Goal: Use online tool/utility: Utilize a website feature to perform a specific function

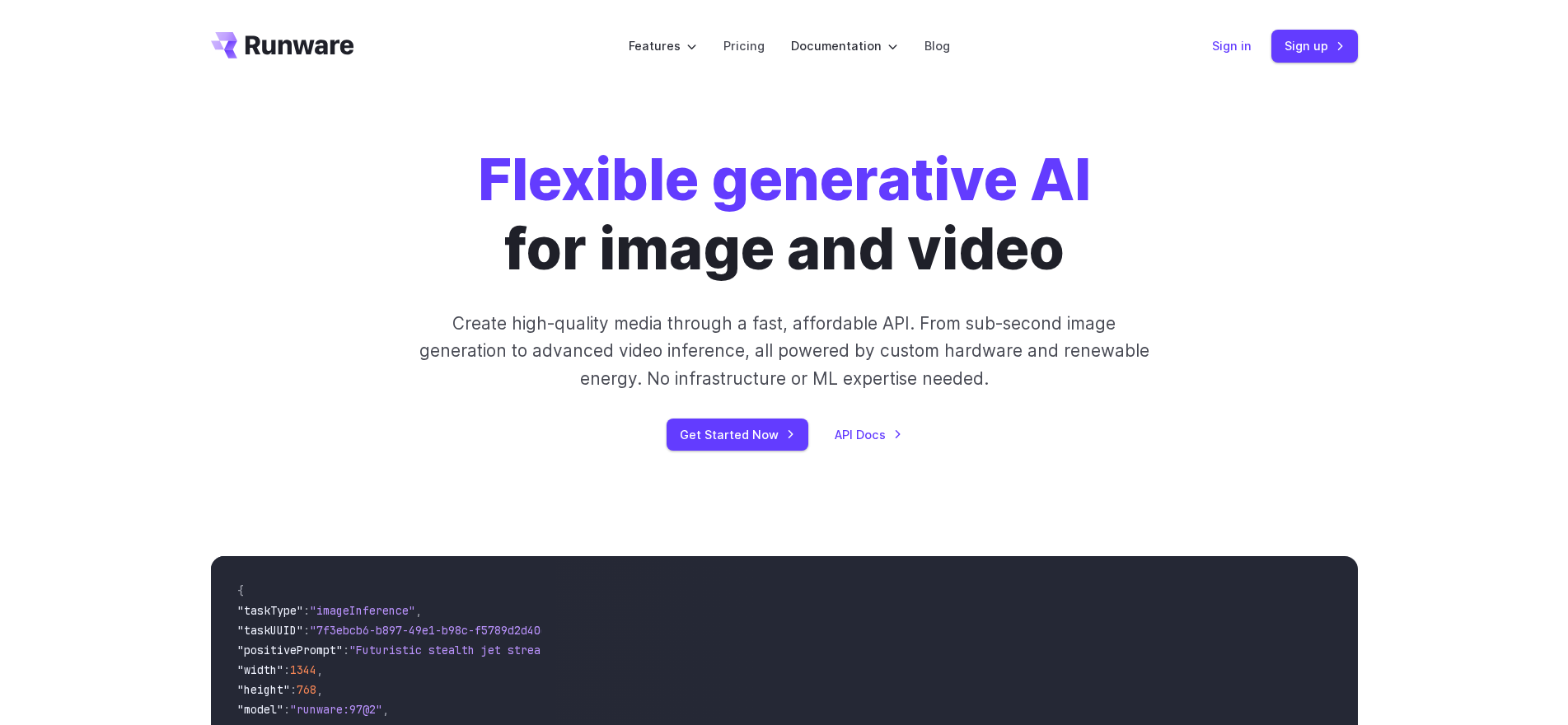
click at [1225, 44] on link "Sign in" at bounding box center [1232, 46] width 40 height 19
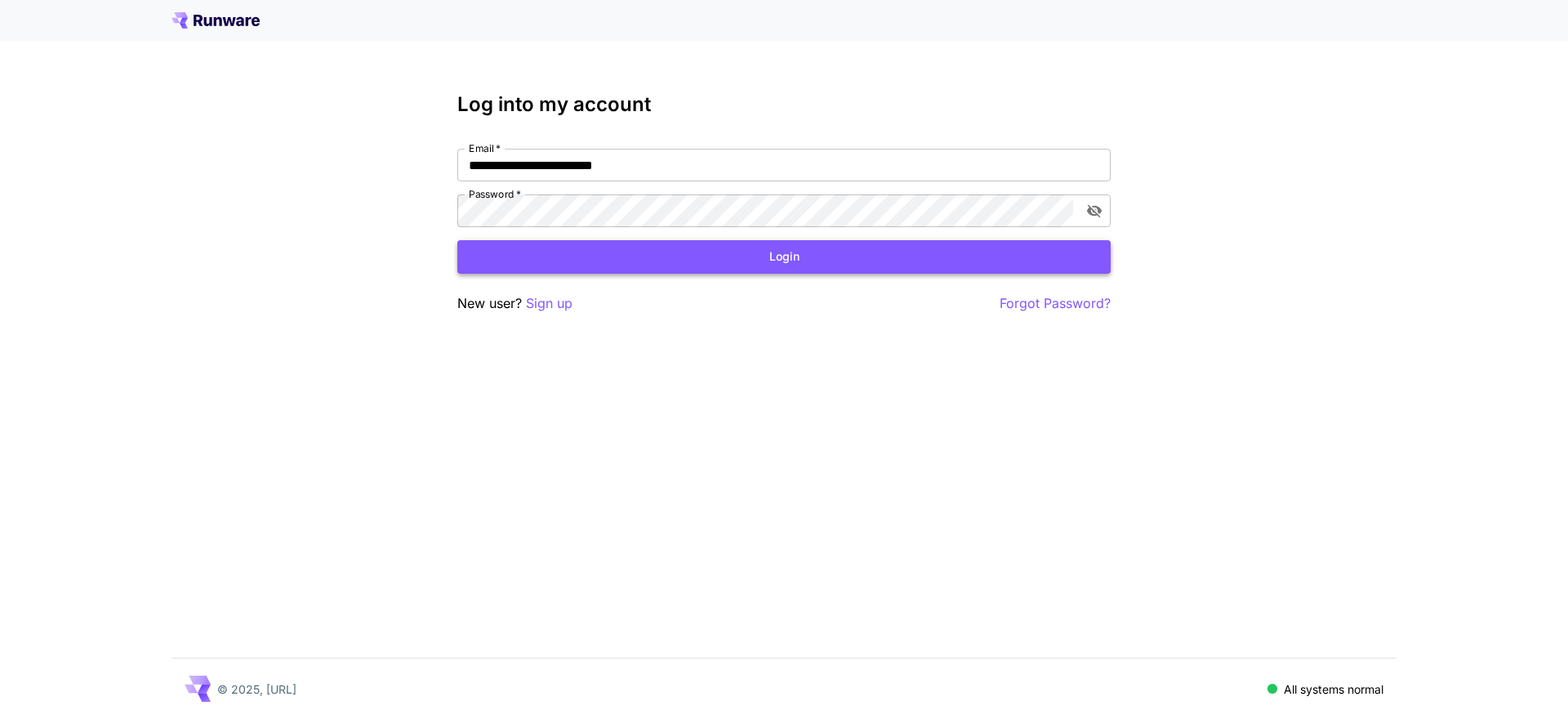
click at [803, 264] on button "Login" at bounding box center [784, 256] width 653 height 34
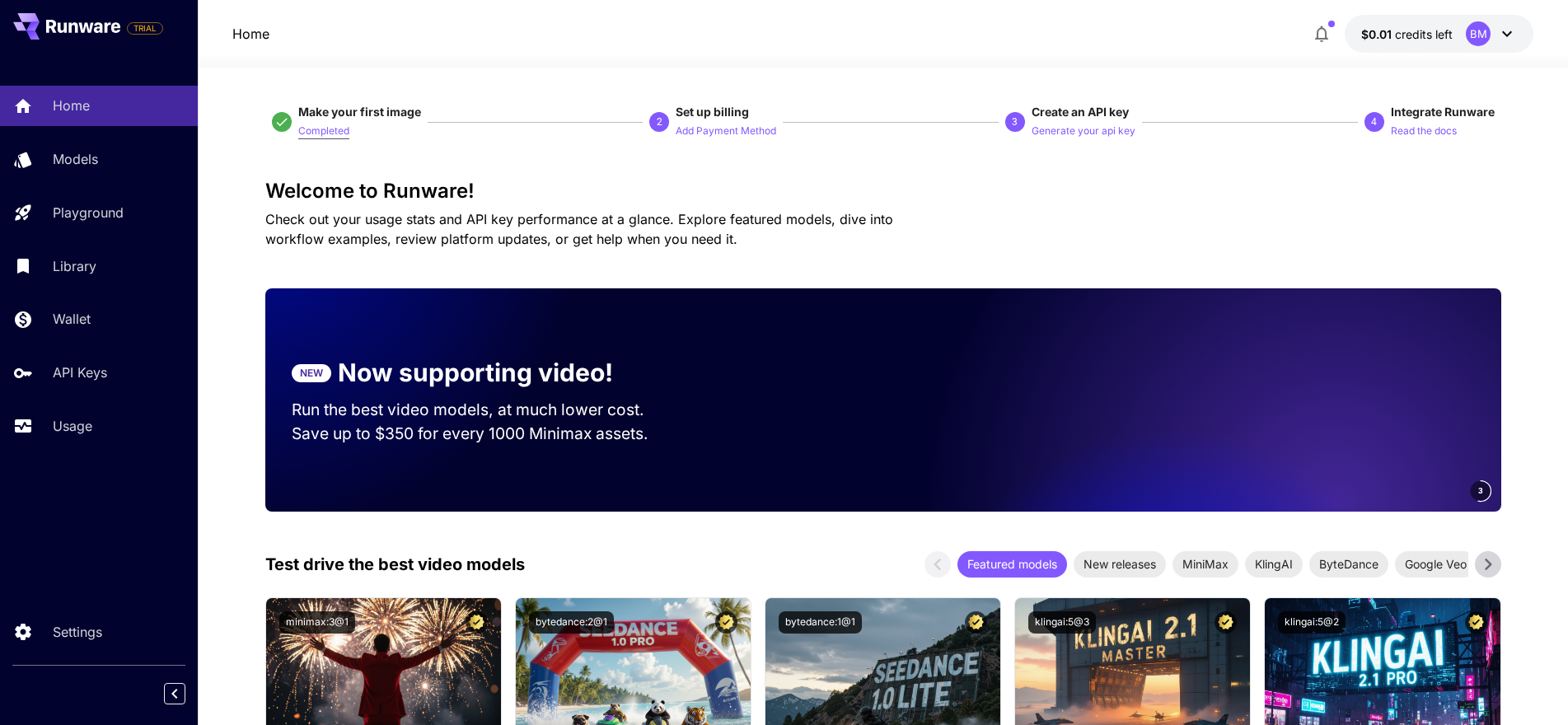
click at [322, 131] on p "Completed" at bounding box center [324, 131] width 51 height 16
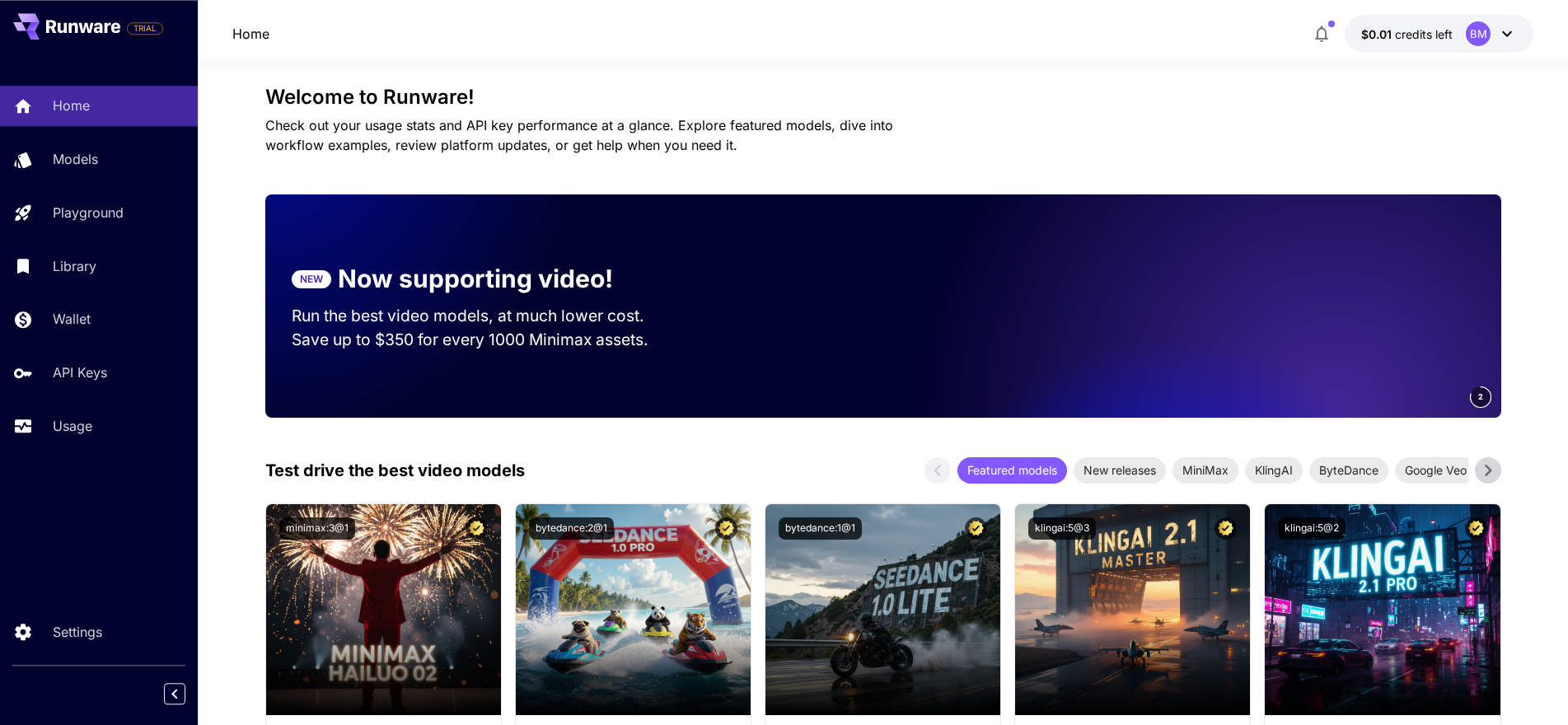
scroll to position [504, 0]
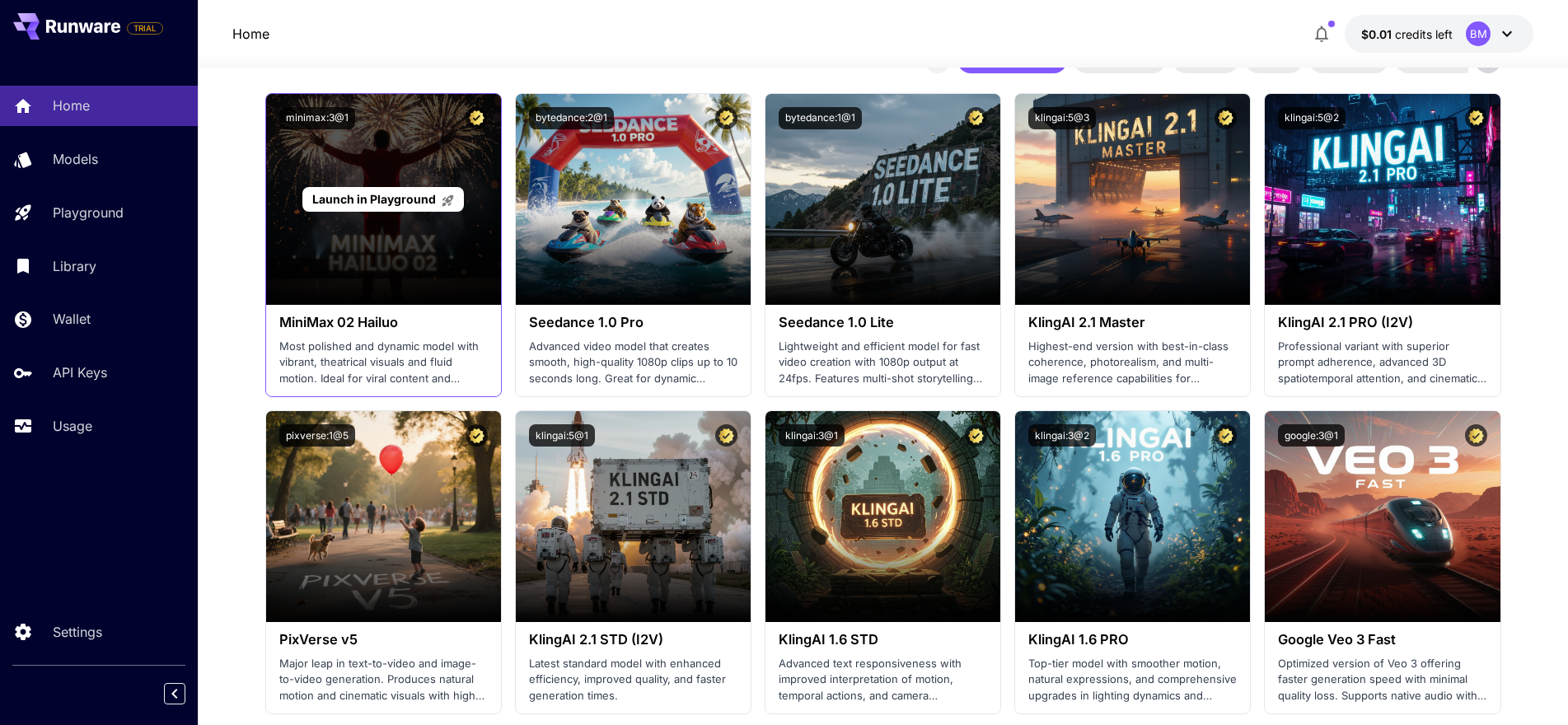
click at [460, 201] on div "Launch in Playground" at bounding box center [383, 200] width 161 height 26
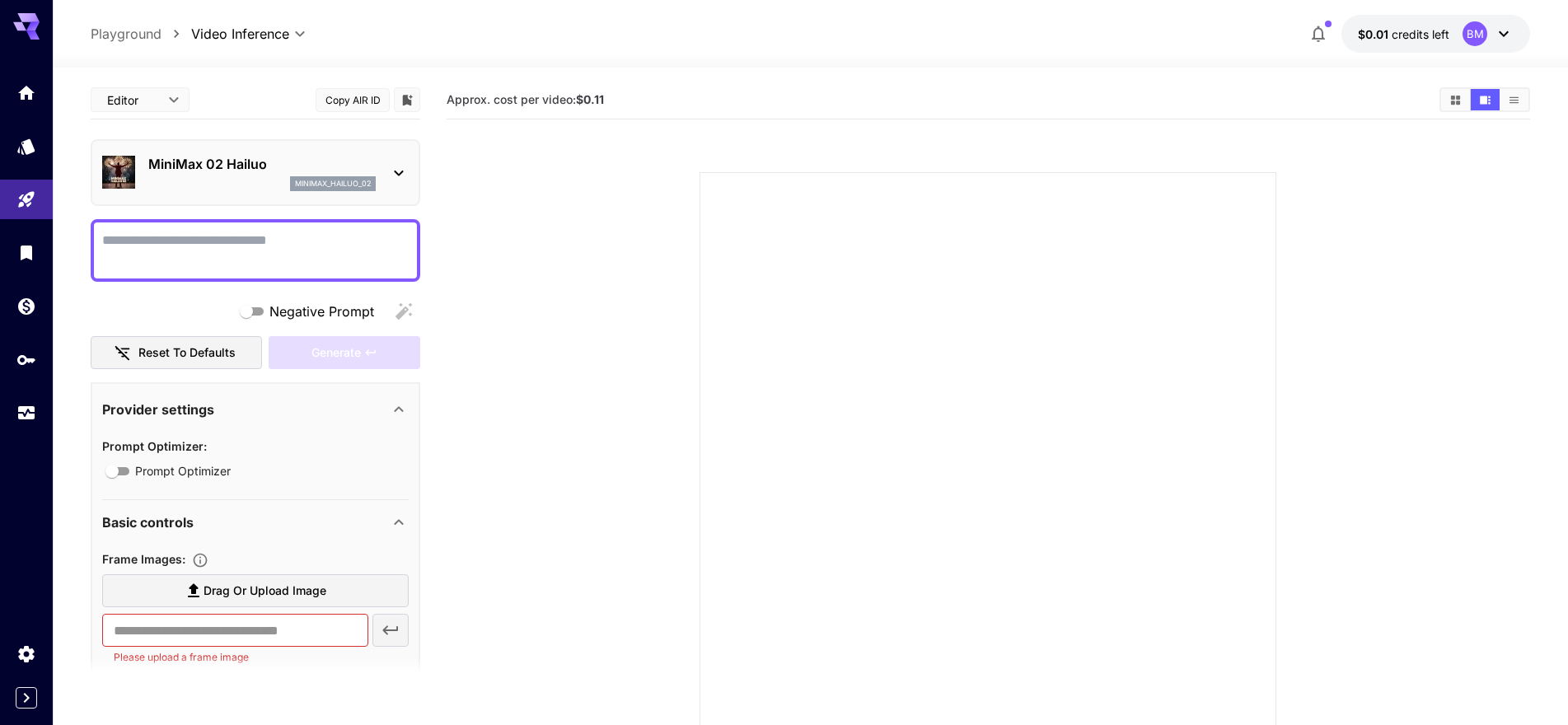
click at [151, 244] on textarea "Negative Prompt" at bounding box center [255, 250] width 307 height 40
type textarea "**********"
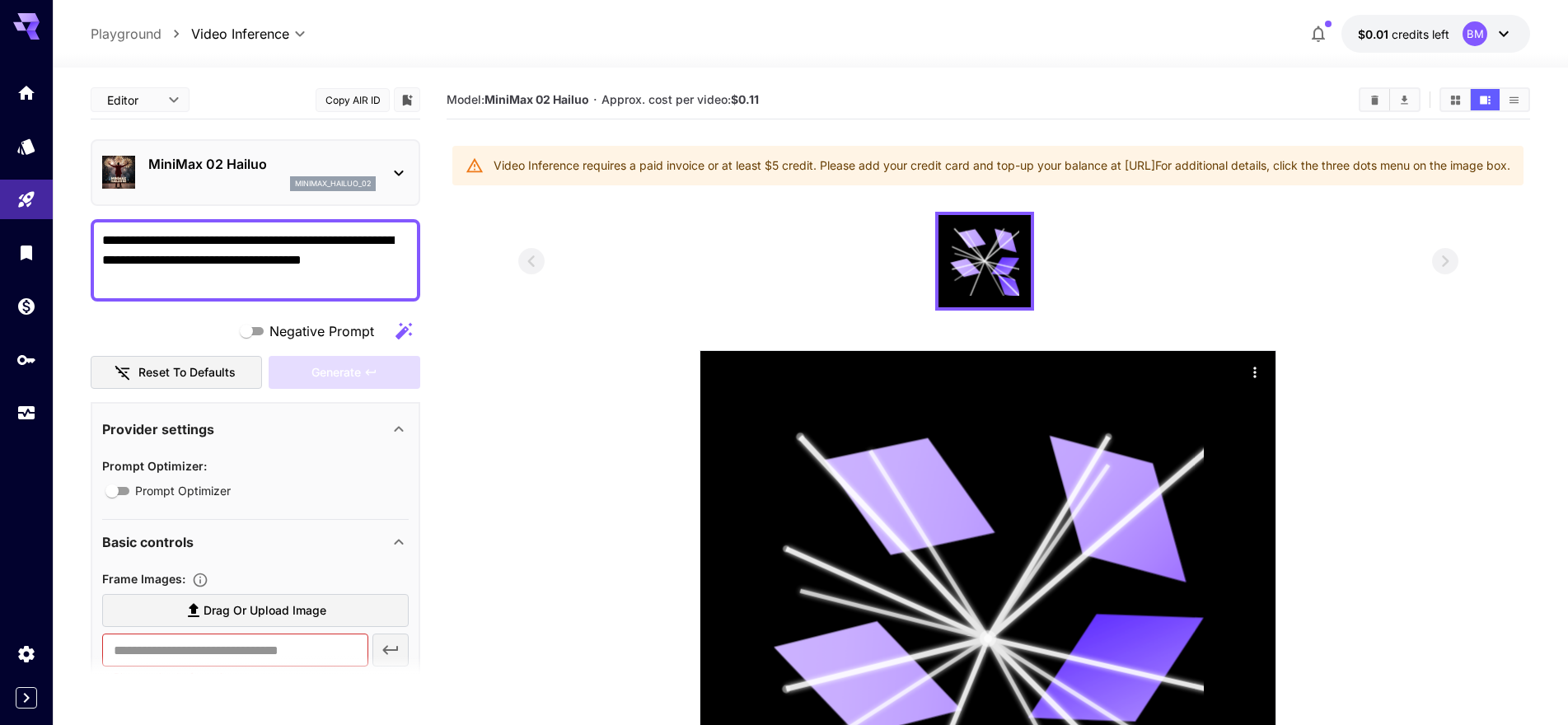
drag, startPoint x: 145, startPoint y: 286, endPoint x: 100, endPoint y: 234, distance: 68.8
click at [102, 234] on textarea "**********" at bounding box center [248, 260] width 293 height 60
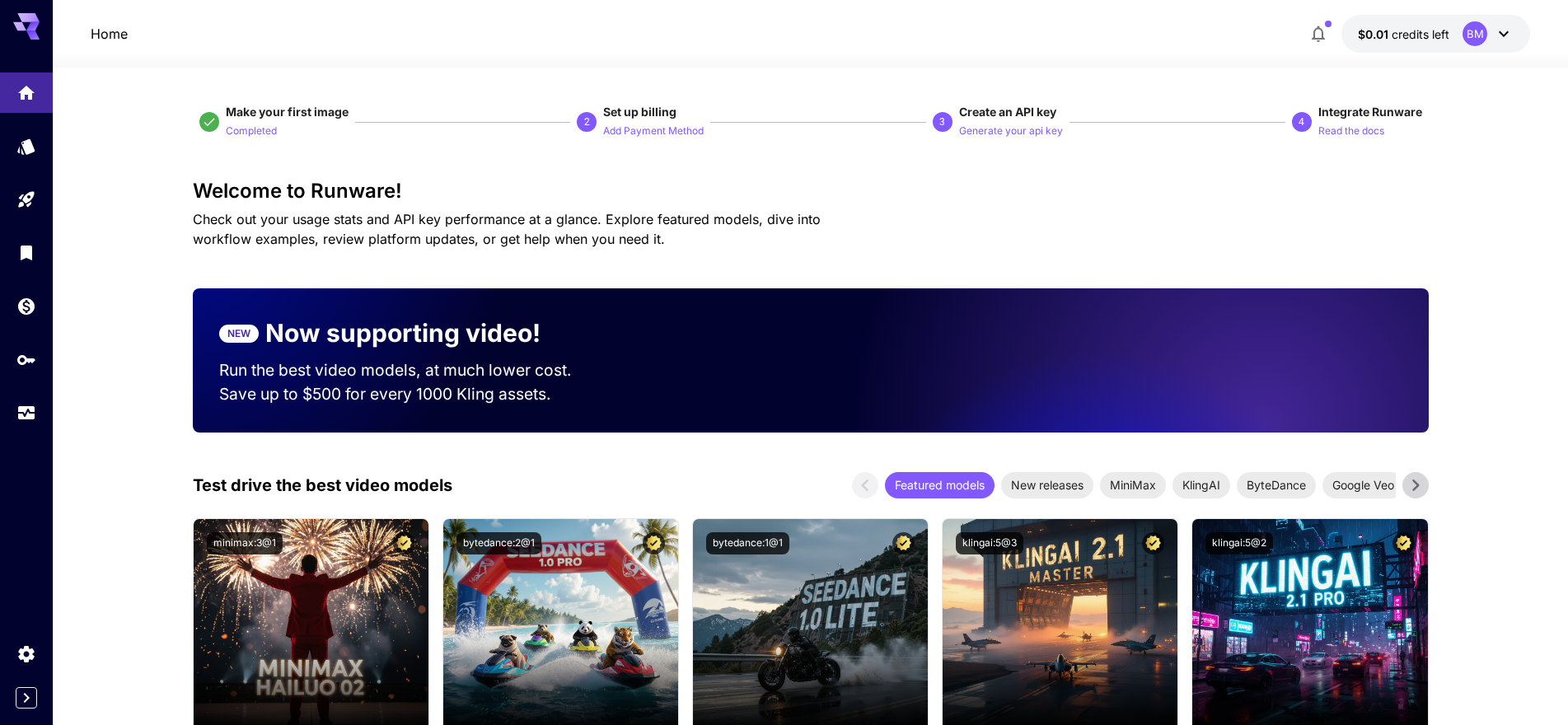
scroll to position [504, 0]
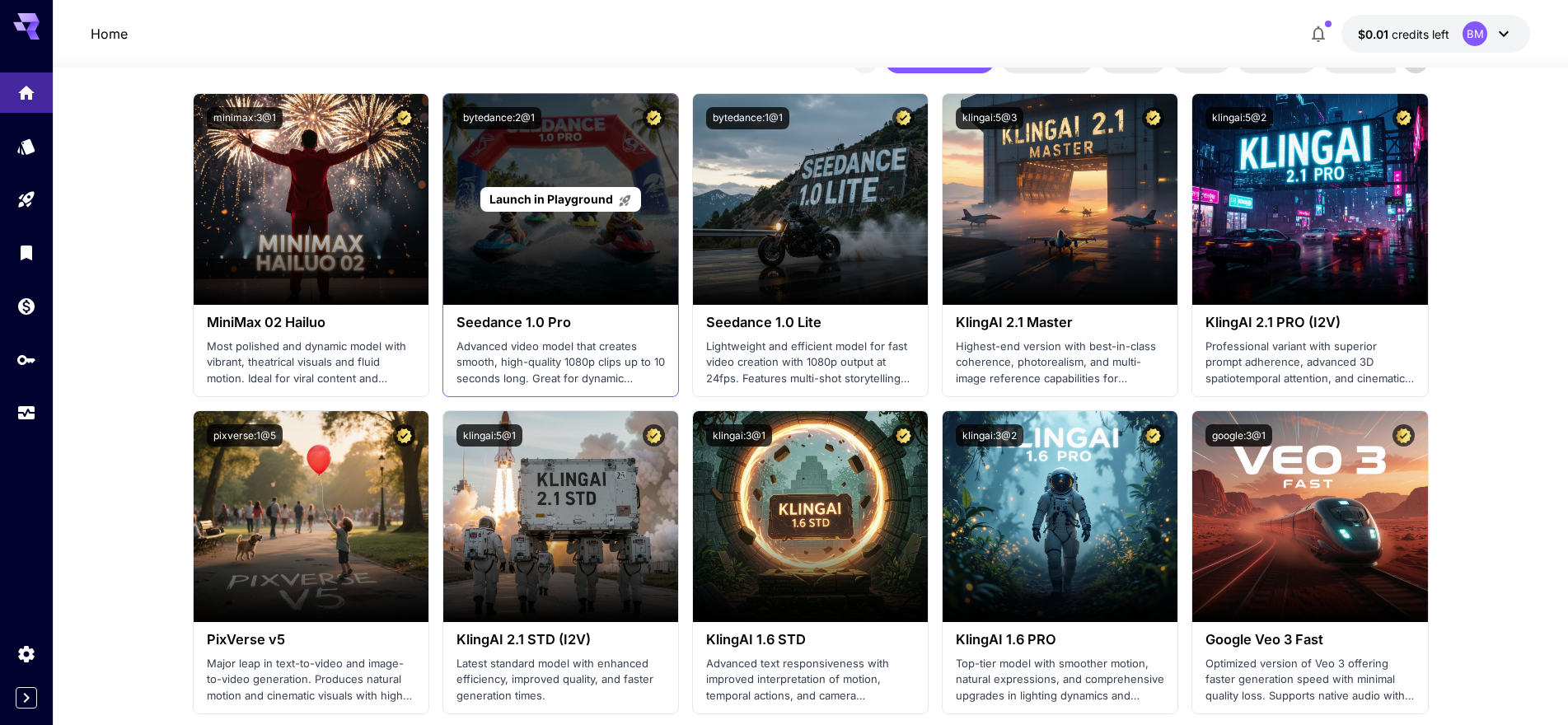
click at [636, 178] on div "Launch in Playground" at bounding box center [560, 199] width 235 height 211
click at [598, 221] on div "Launch in Playground" at bounding box center [560, 199] width 235 height 211
click at [598, 194] on span "Launch in Playground" at bounding box center [551, 199] width 123 height 14
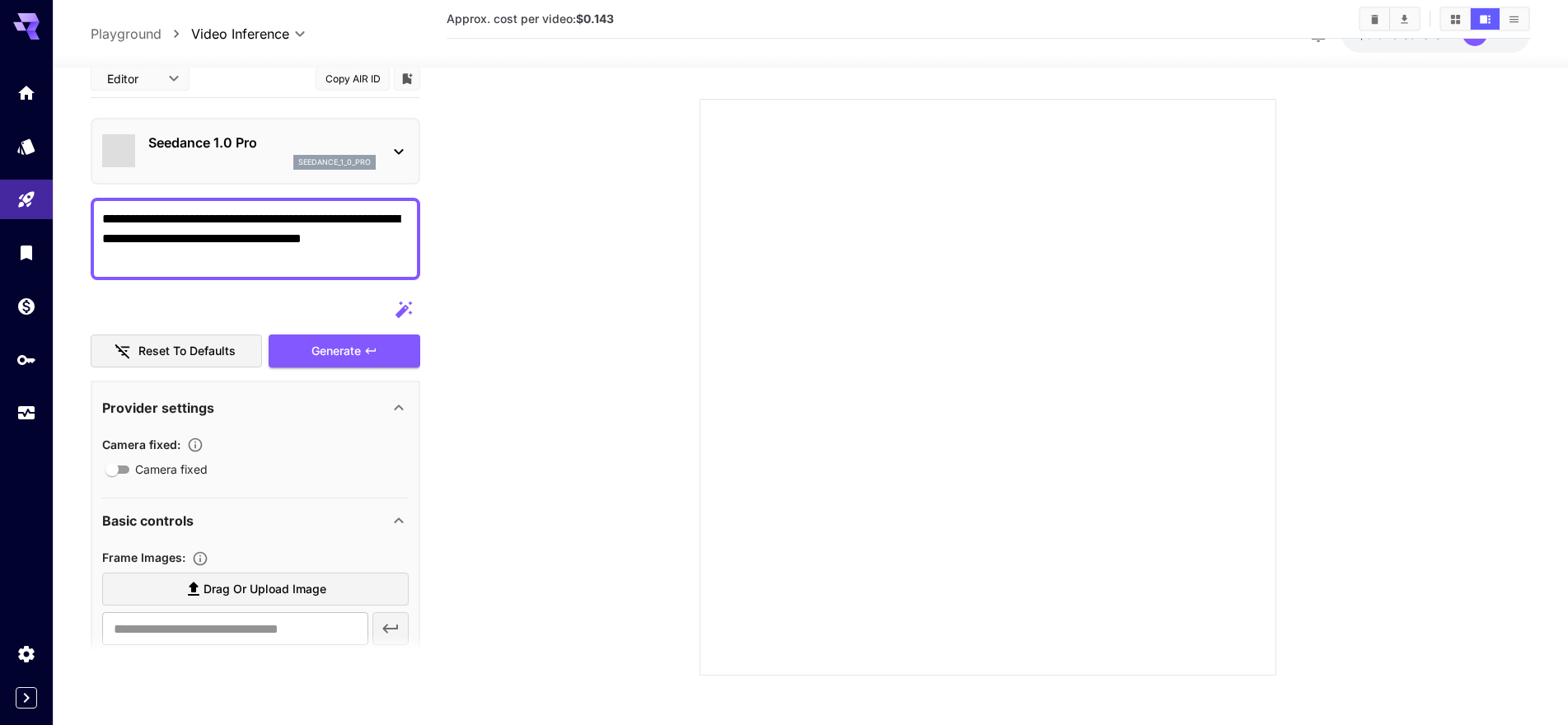
scroll to position [172, 0]
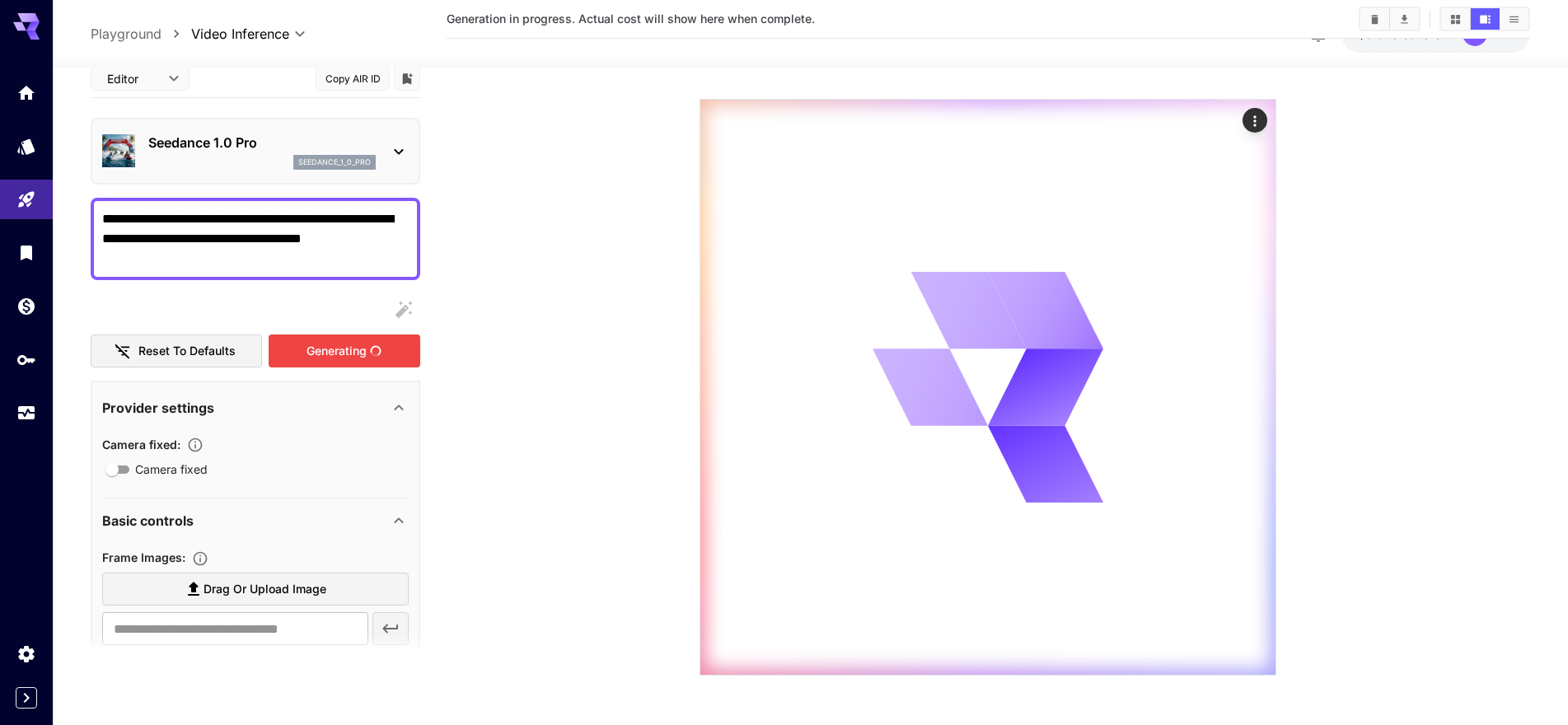
click at [322, 350] on div "Generating" at bounding box center [344, 351] width 152 height 34
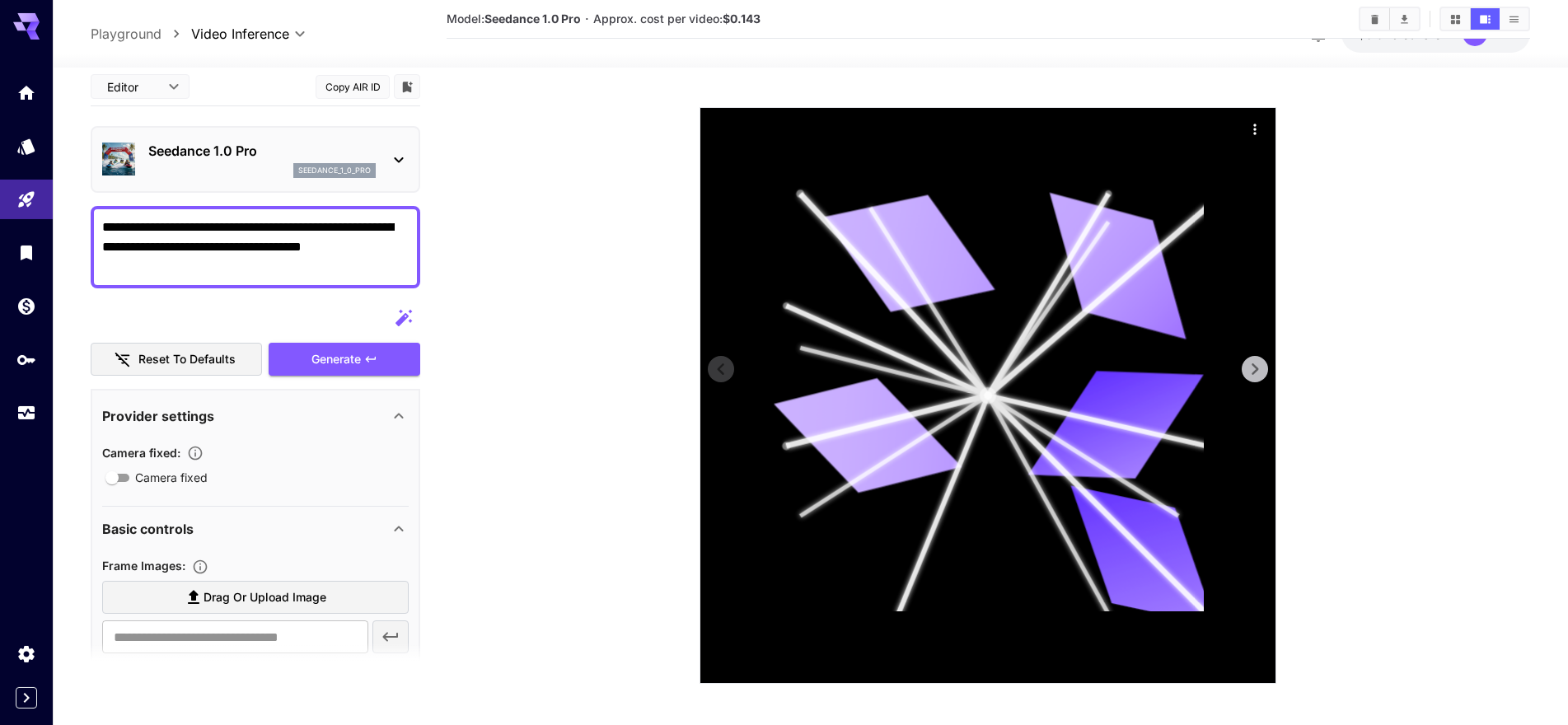
scroll to position [268, 0]
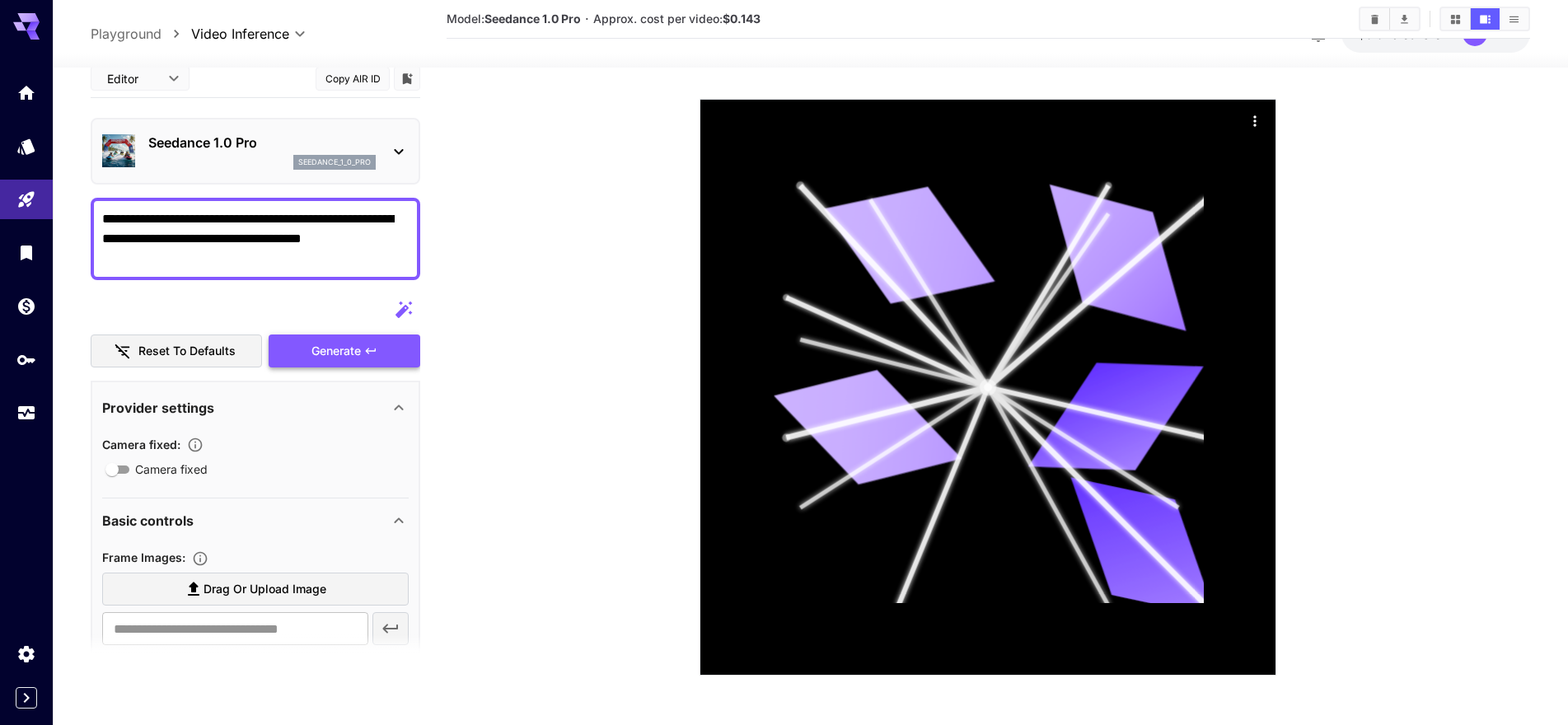
click at [320, 346] on div "Reset to defaults Generate" at bounding box center [255, 331] width 330 height 75
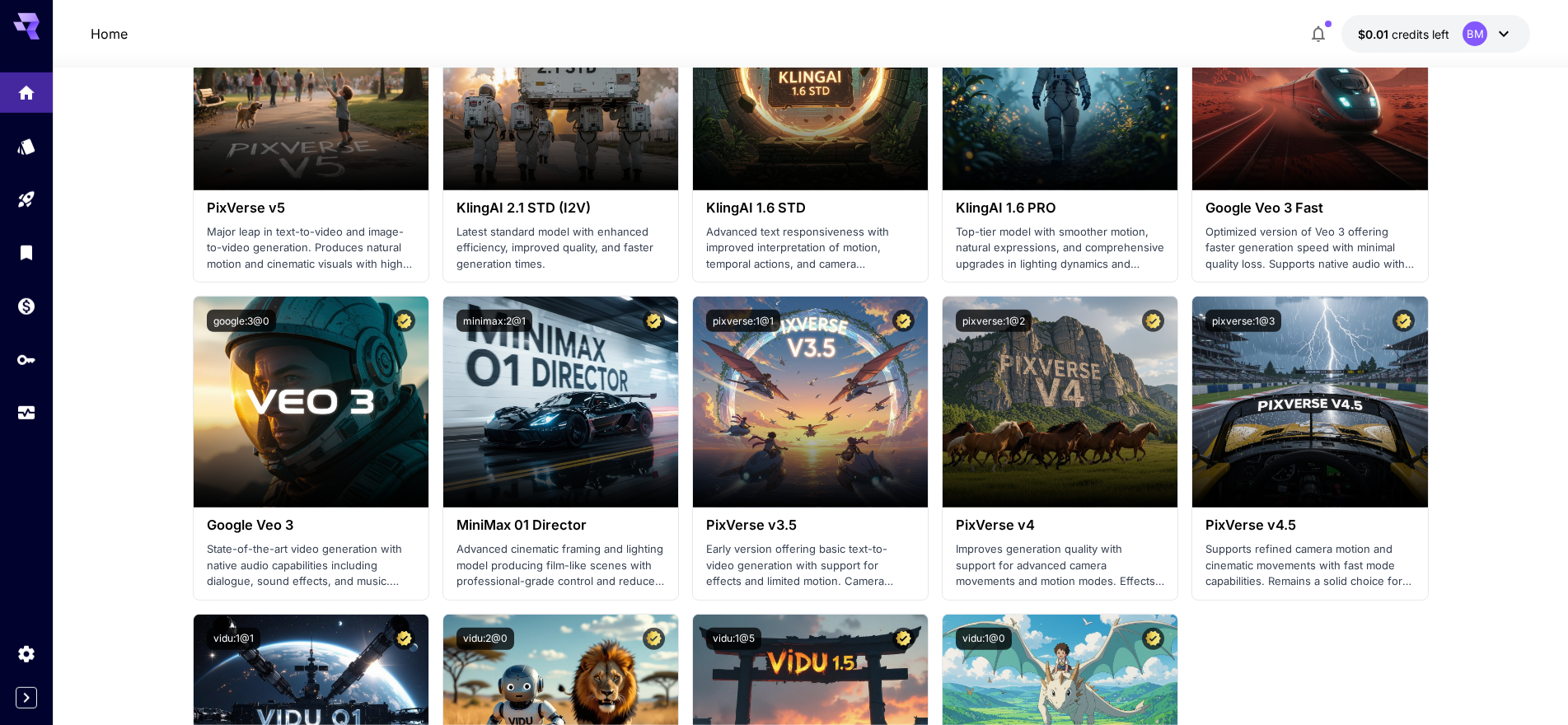
scroll to position [1092, 0]
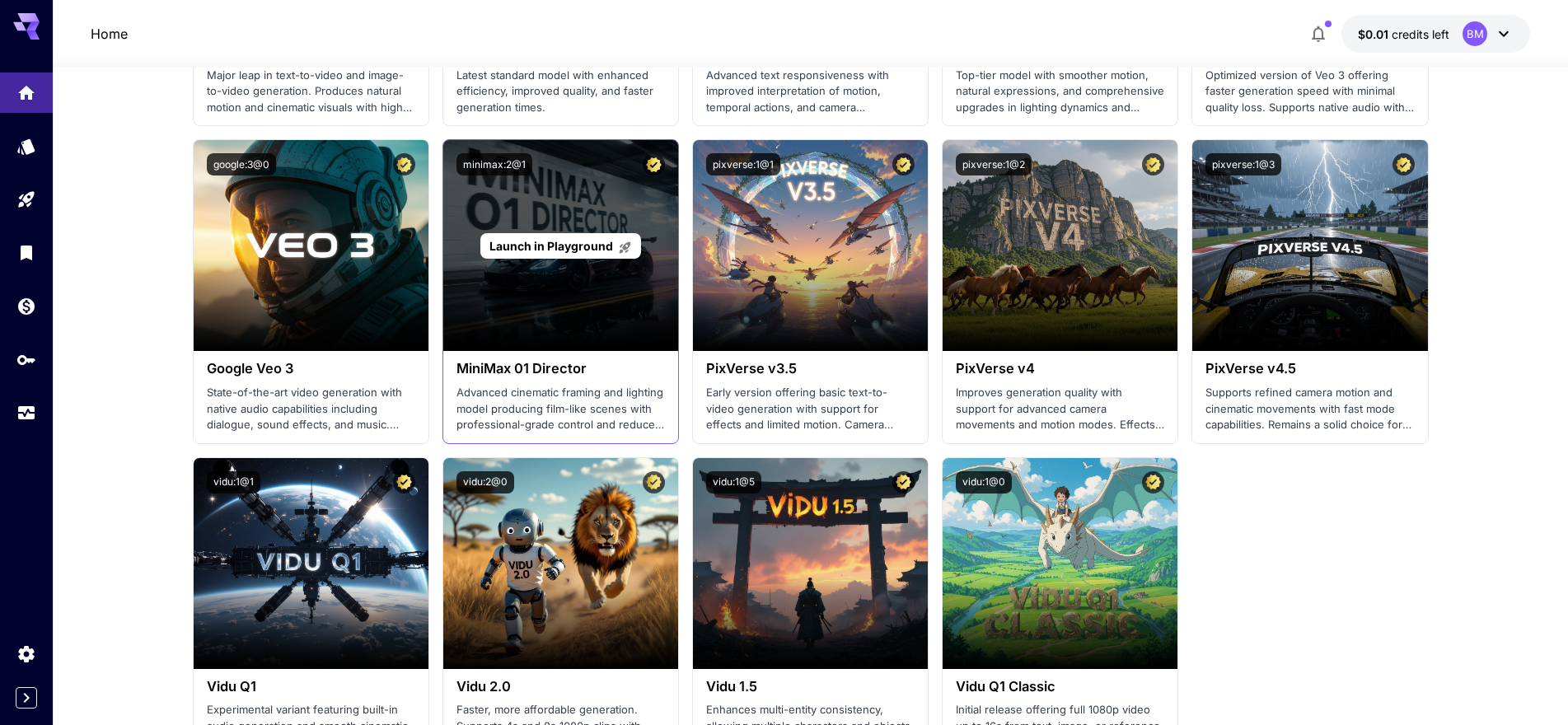
click at [558, 246] on span "Launch in Playground" at bounding box center [551, 245] width 123 height 14
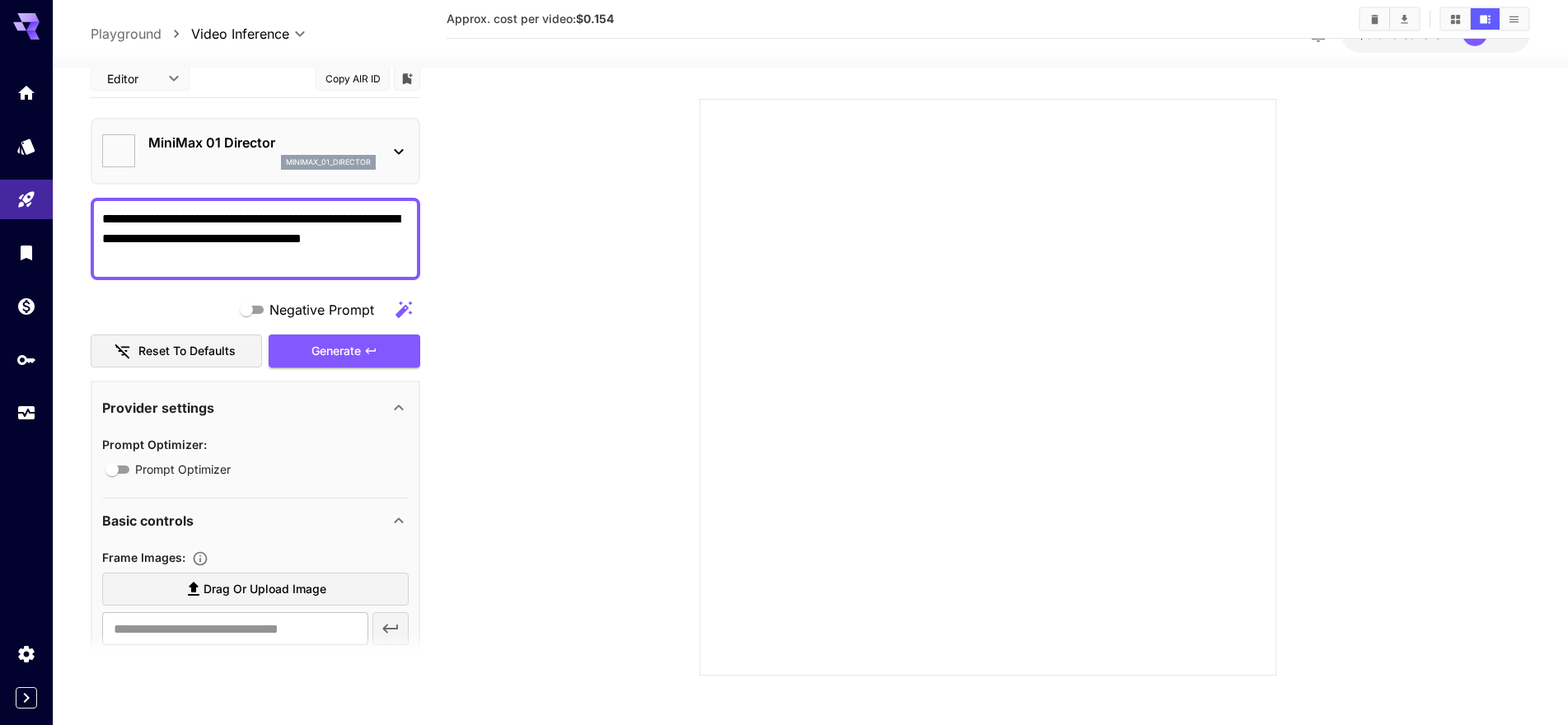
type input "*"
click at [337, 352] on div "Negative Prompt Reset to defaults Generate" at bounding box center [255, 331] width 330 height 75
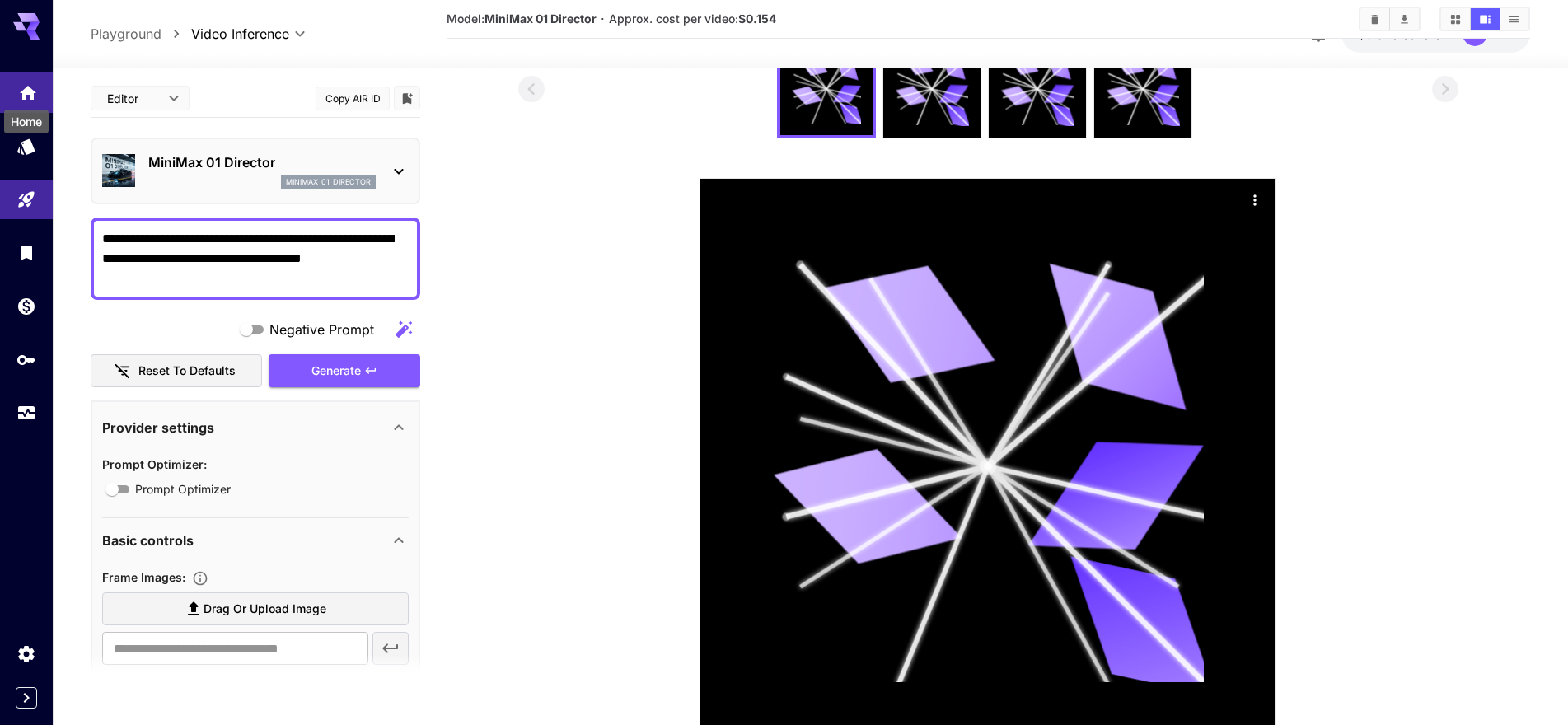
click at [33, 94] on icon "Home" at bounding box center [28, 87] width 17 height 14
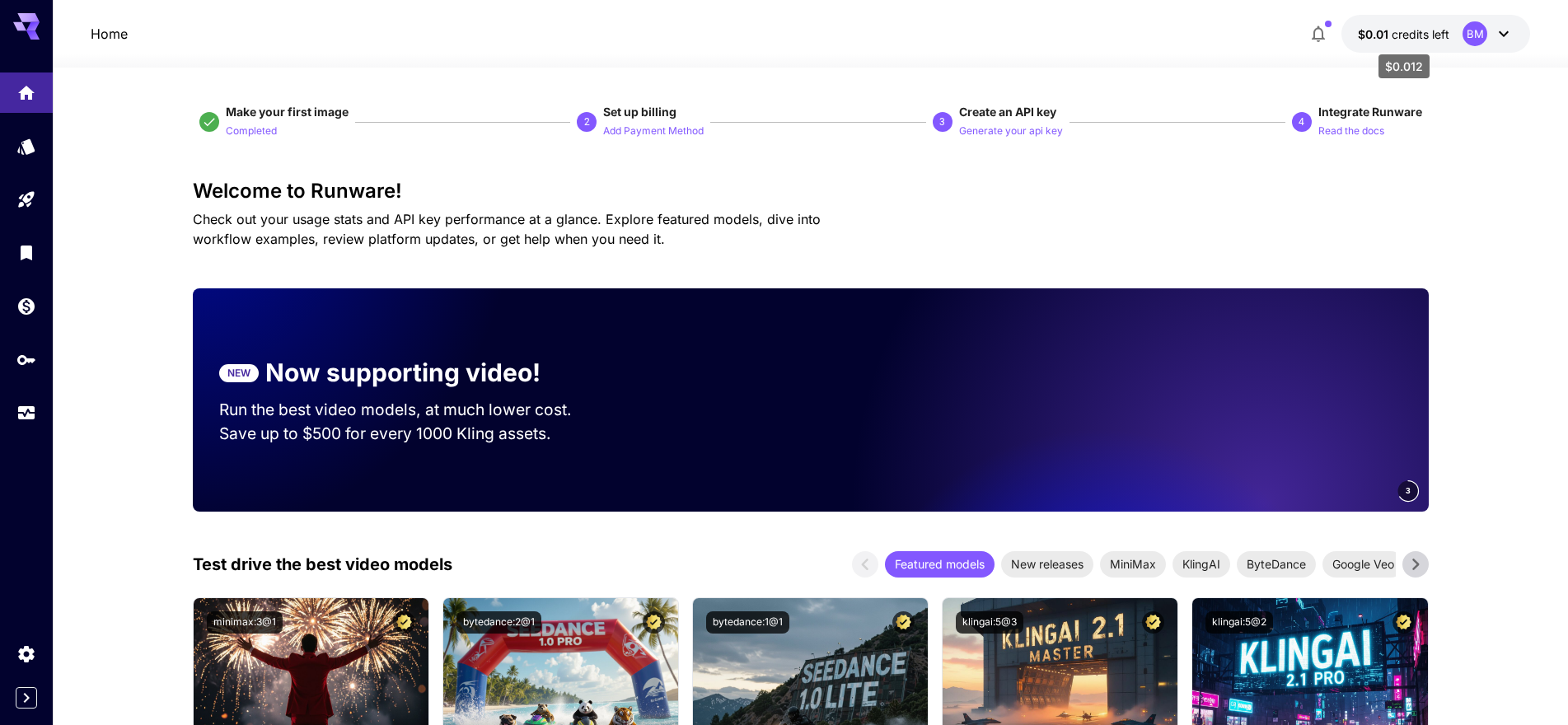
click at [1430, 31] on span "credits left" at bounding box center [1420, 34] width 58 height 14
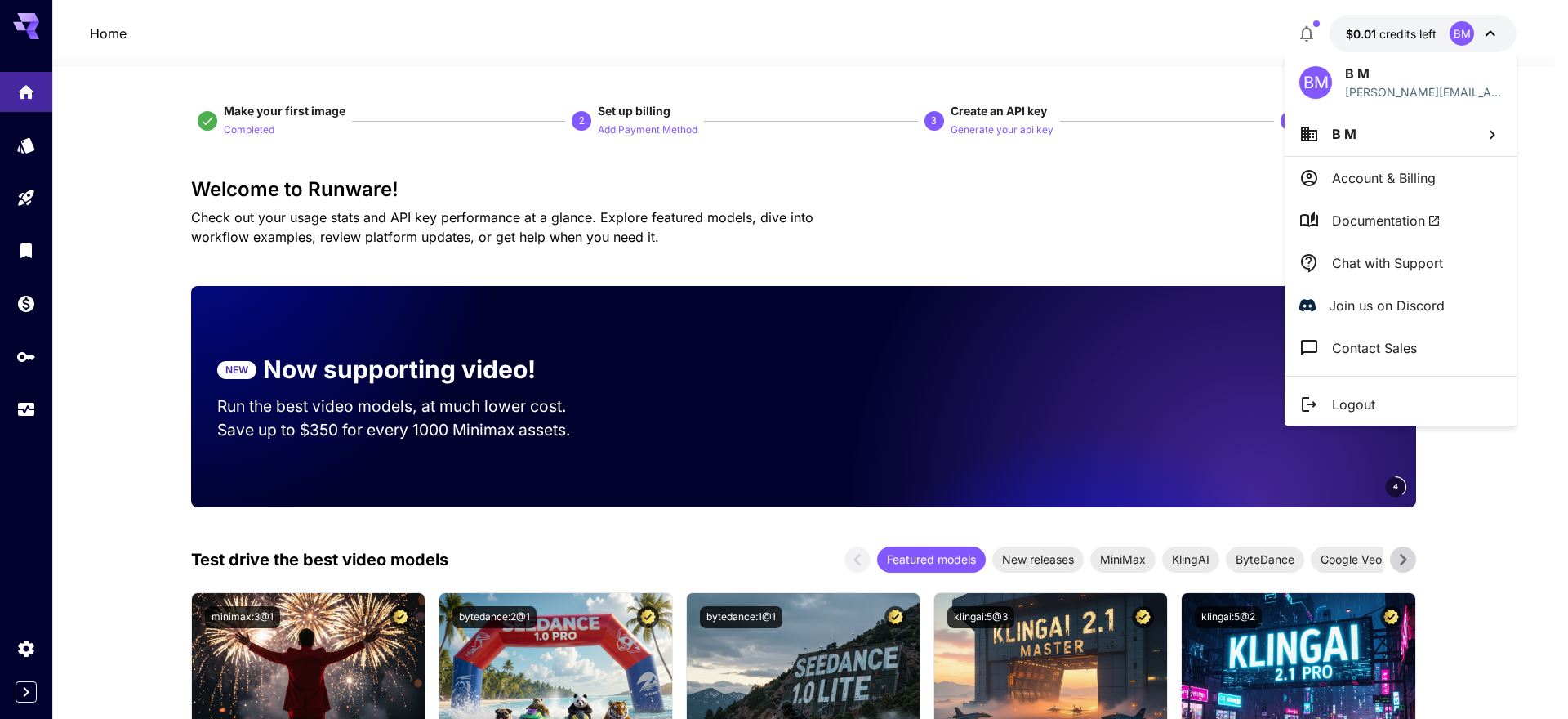
click at [1478, 486] on div at bounding box center [784, 359] width 1568 height 719
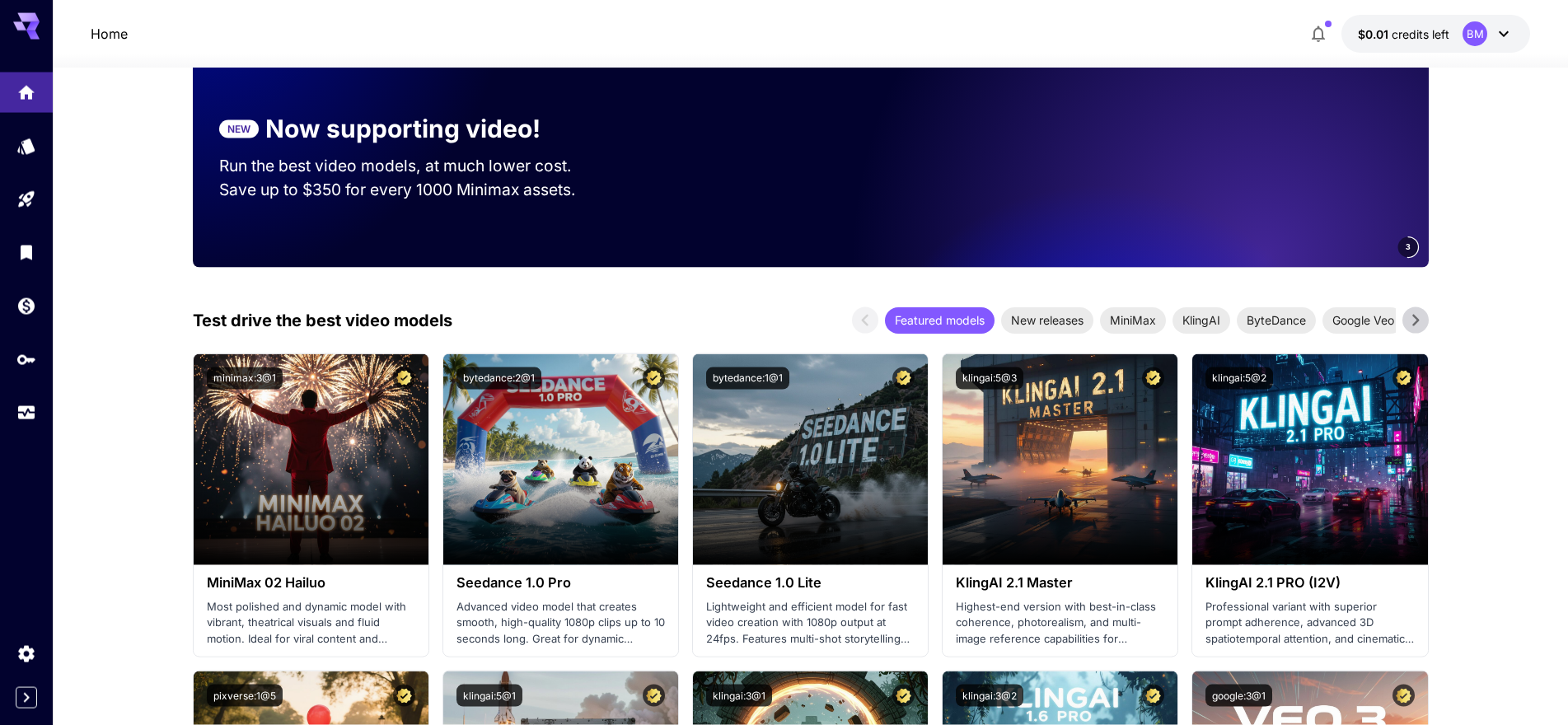
scroll to position [336, 0]
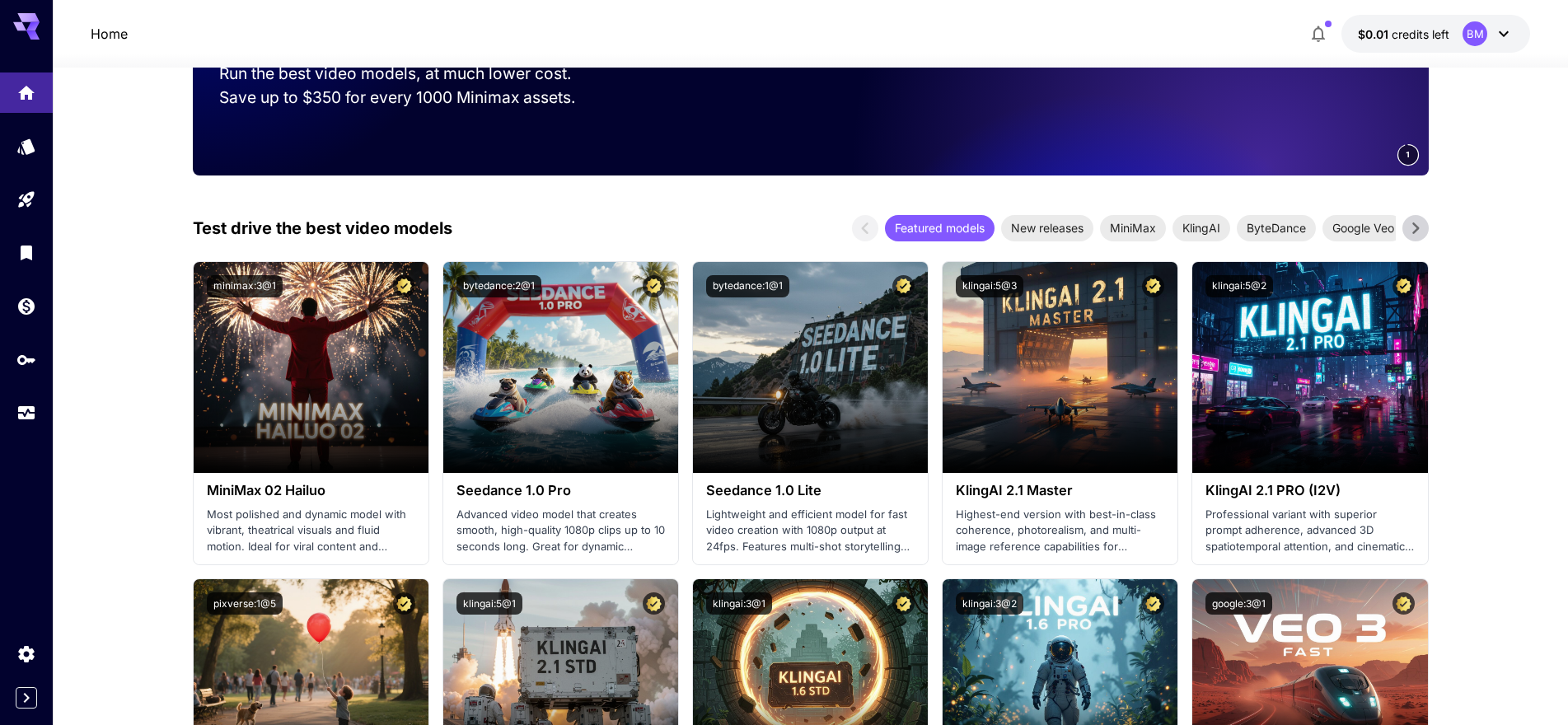
click at [878, 233] on div "Featured models New releases MiniMax KlingAI ByteDance Google Veo PixVerse Vidu" at bounding box center [1140, 228] width 577 height 27
click at [883, 233] on div "Featured models New releases MiniMax KlingAI ByteDance Google Veo PixVerse Vidu" at bounding box center [1140, 228] width 577 height 27
click at [1067, 233] on span "New releases" at bounding box center [1047, 227] width 92 height 17
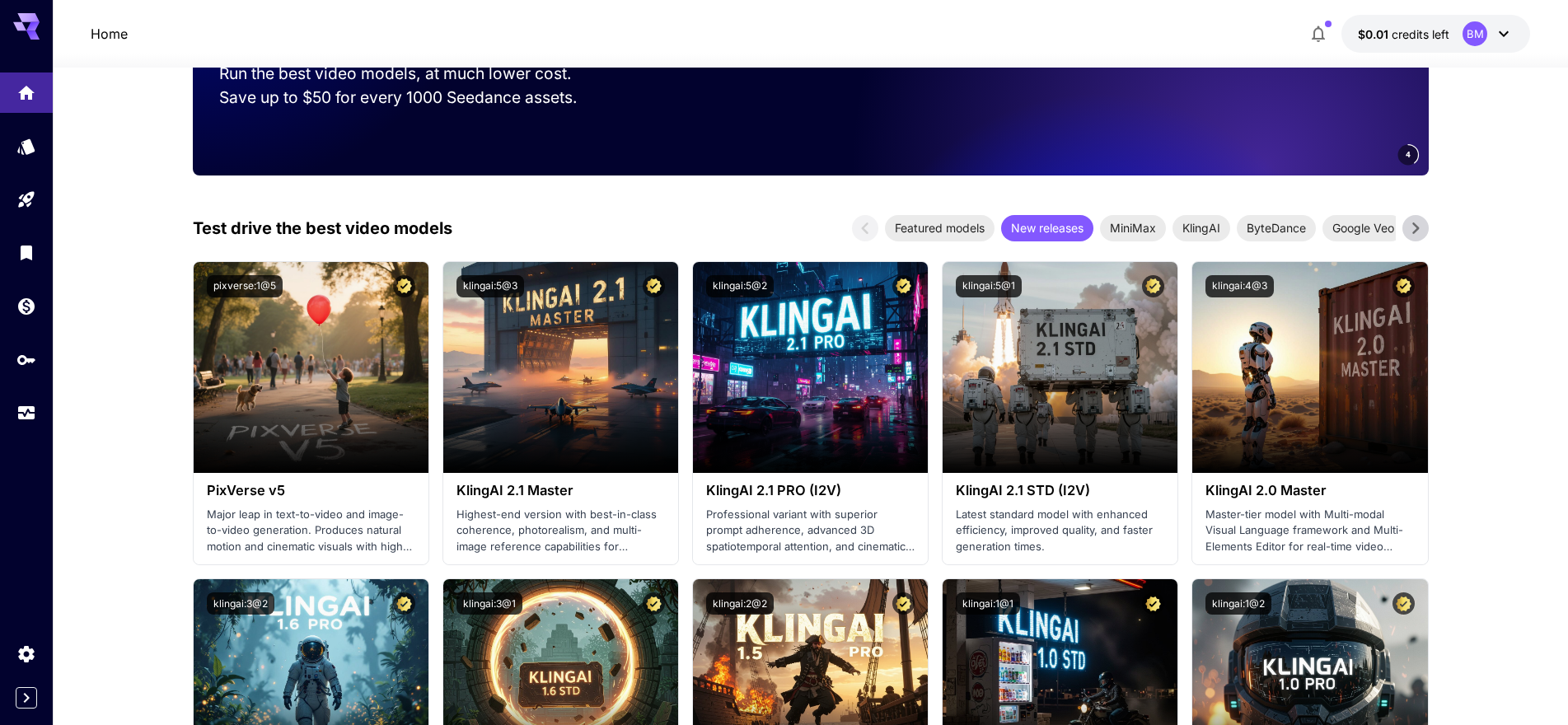
click at [1420, 223] on icon at bounding box center [1416, 228] width 25 height 25
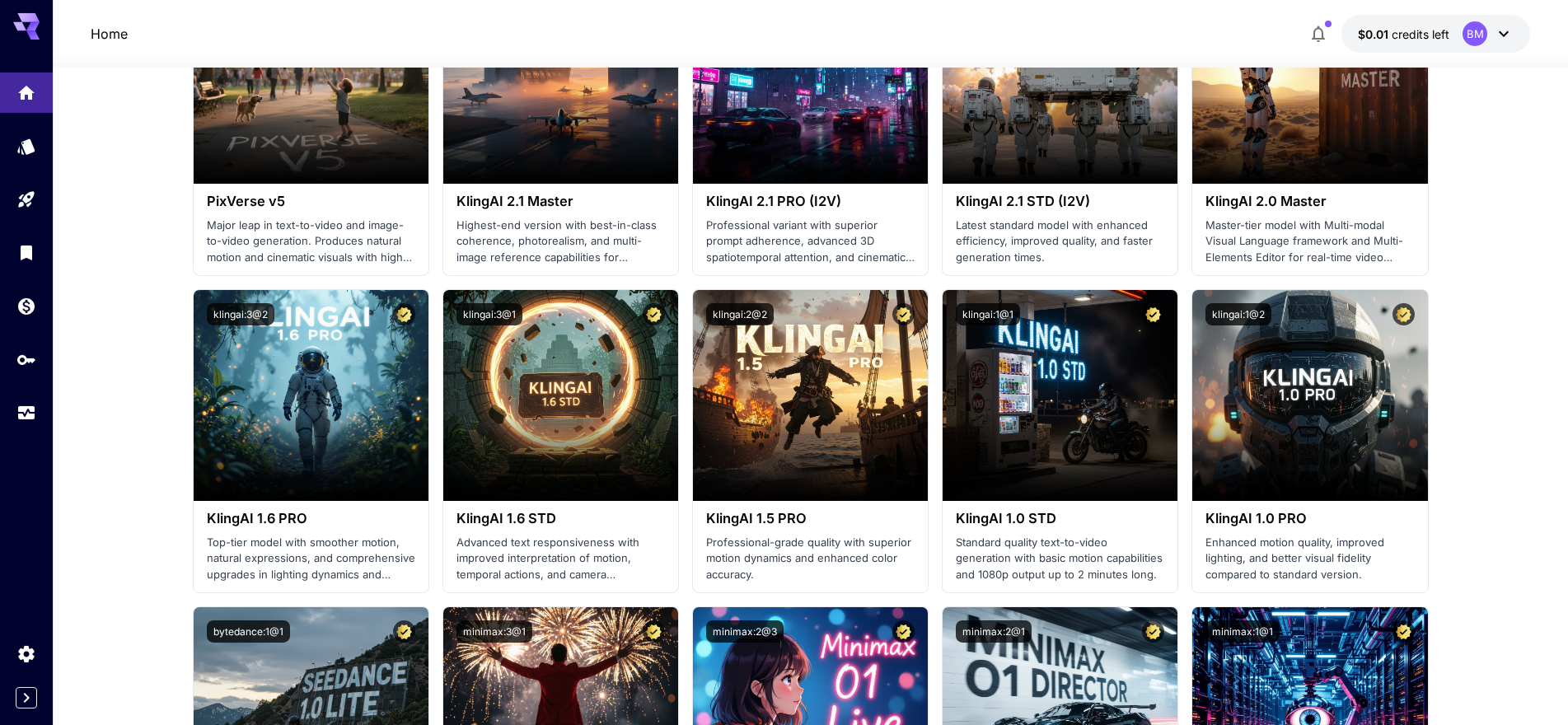
scroll to position [840, 0]
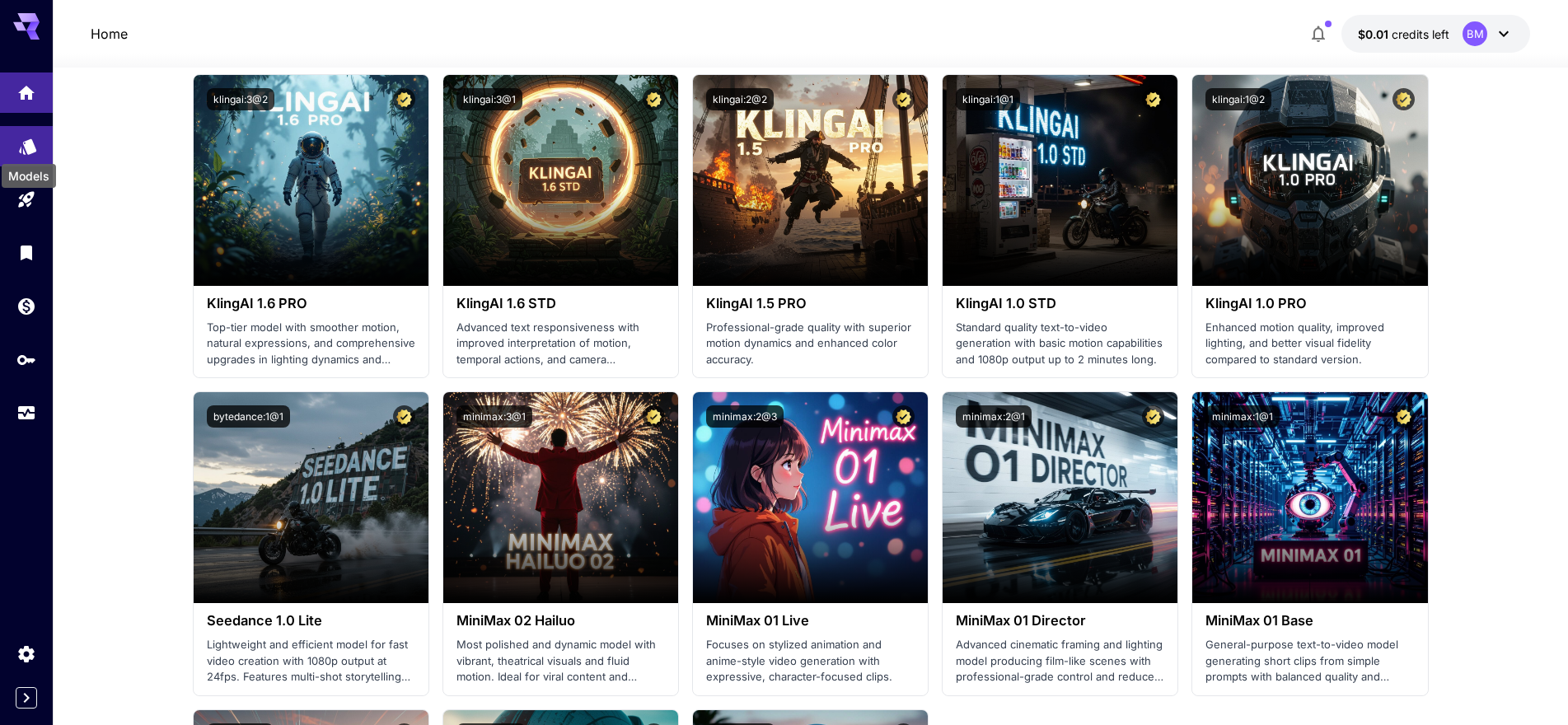
click at [31, 149] on icon "Models" at bounding box center [28, 141] width 20 height 20
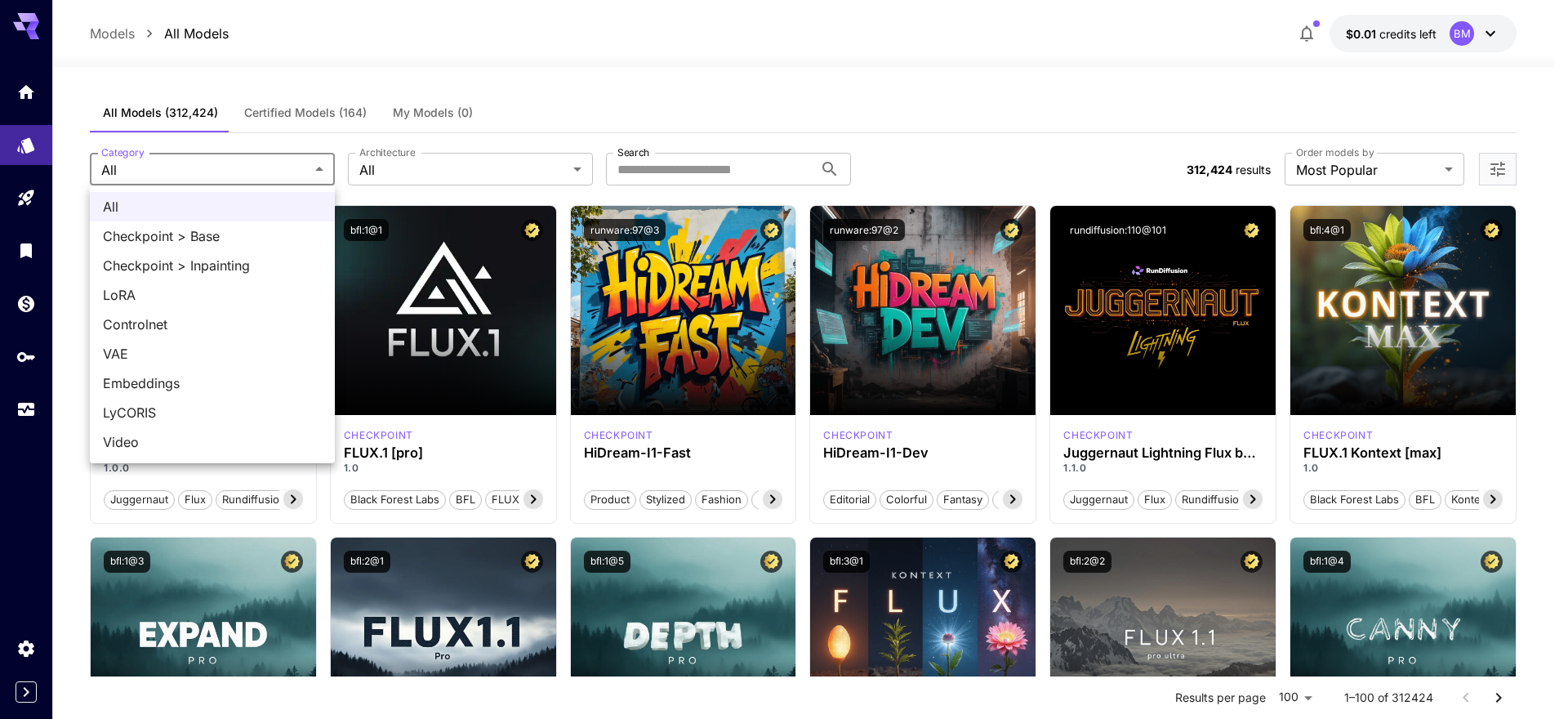
click at [579, 173] on div at bounding box center [784, 359] width 1568 height 719
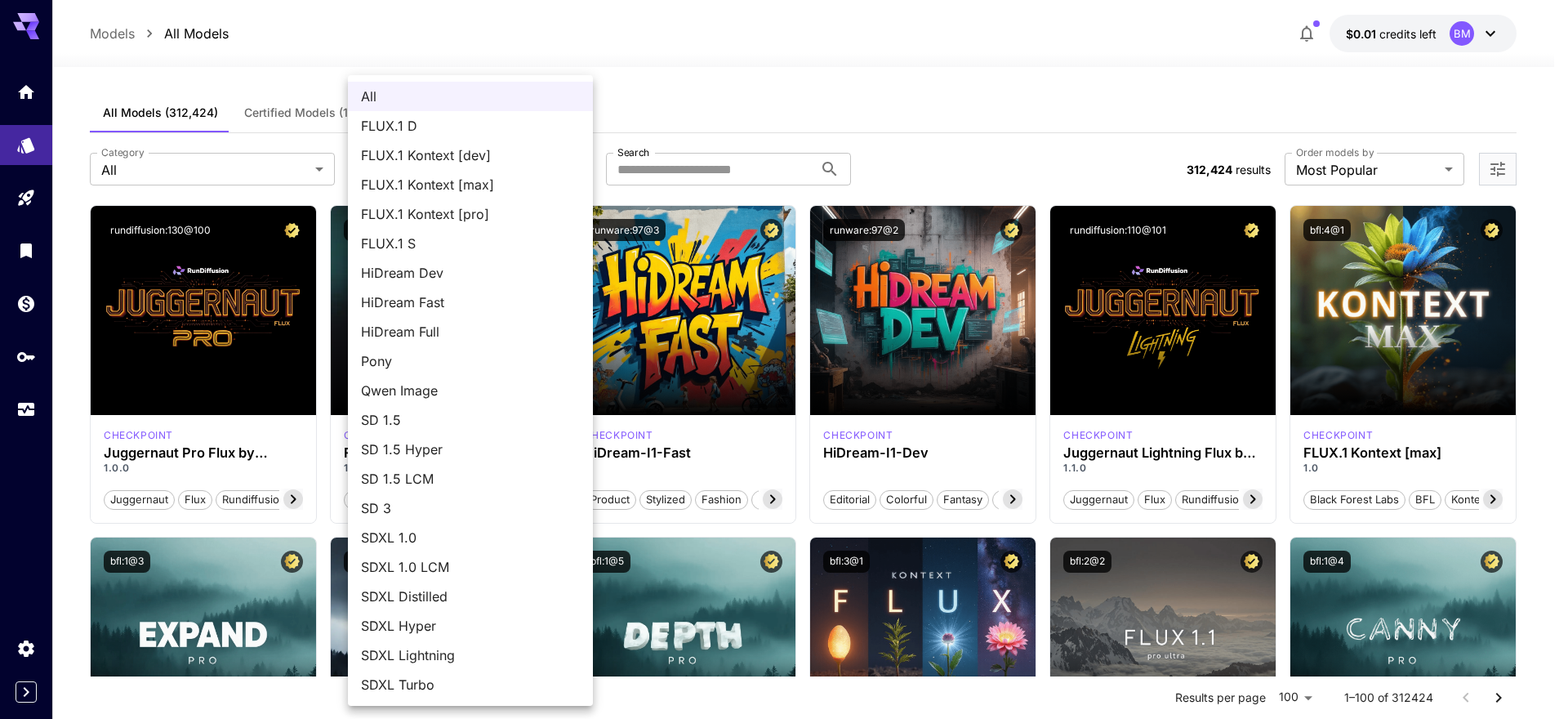
click at [579, 173] on li "FLUX.1 Kontext [max]" at bounding box center [471, 185] width 245 height 30
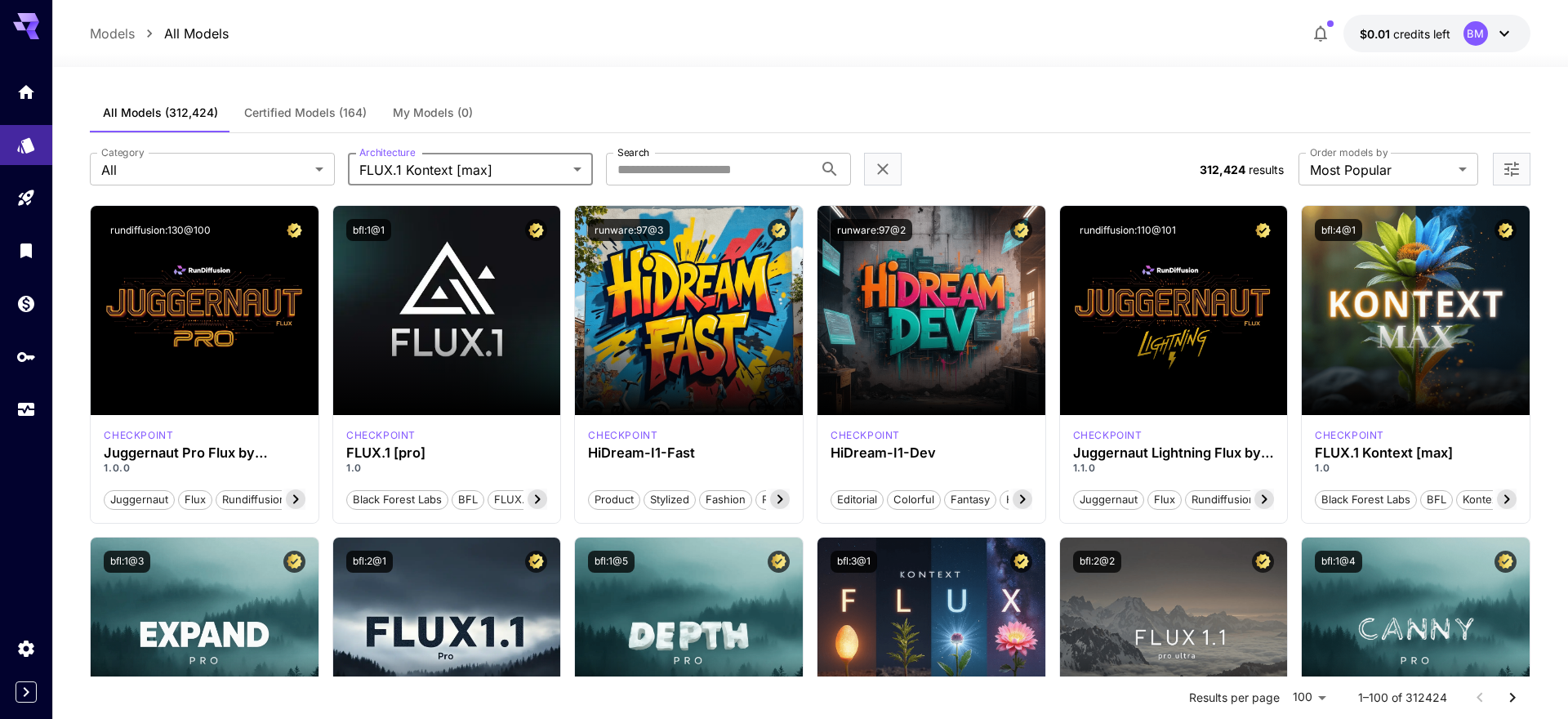
type input "**********"
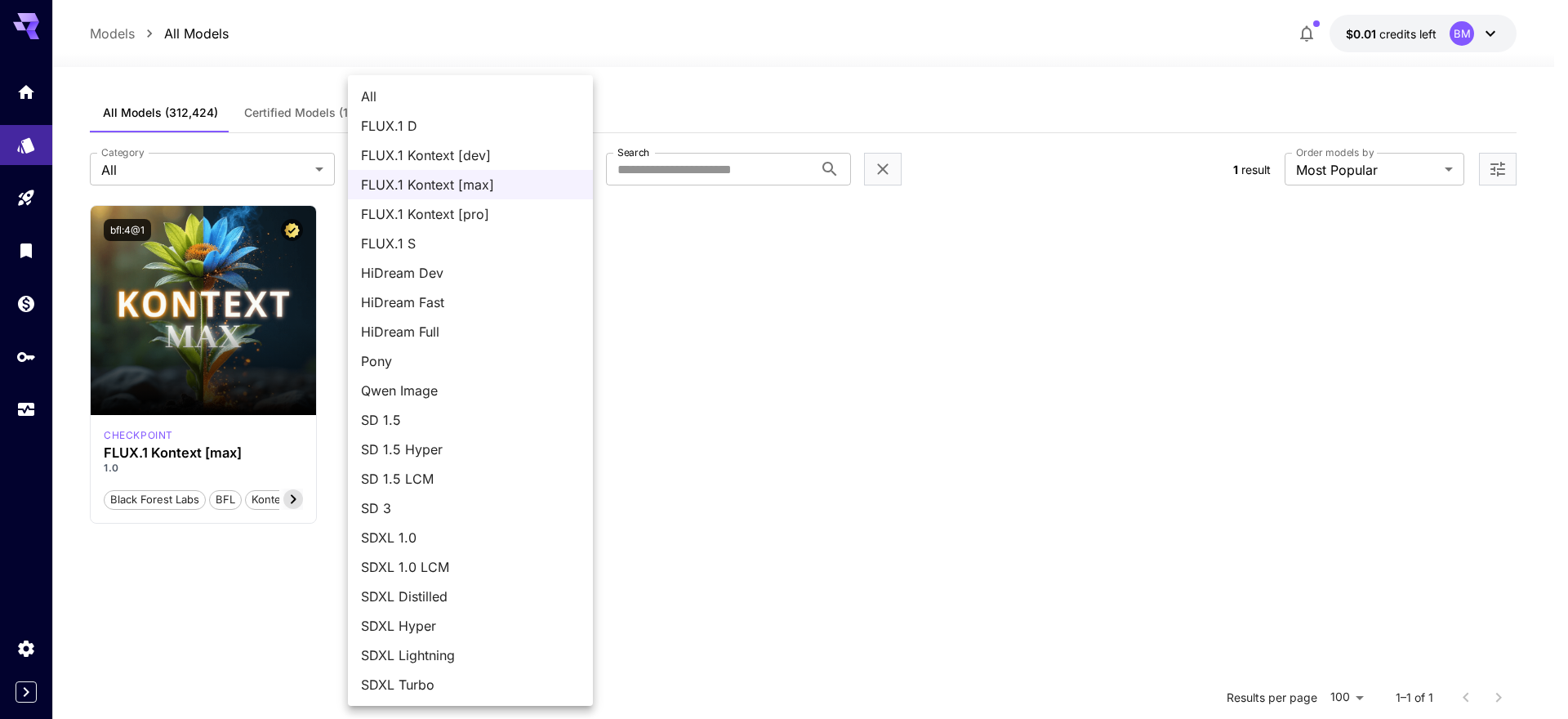
click at [580, 173] on li "FLUX.1 Kontext [max]" at bounding box center [471, 185] width 245 height 30
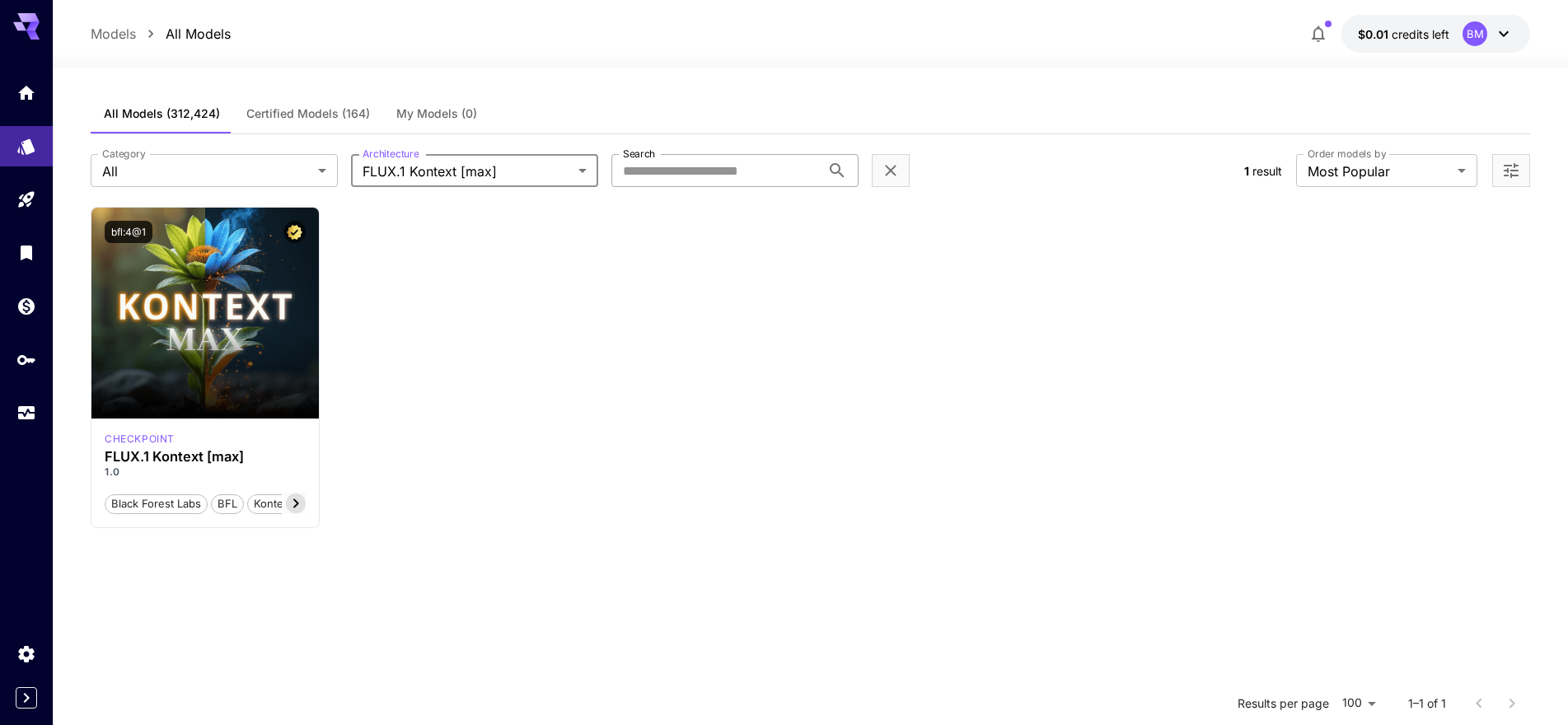
click at [748, 167] on input "Search" at bounding box center [716, 171] width 210 height 33
type input "****"
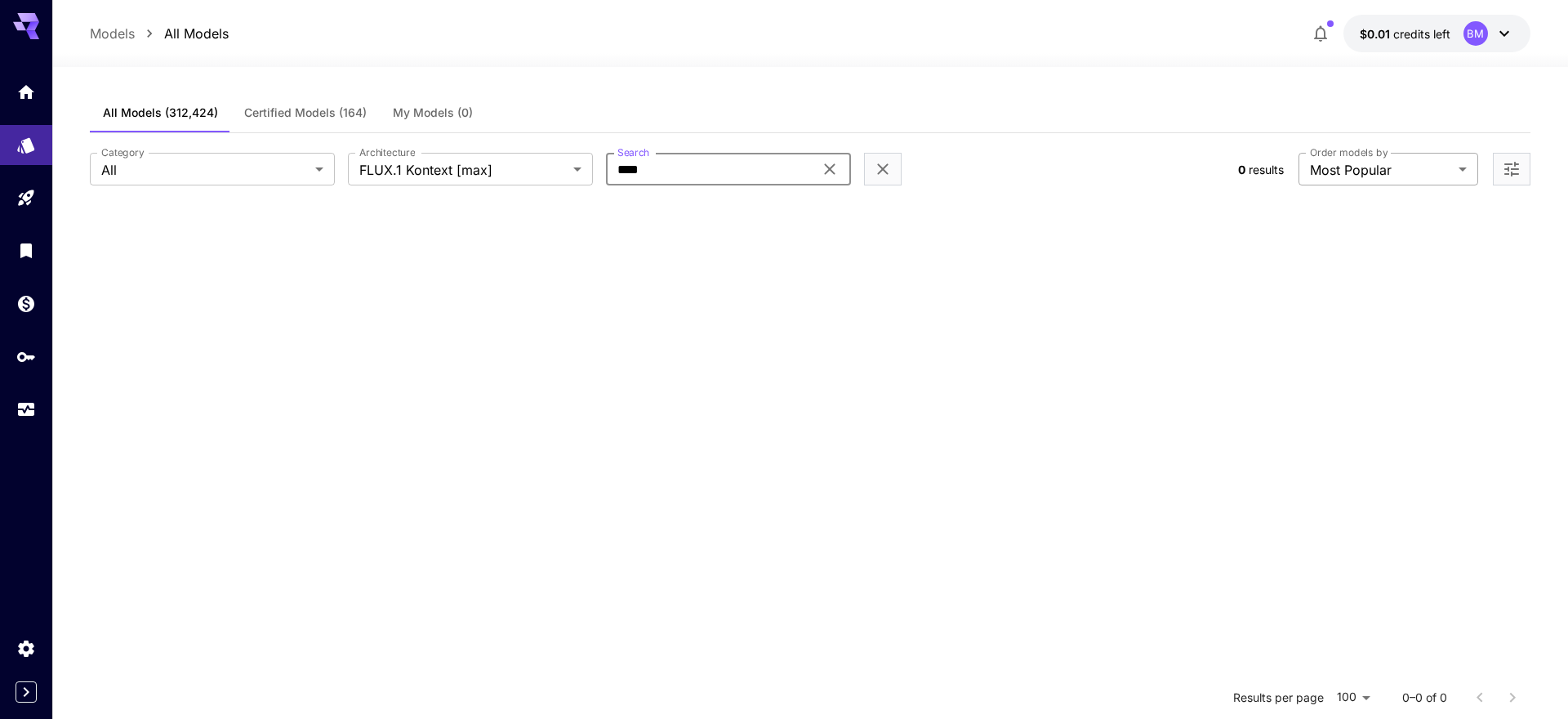
click at [1446, 169] on body "**********" at bounding box center [784, 508] width 1568 height 1016
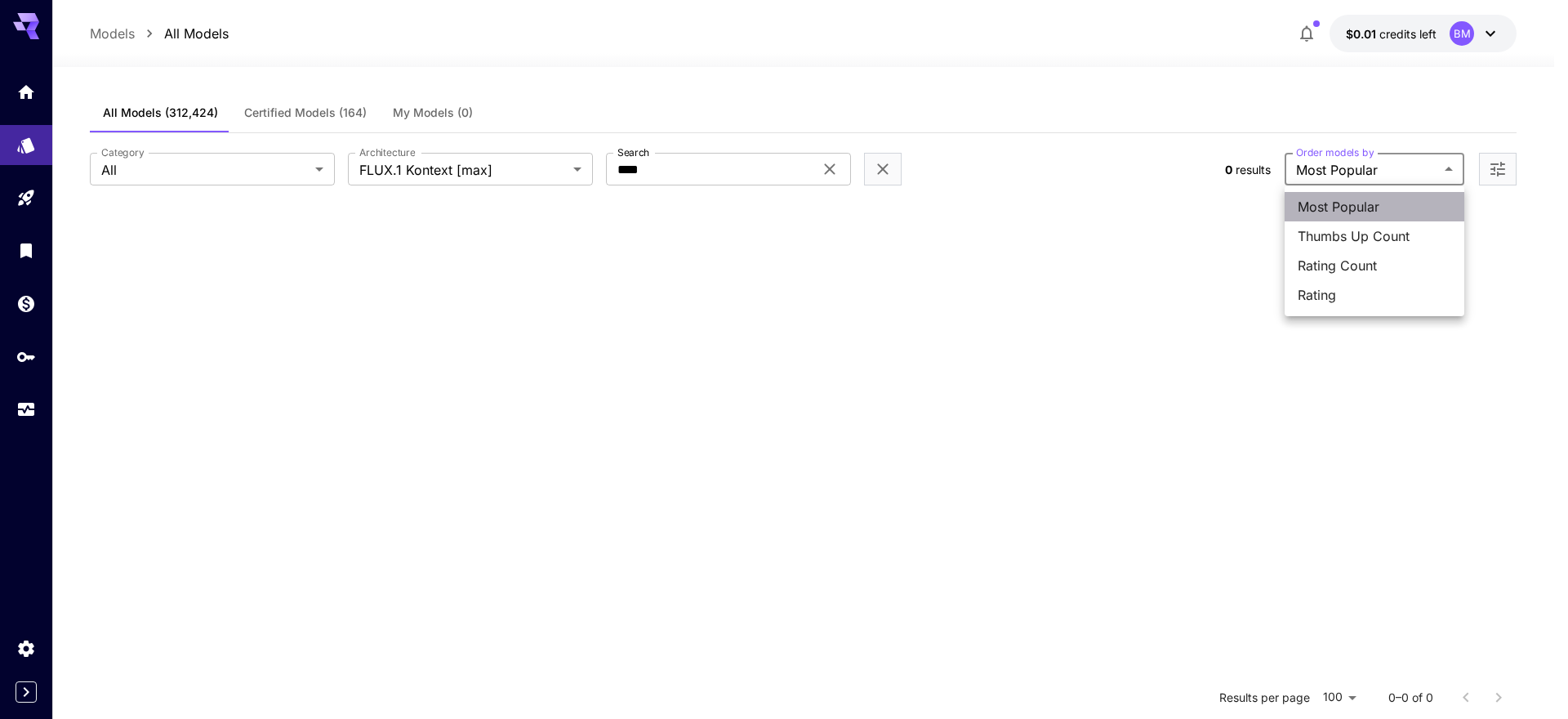
click at [1359, 208] on span "Most Popular" at bounding box center [1374, 207] width 154 height 20
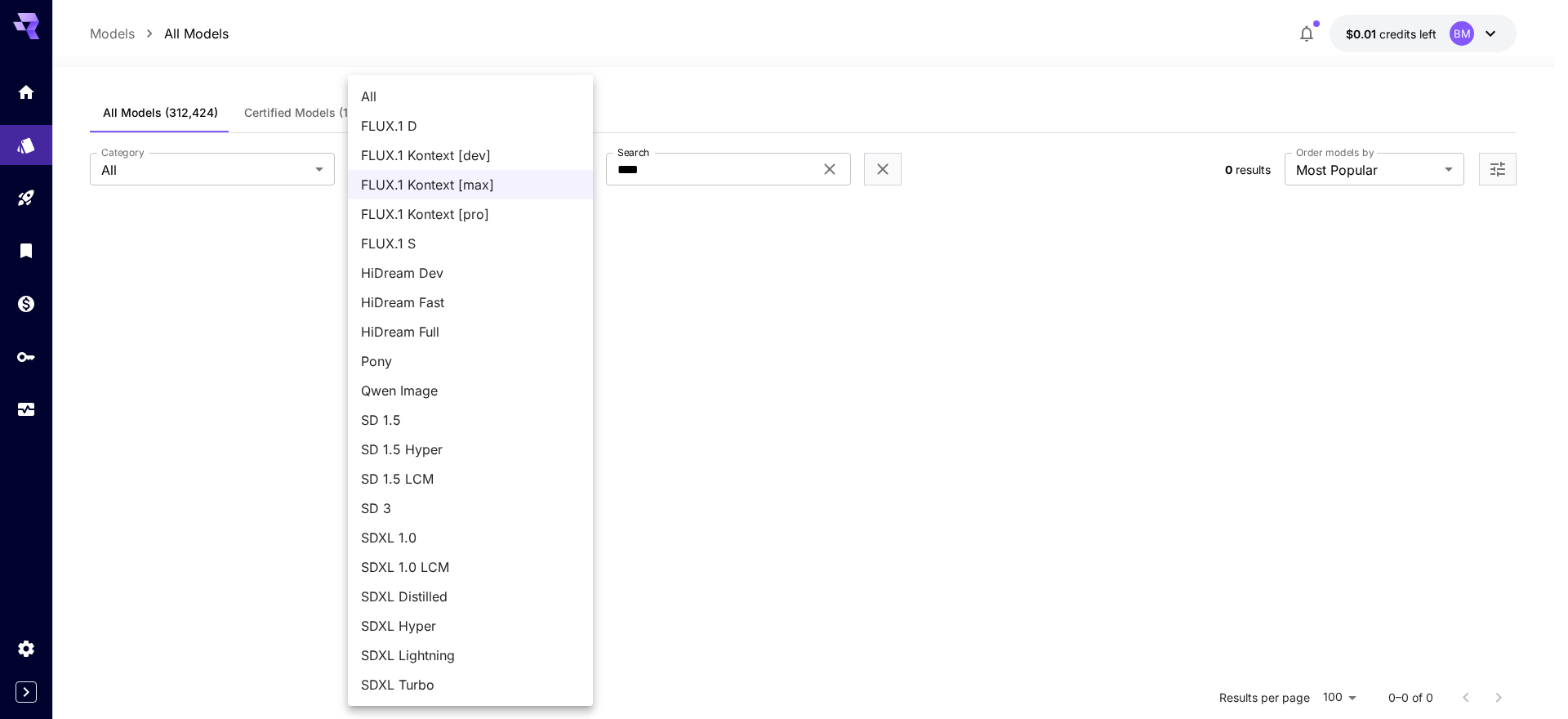
click at [577, 168] on body "**********" at bounding box center [784, 508] width 1568 height 1016
click at [371, 99] on span "All" at bounding box center [470, 96] width 218 height 20
type input "***"
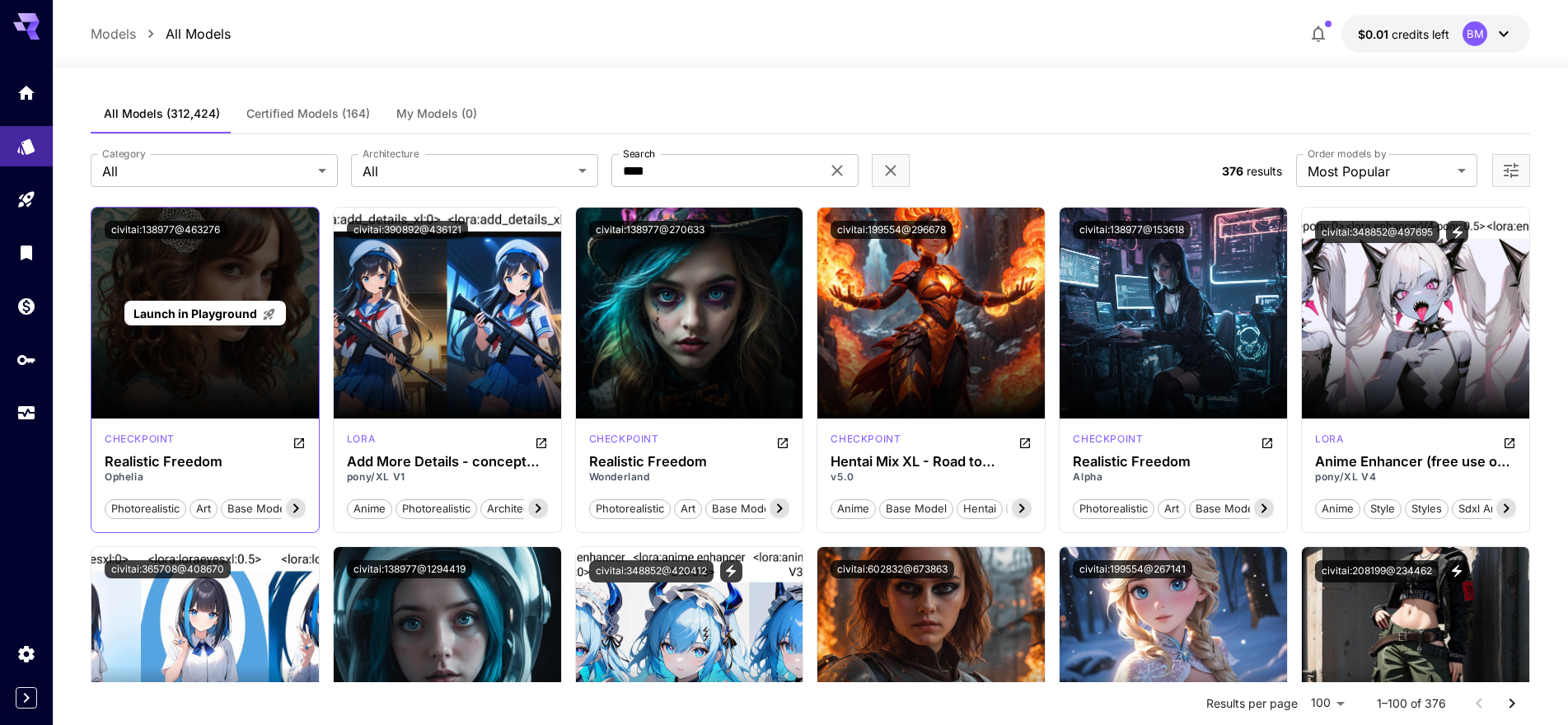
click at [206, 317] on span "Launch in Playground" at bounding box center [195, 313] width 123 height 14
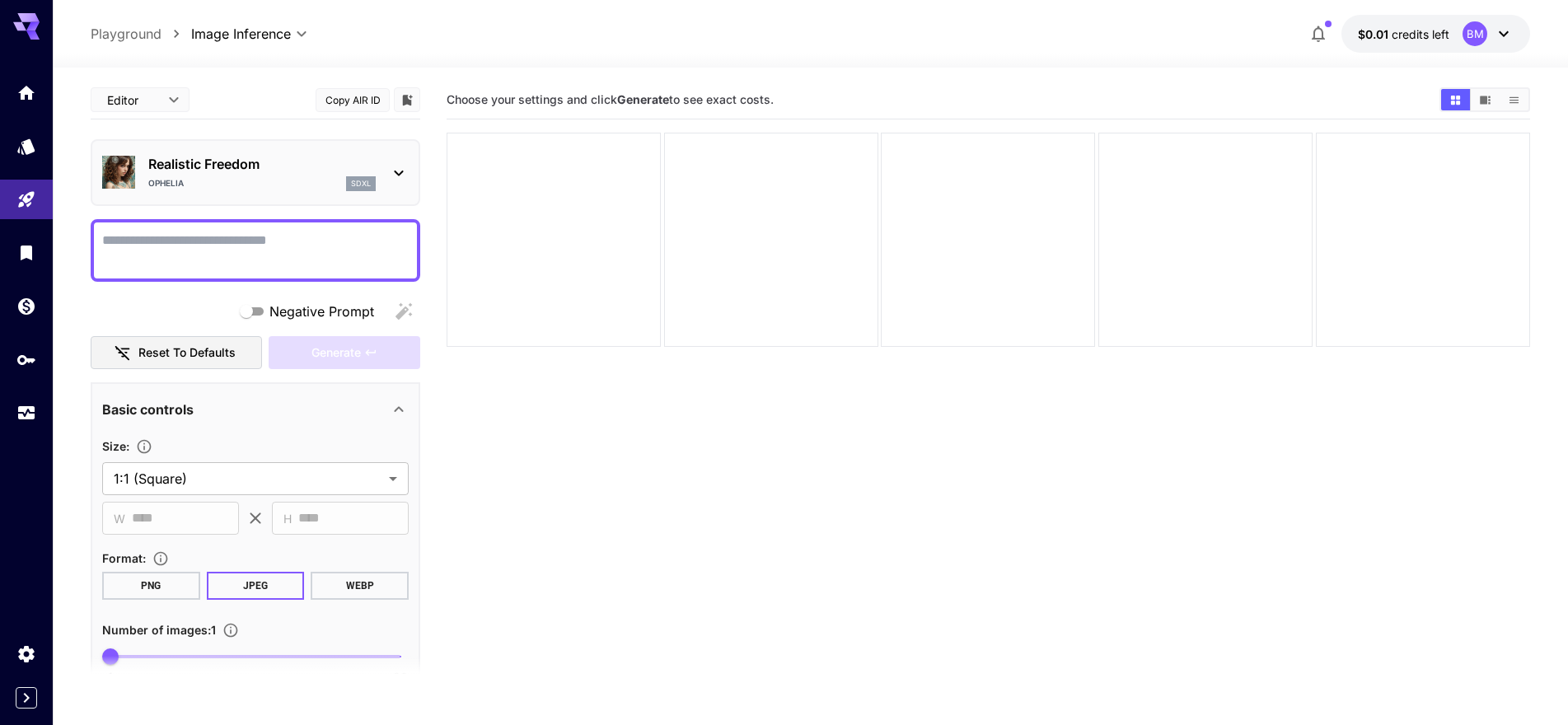
click at [189, 242] on textarea "Negative Prompt" at bounding box center [255, 250] width 307 height 40
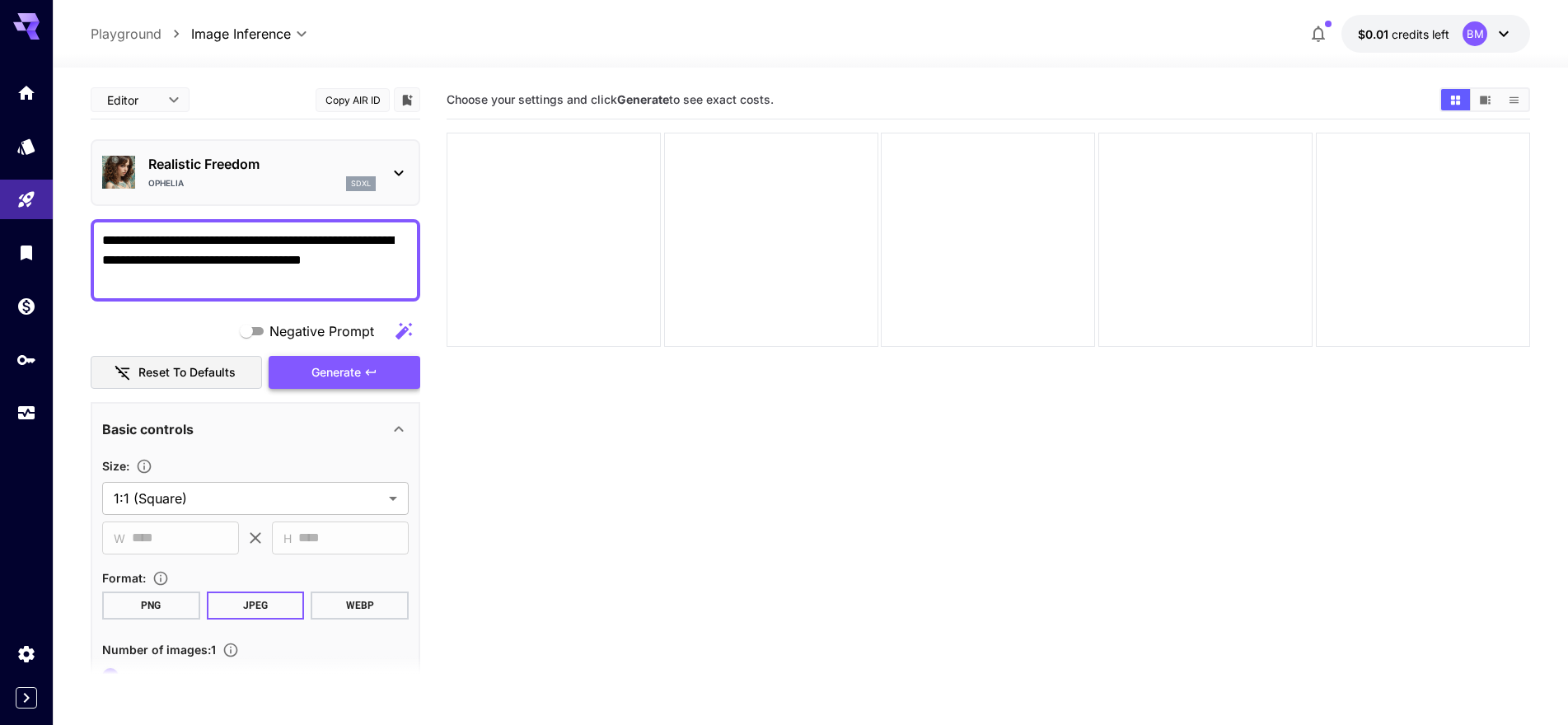
type textarea "**********"
click at [338, 375] on span "Generate" at bounding box center [336, 372] width 50 height 21
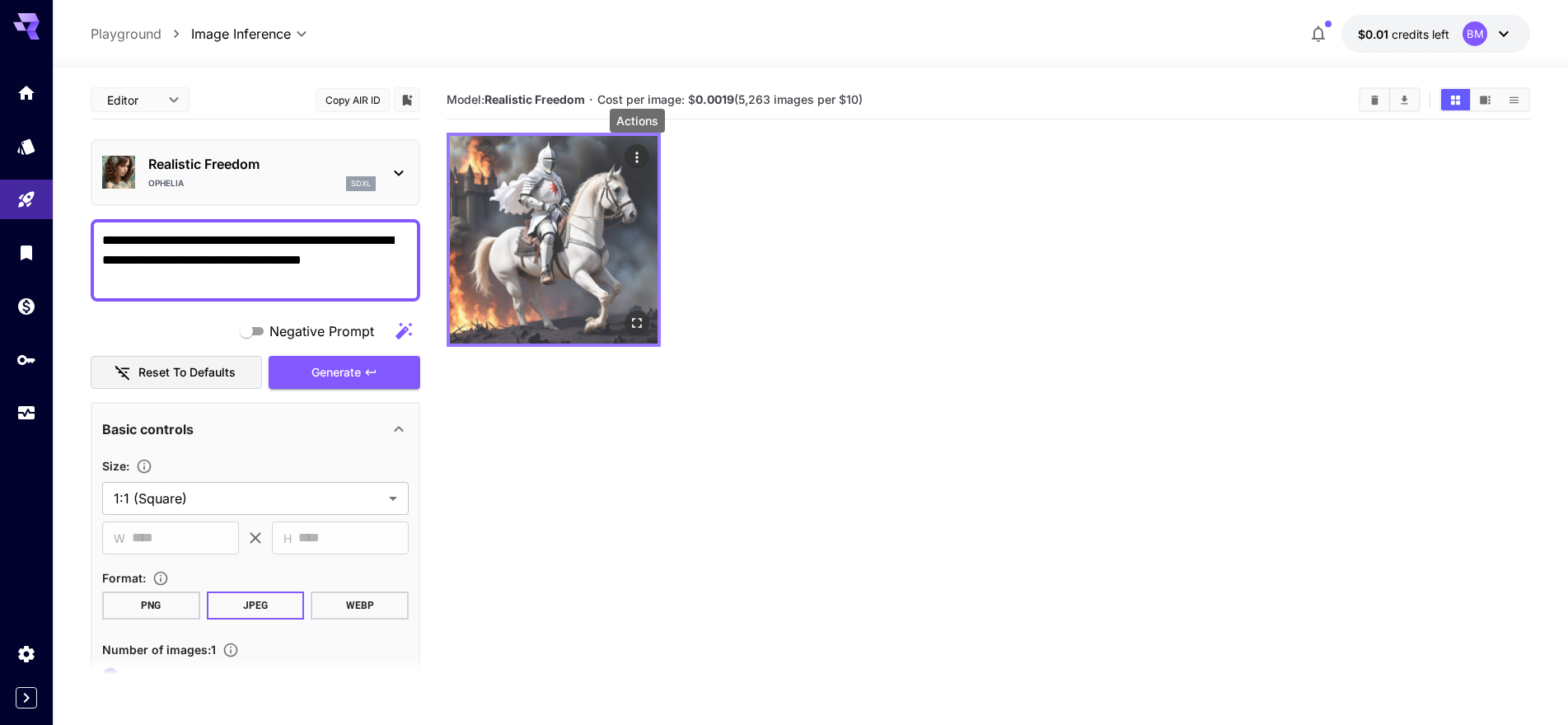
click at [642, 157] on icon "Actions" at bounding box center [637, 157] width 17 height 17
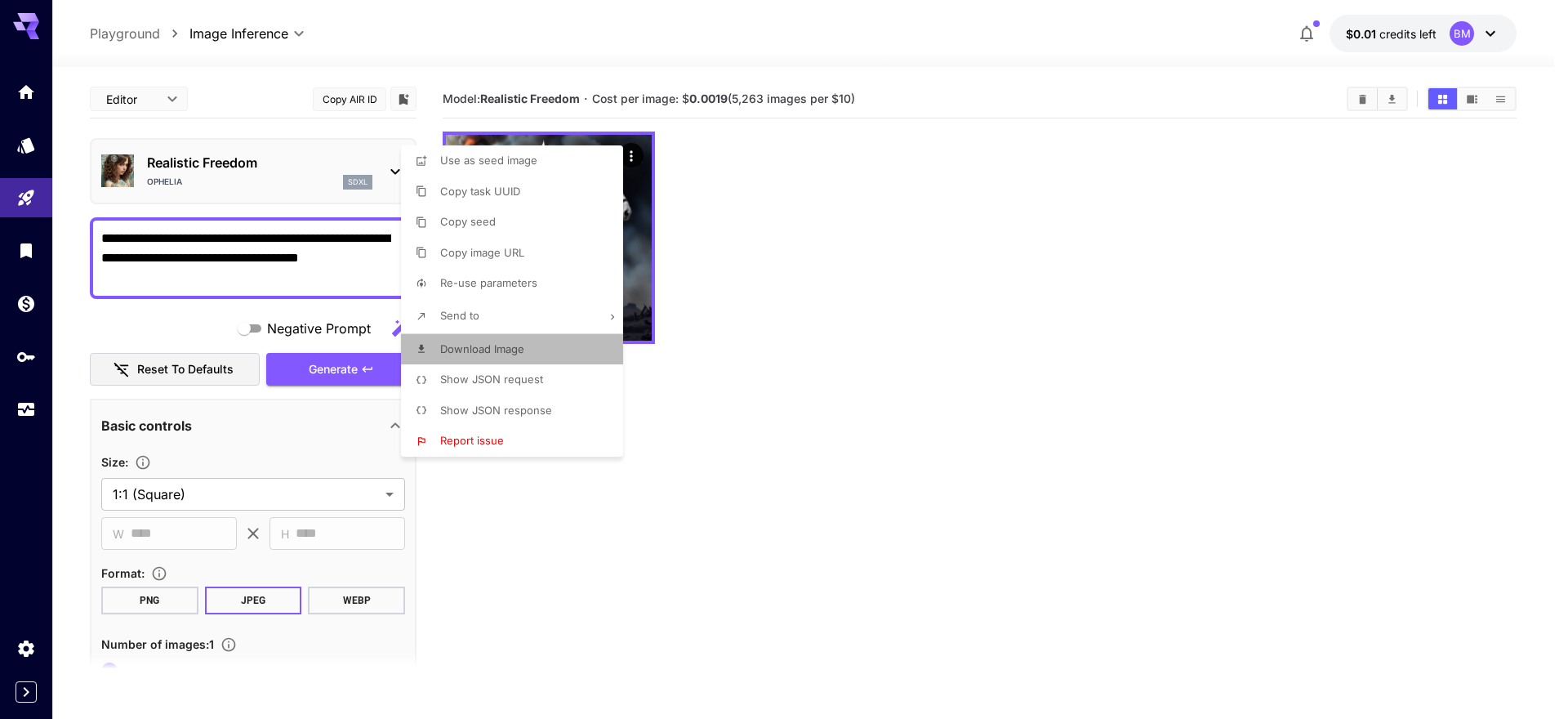
click at [495, 355] on span "Download Image" at bounding box center [482, 349] width 84 height 13
click at [834, 238] on div at bounding box center [784, 359] width 1568 height 719
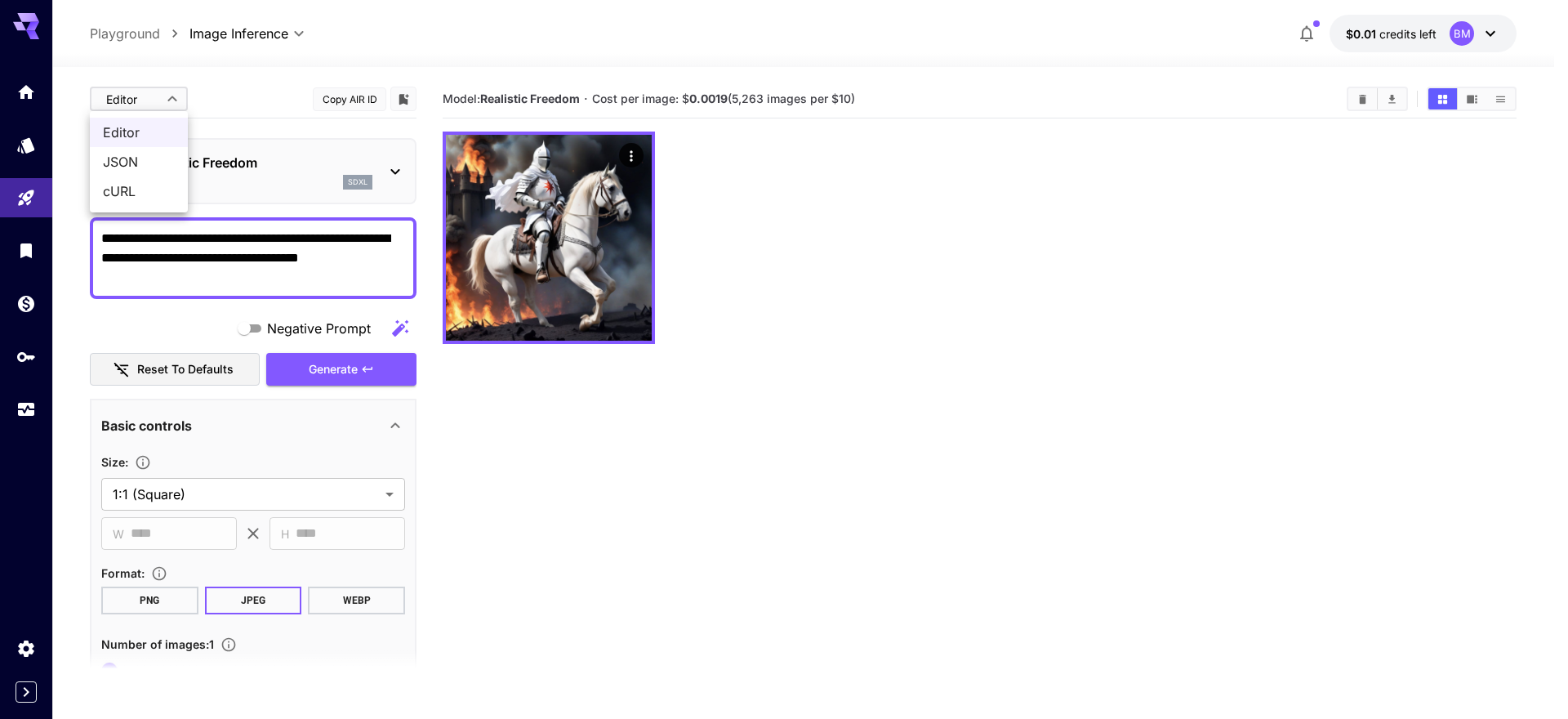
click at [172, 99] on body "**********" at bounding box center [784, 424] width 1568 height 848
click at [172, 99] on div at bounding box center [784, 359] width 1568 height 719
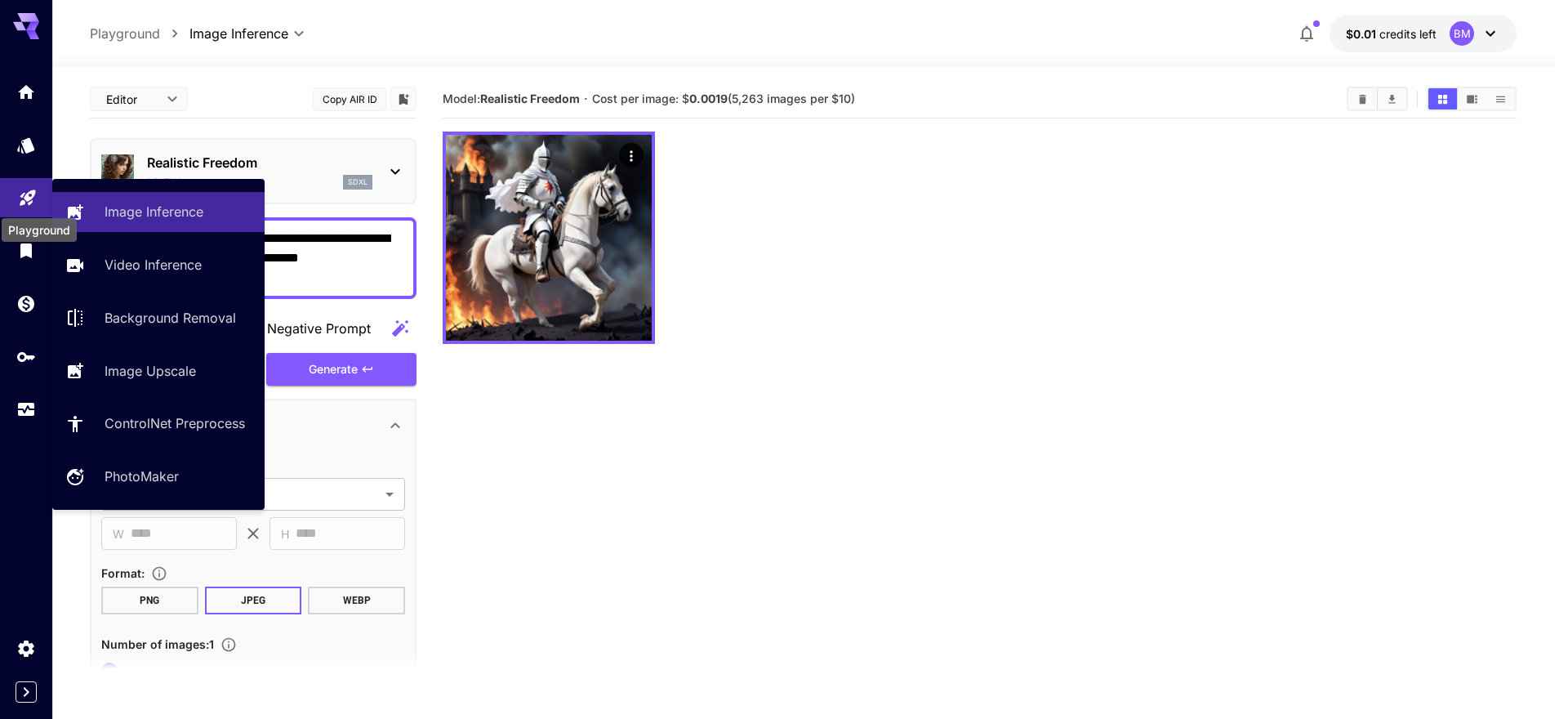
click at [29, 197] on icon "Playground" at bounding box center [27, 193] width 16 height 16
click at [136, 209] on p "Image Inference" at bounding box center [157, 212] width 99 height 20
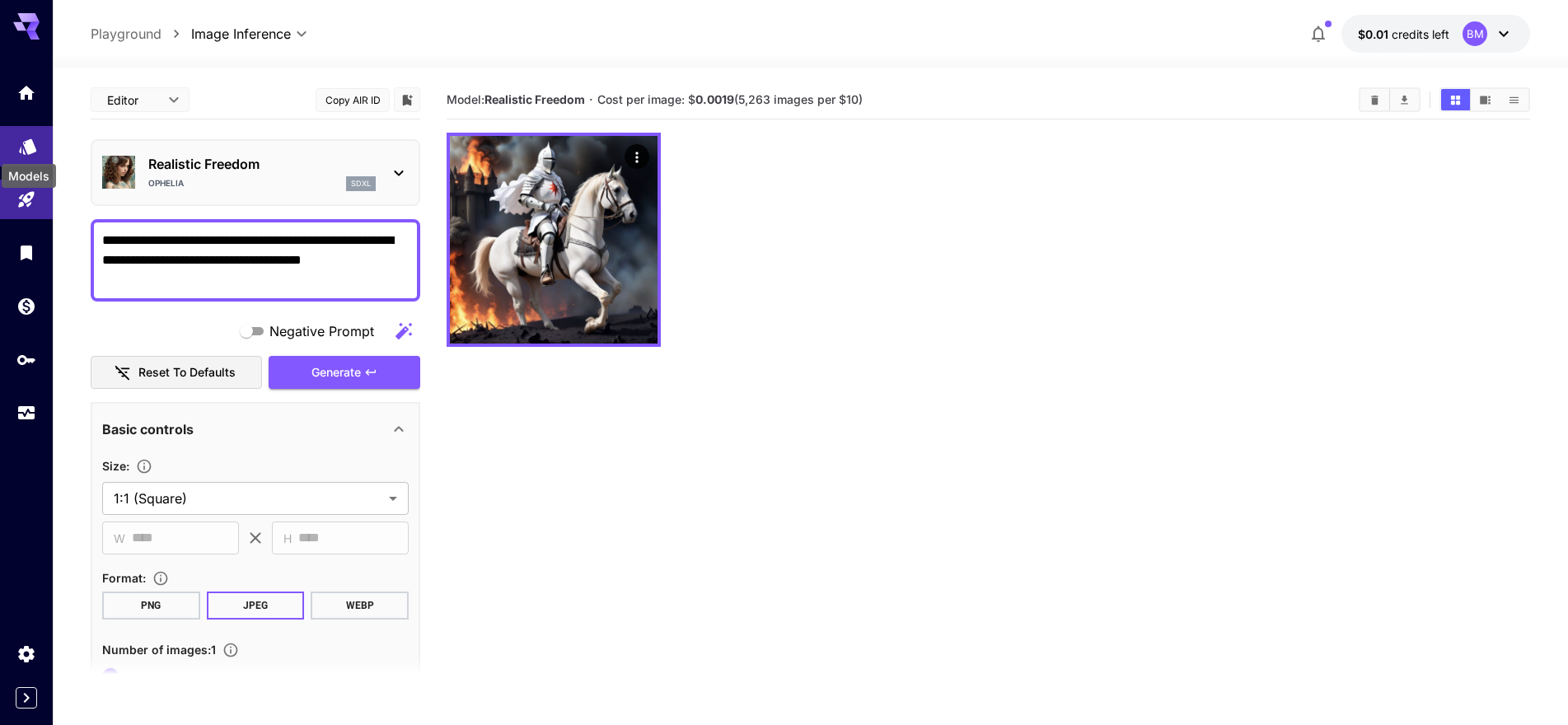
click at [32, 141] on icon "Models" at bounding box center [27, 141] width 17 height 16
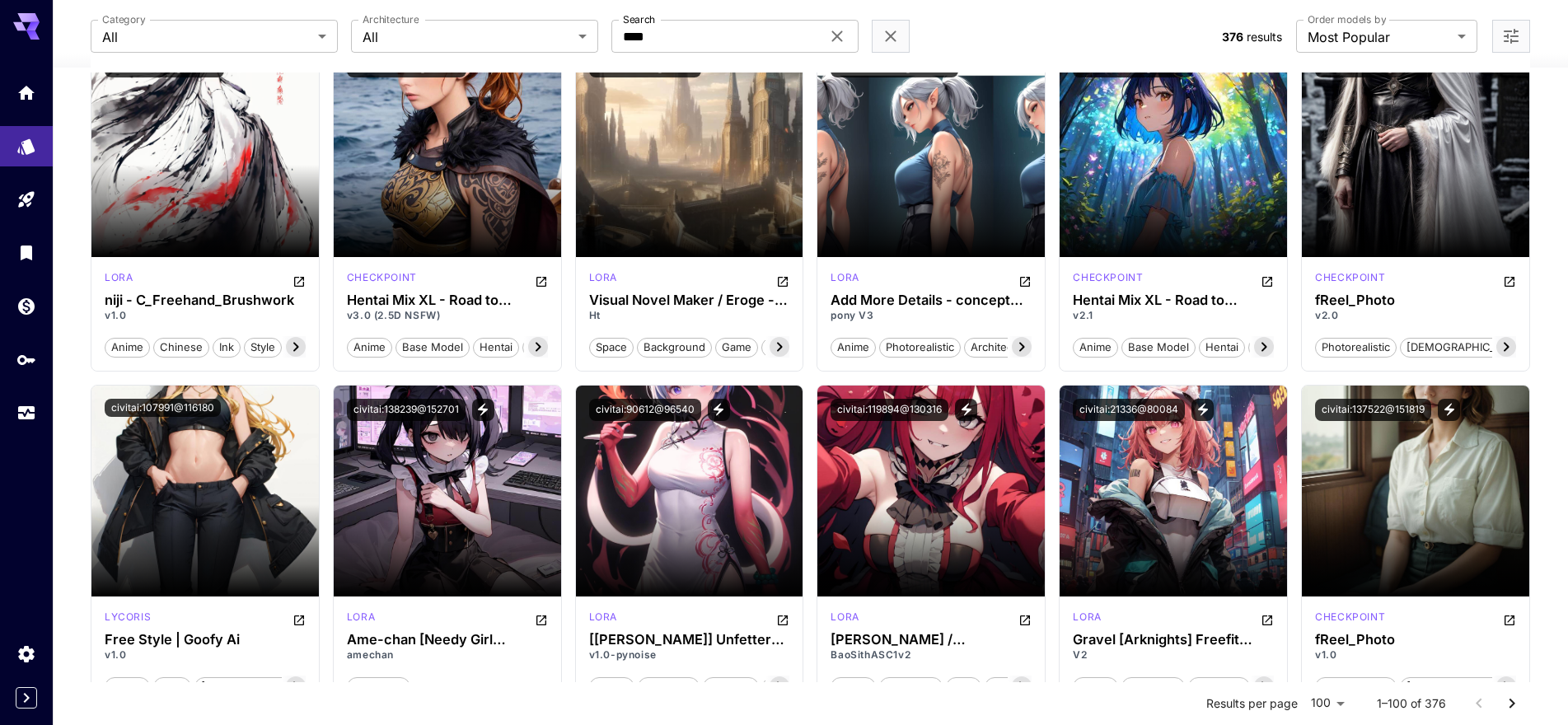
scroll to position [588, 0]
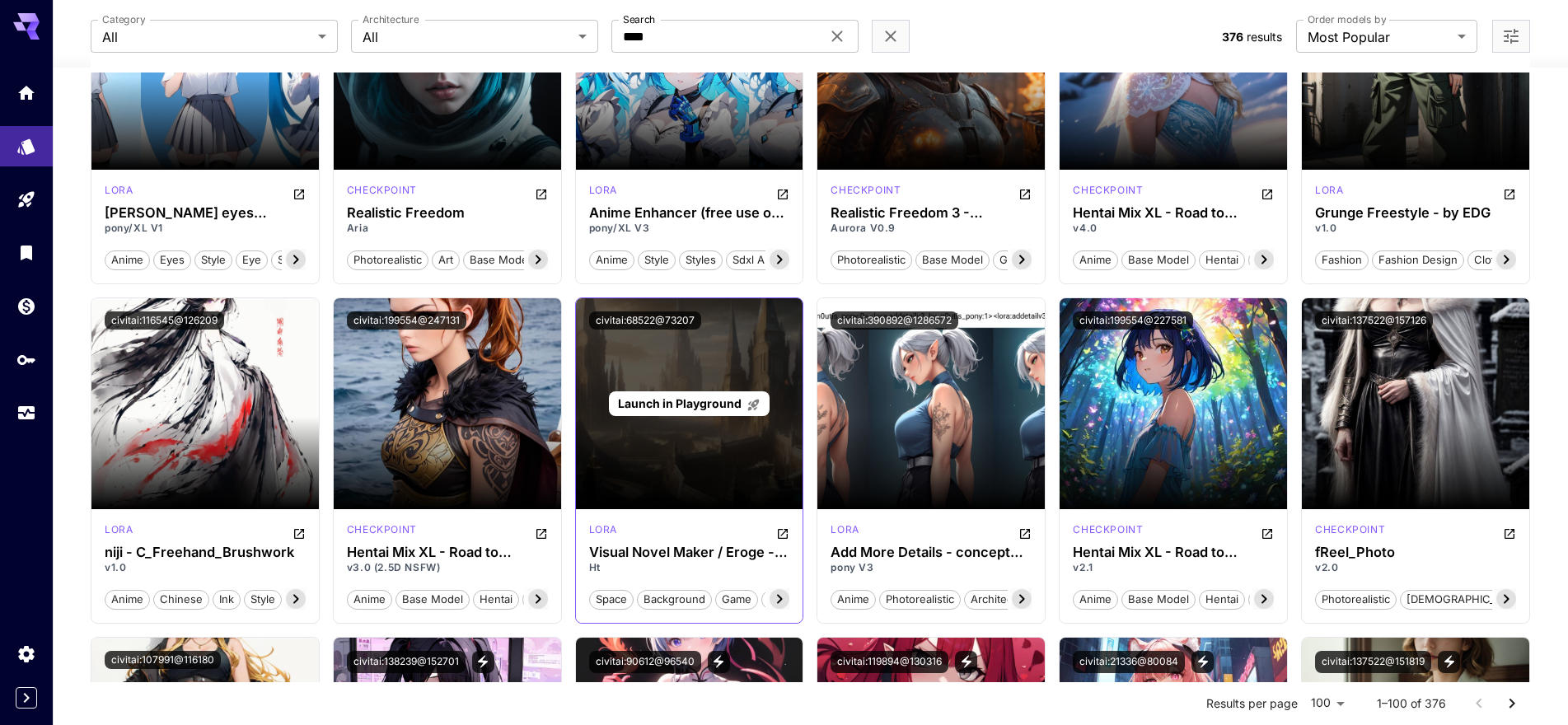
click at [693, 410] on span "Launch in Playground" at bounding box center [680, 403] width 123 height 14
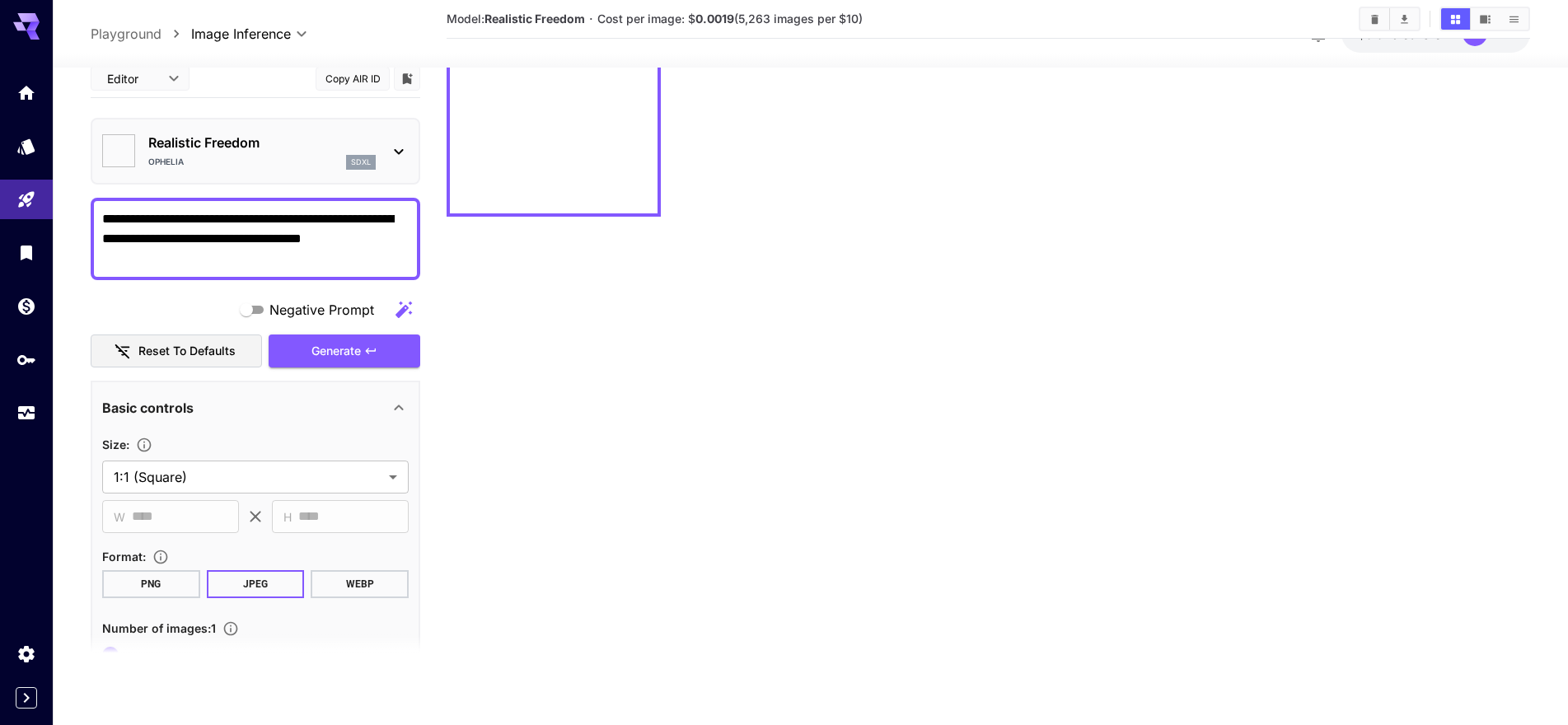
type input "**********"
type input "***"
type input "*******"
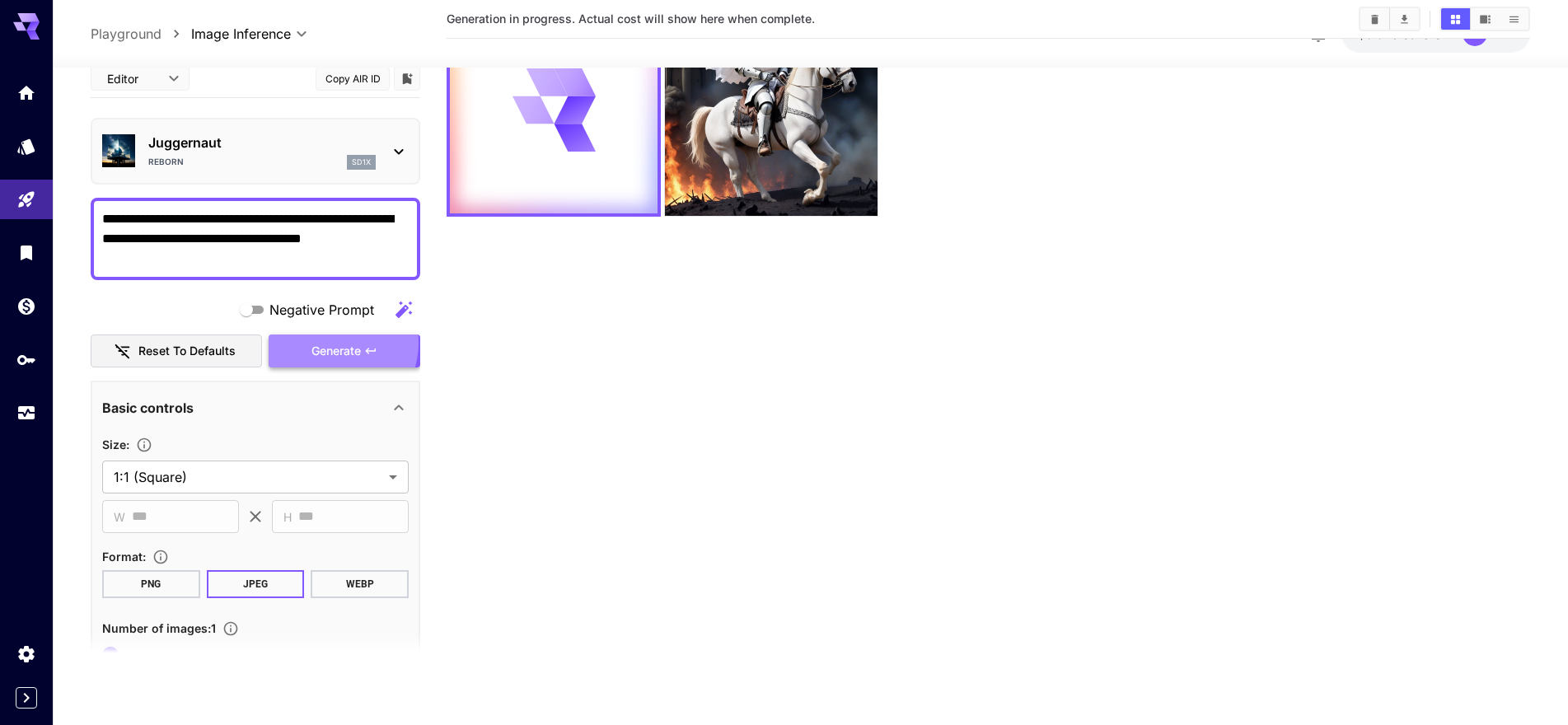
click at [327, 344] on span "Generate" at bounding box center [336, 351] width 50 height 21
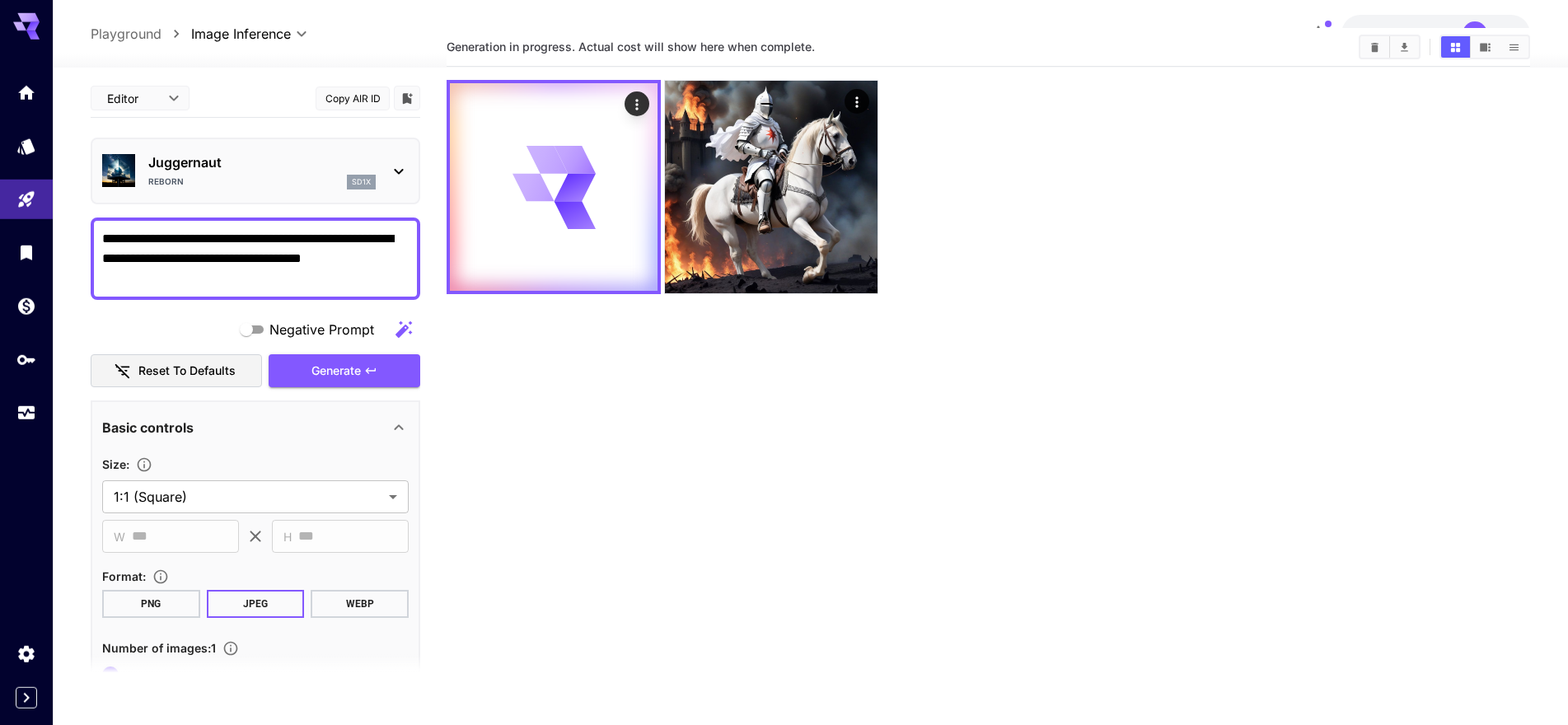
scroll to position [0, 0]
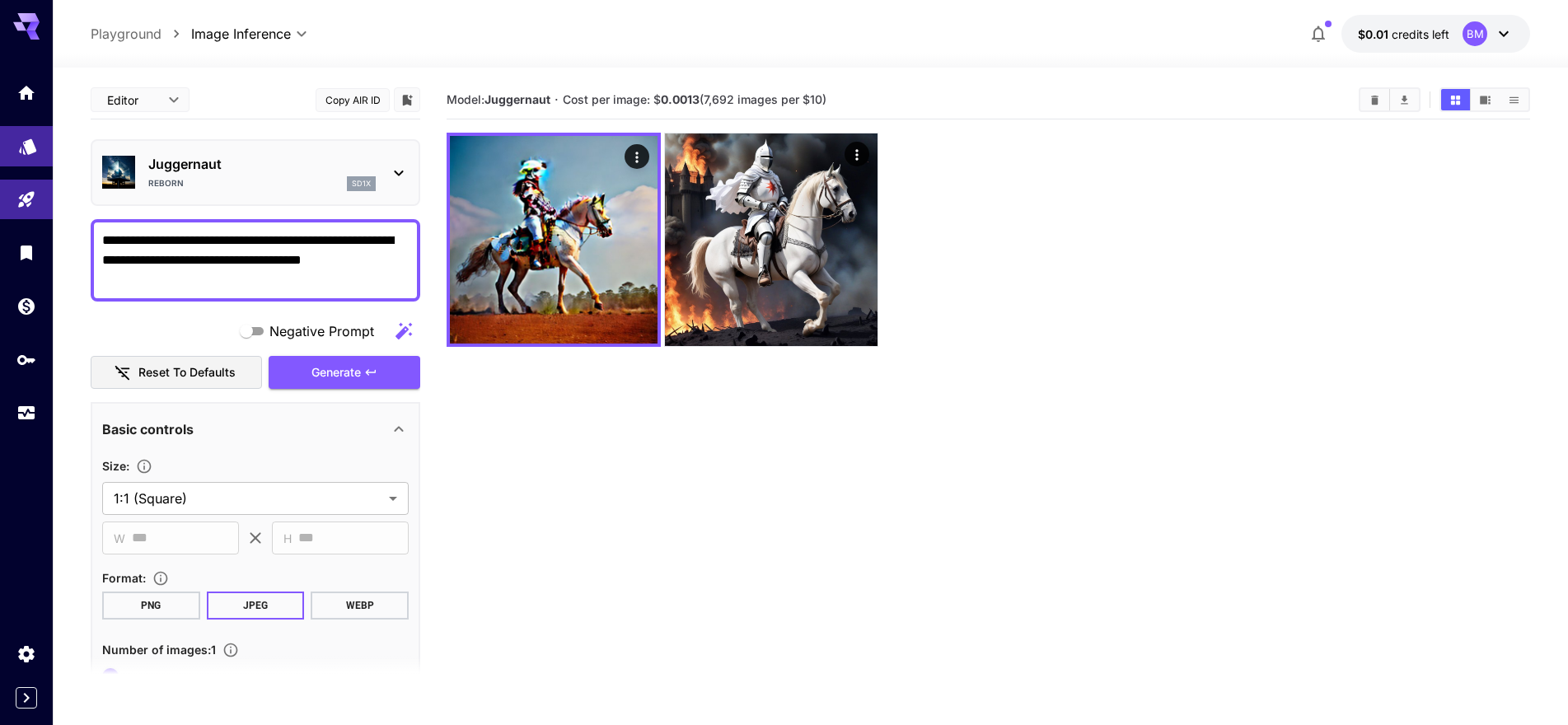
click at [33, 149] on icon "Models" at bounding box center [27, 141] width 17 height 16
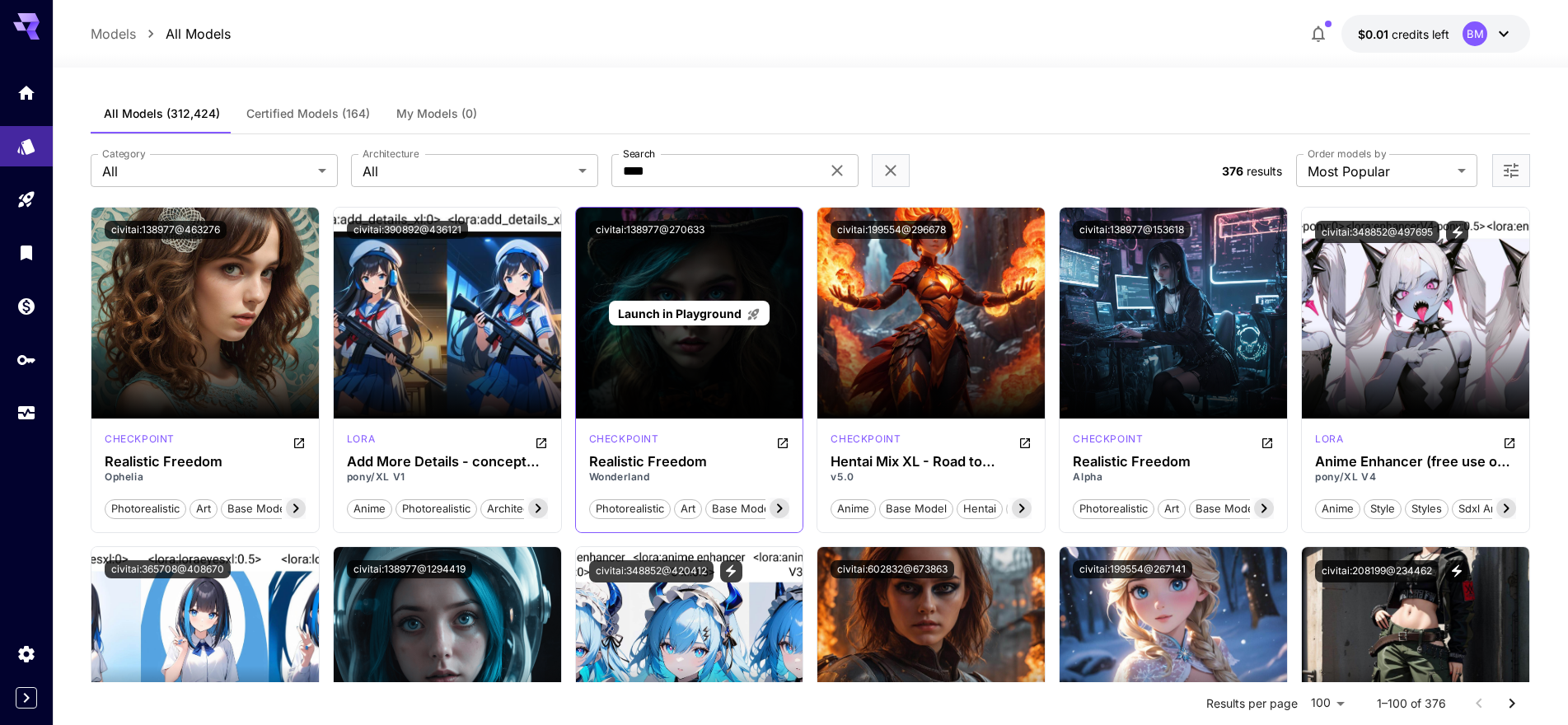
click at [767, 288] on div "Launch in Playground" at bounding box center [690, 313] width 227 height 211
click at [746, 263] on div "Launch in Playground" at bounding box center [690, 313] width 227 height 211
click at [704, 315] on span "Launch in Playground" at bounding box center [680, 313] width 123 height 14
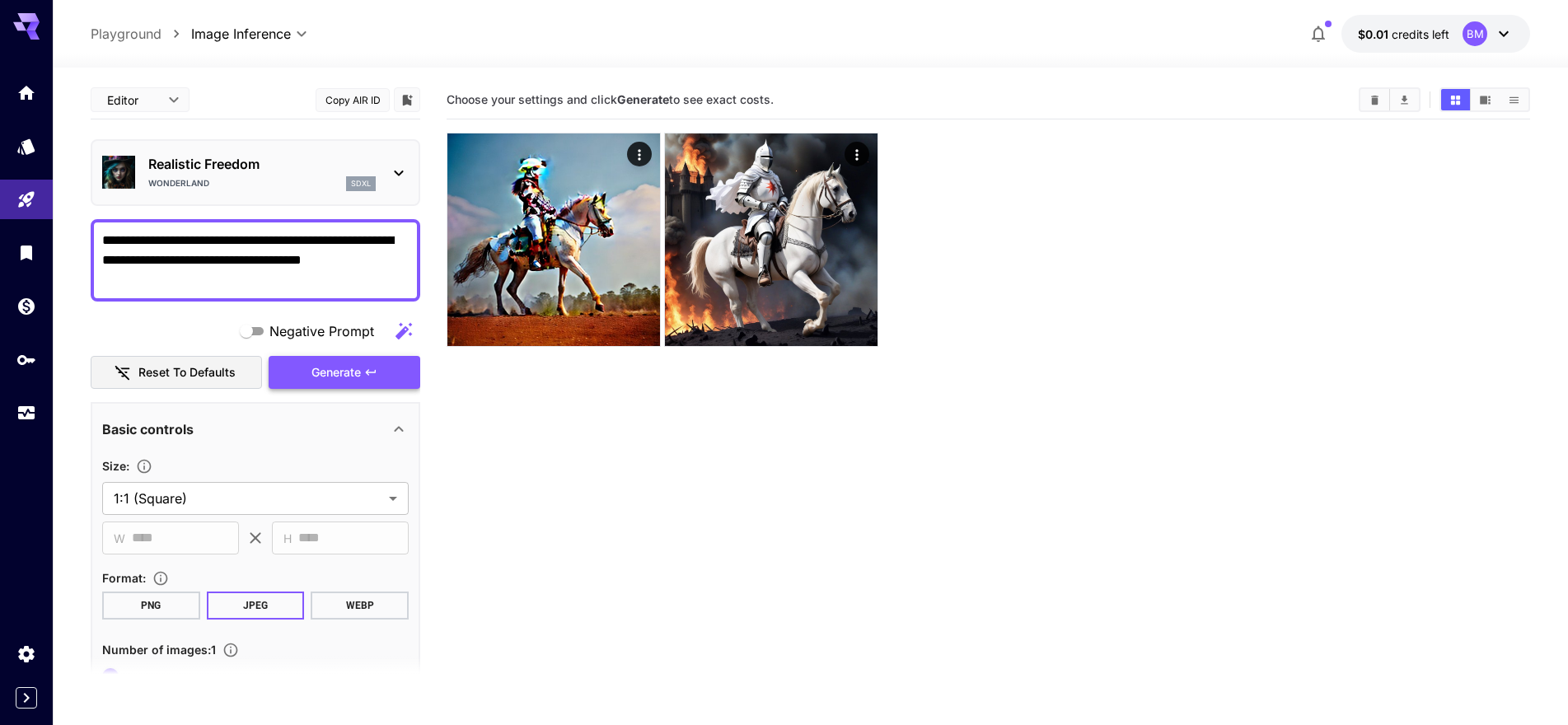
click at [331, 372] on span "Generate" at bounding box center [336, 372] width 50 height 21
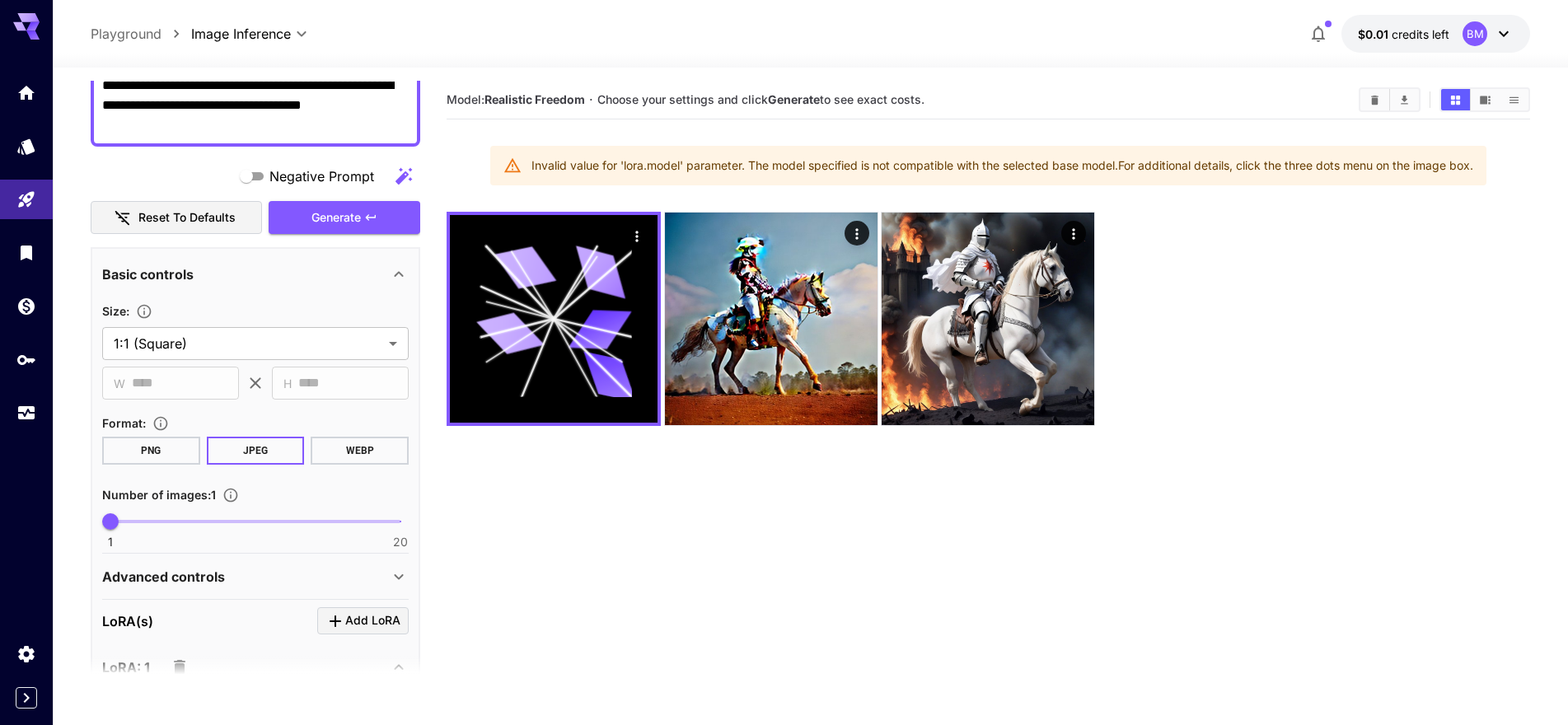
scroll to position [375, 0]
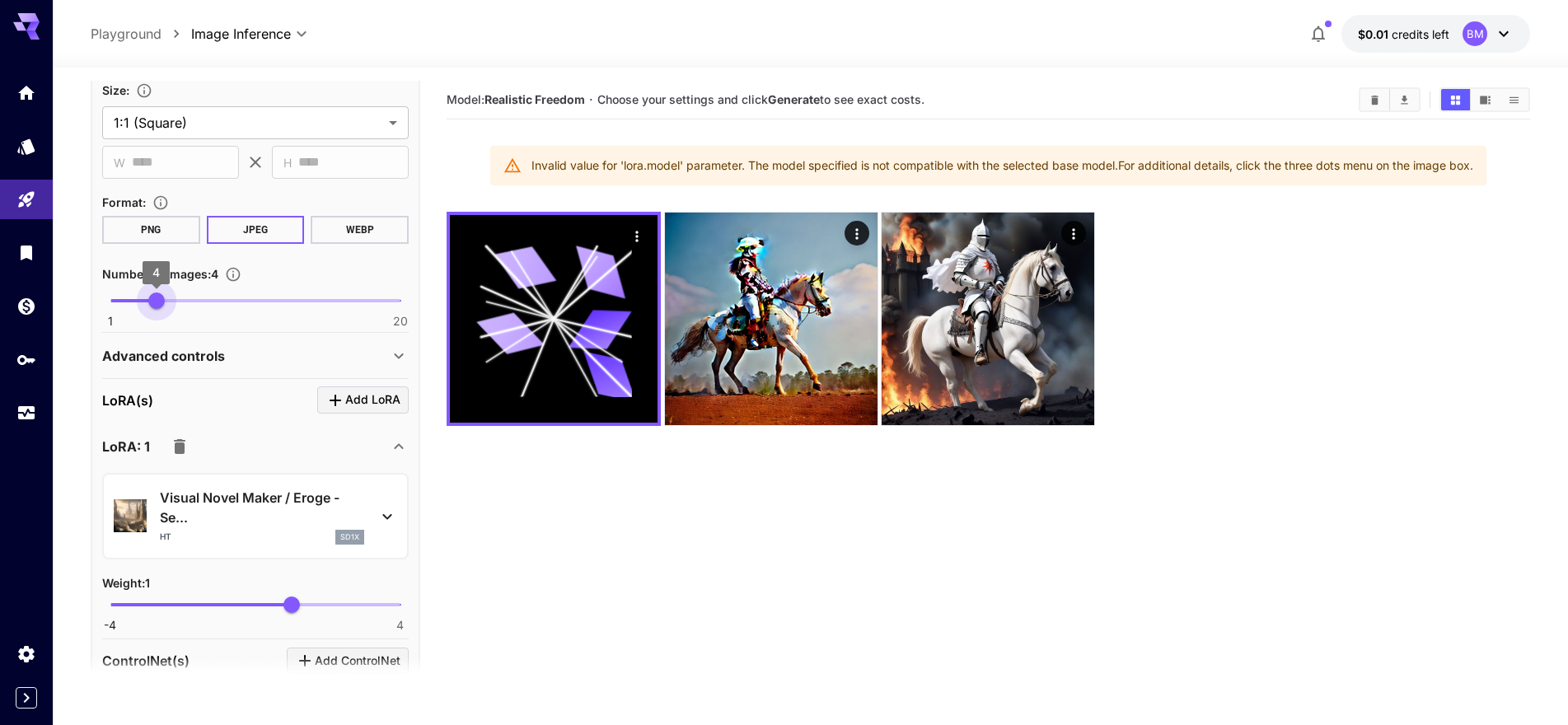
click at [151, 300] on span "1 20 4" at bounding box center [255, 301] width 290 height 25
type input "*"
click at [129, 304] on span "1 20 2" at bounding box center [255, 301] width 290 height 25
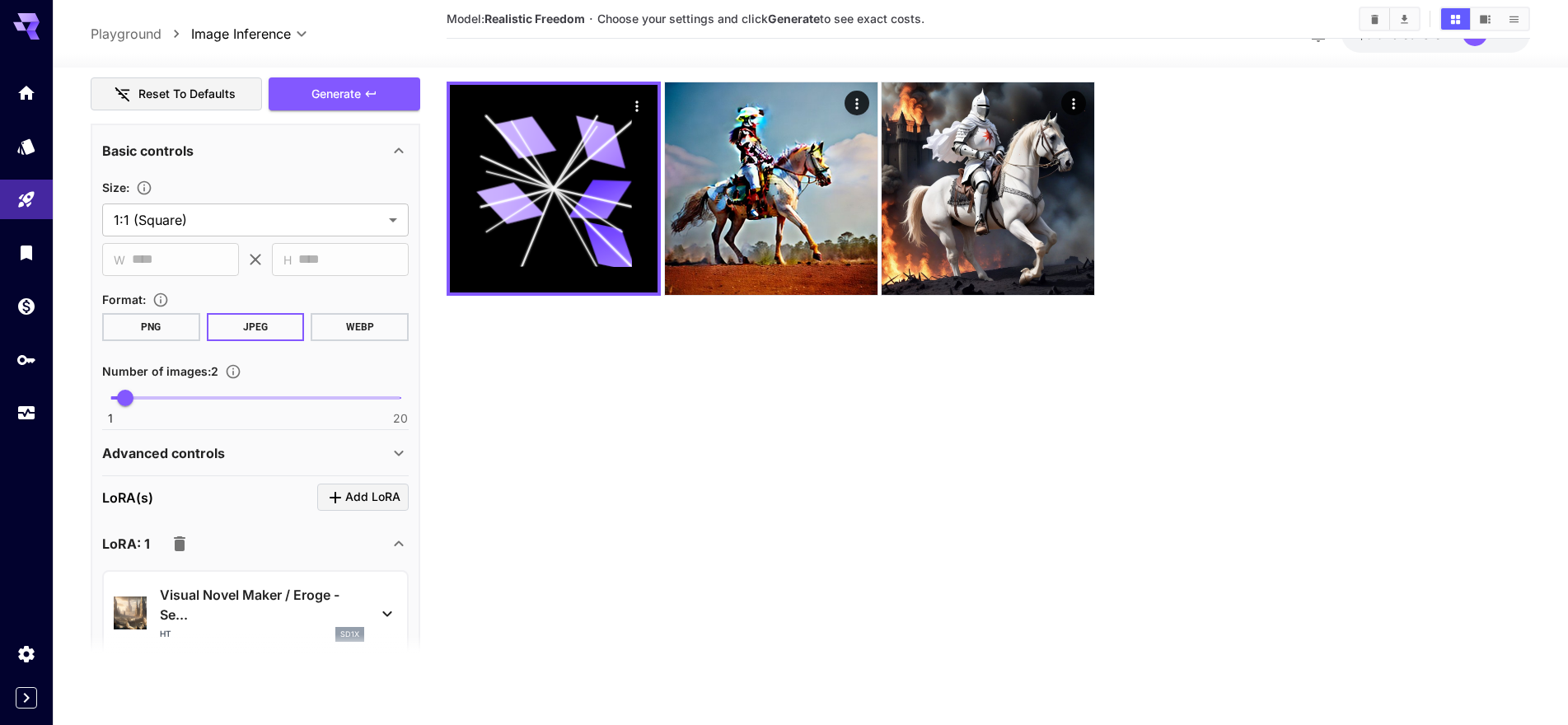
scroll to position [155, 0]
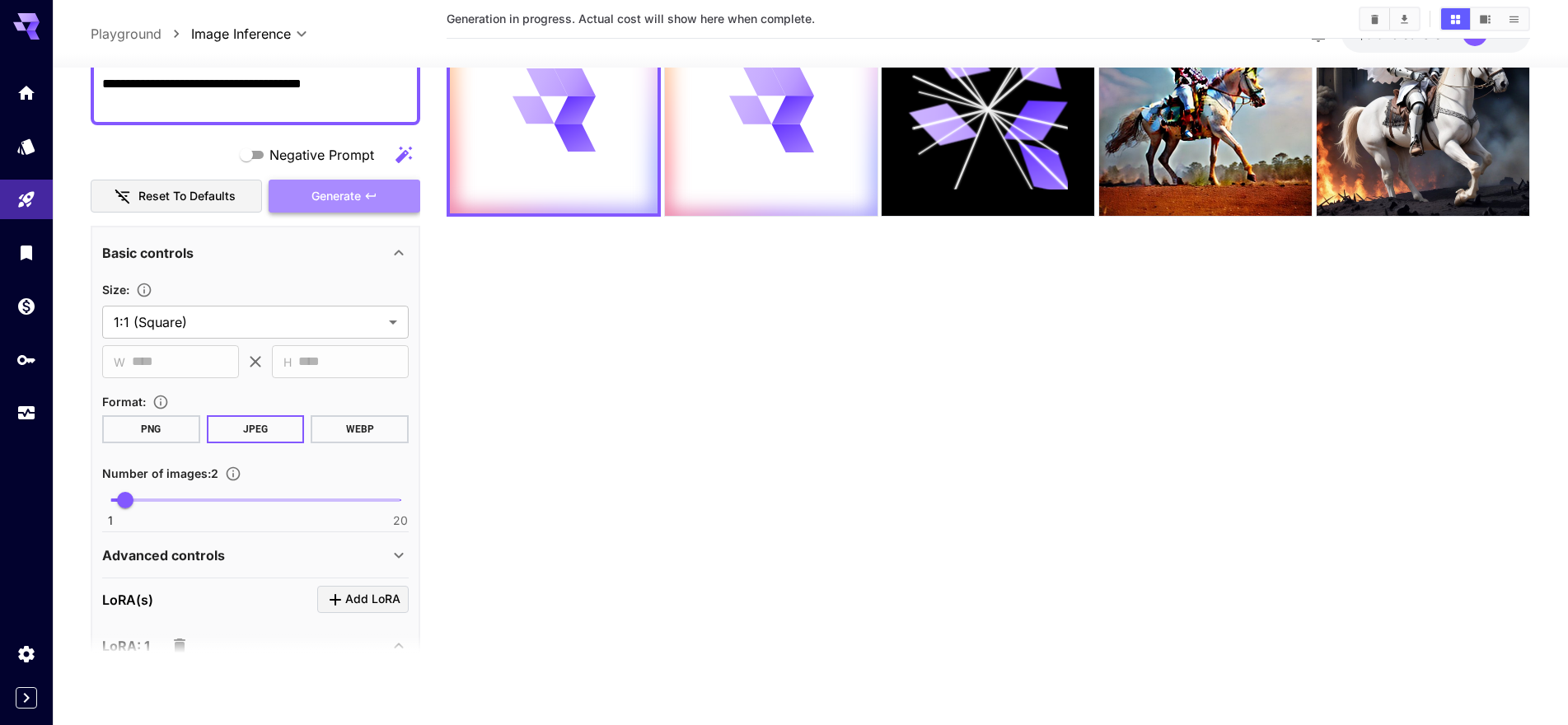
click at [346, 206] on span "Generate" at bounding box center [336, 196] width 50 height 21
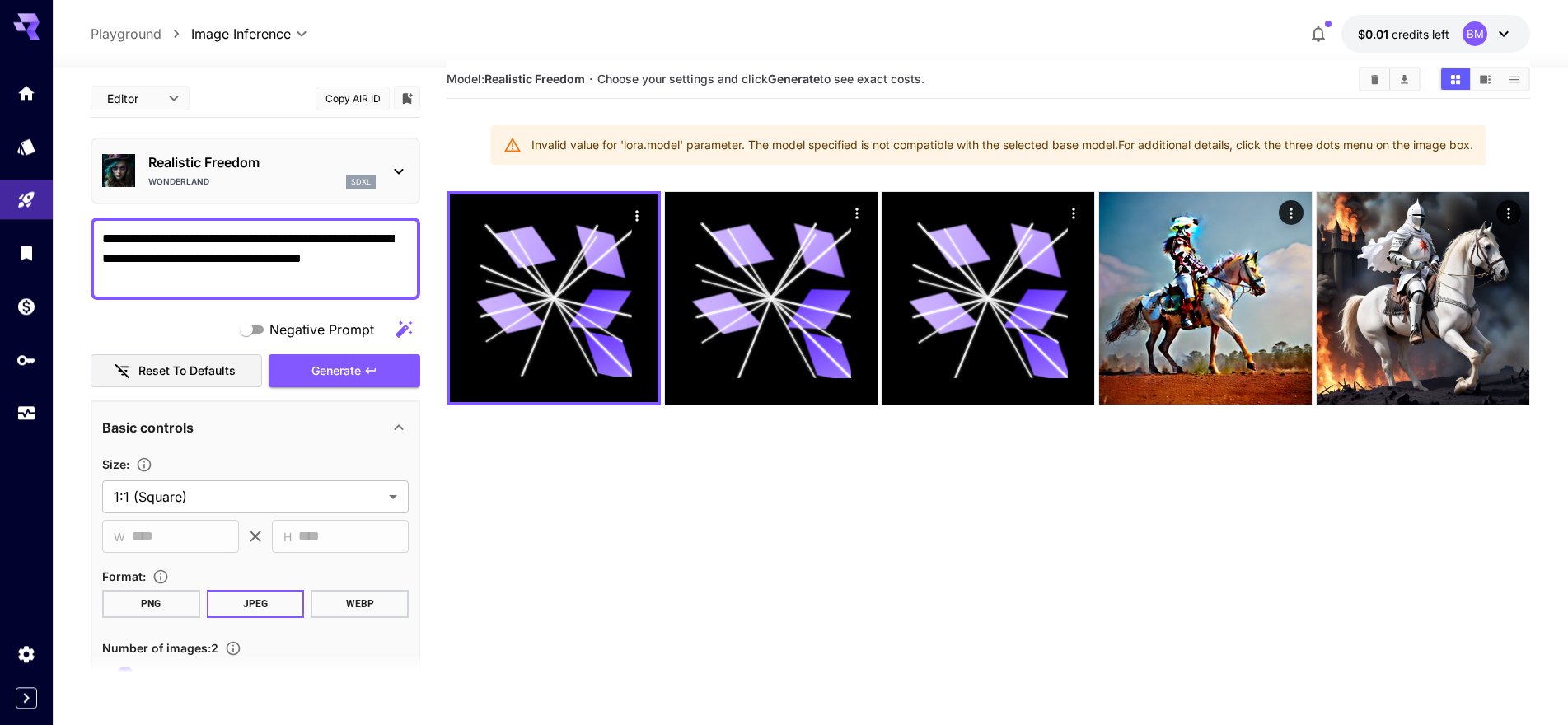
scroll to position [0, 0]
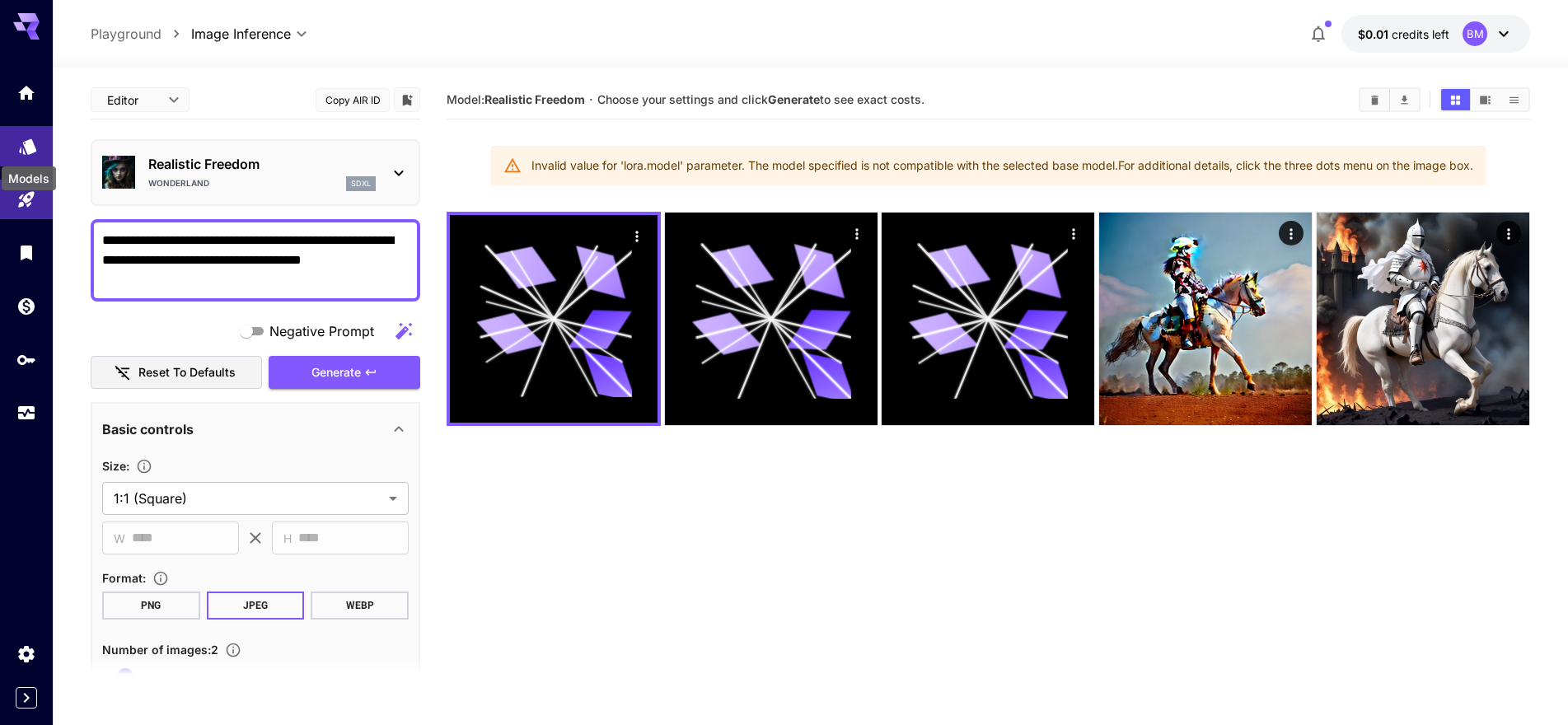
click at [30, 147] on icon "Models" at bounding box center [27, 141] width 17 height 16
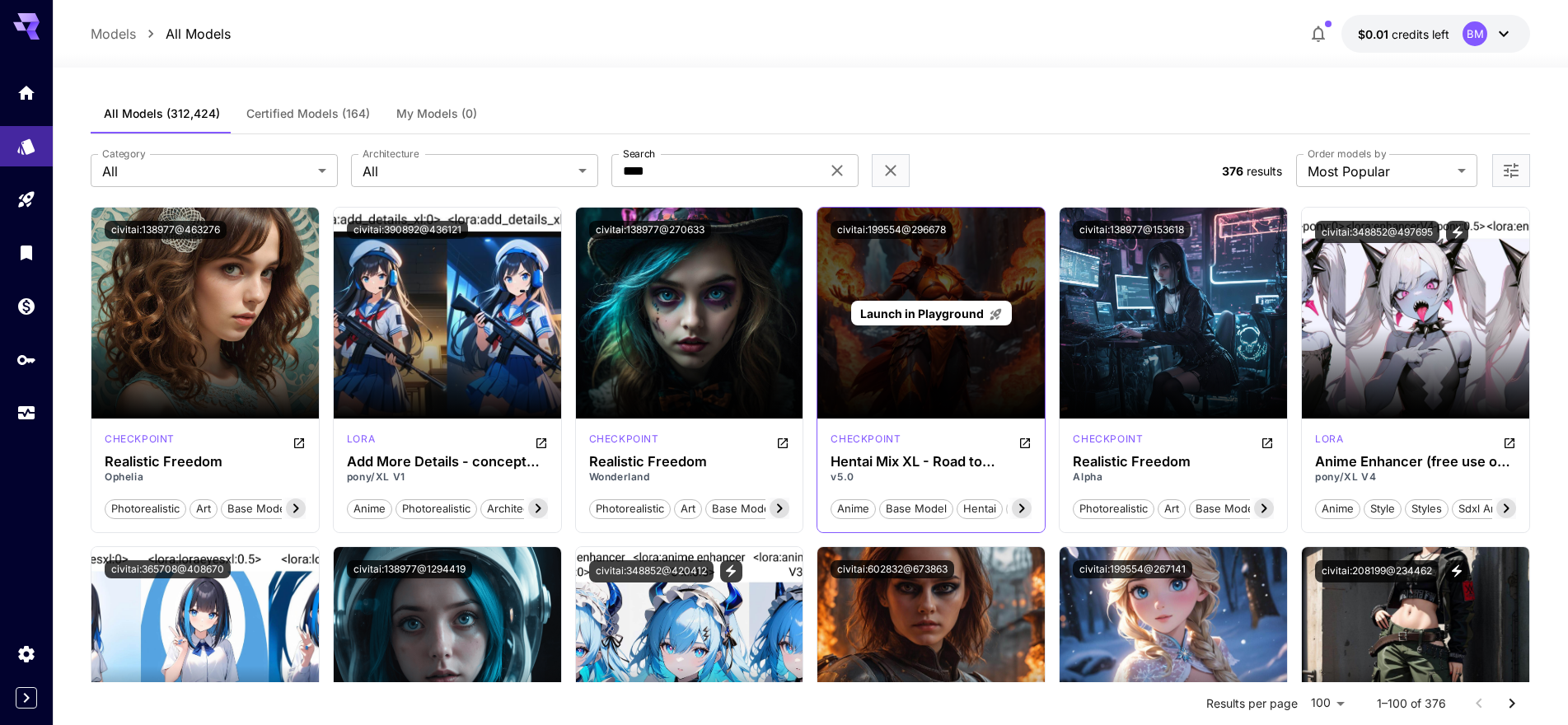
click at [1025, 263] on div "Launch in Playground" at bounding box center [931, 313] width 227 height 211
click at [922, 312] on span "Launch in Playground" at bounding box center [922, 313] width 123 height 14
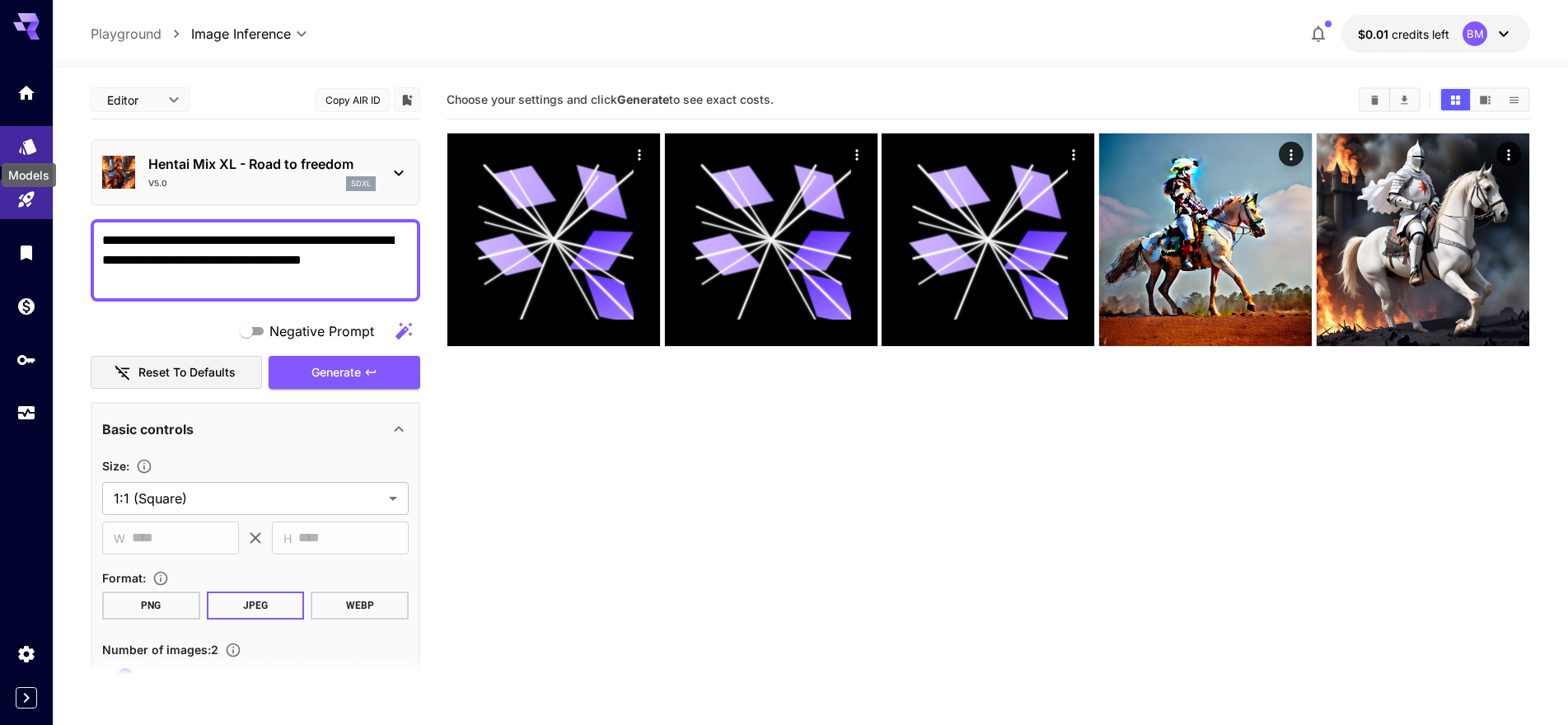
click at [23, 155] on div "Models" at bounding box center [29, 170] width 58 height 37
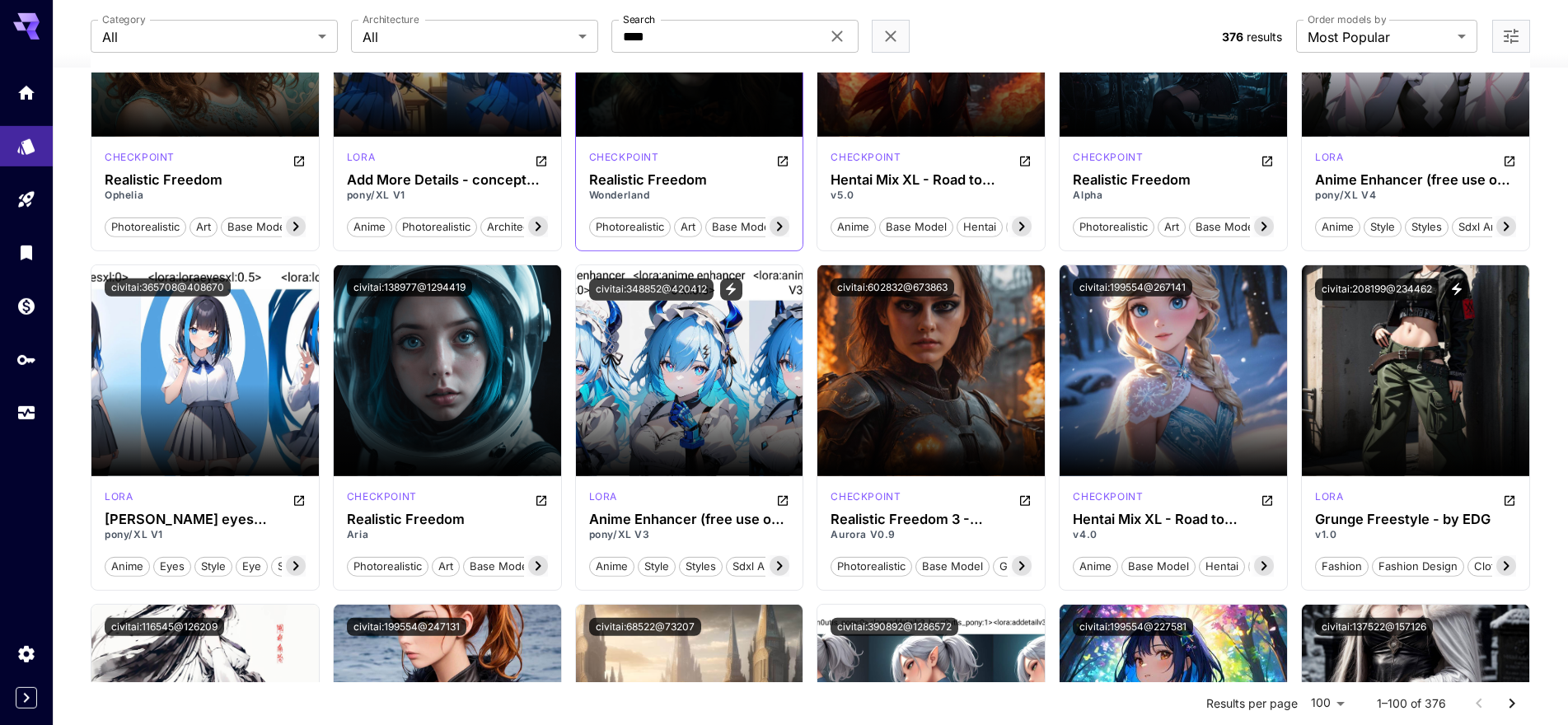
scroll to position [336, 0]
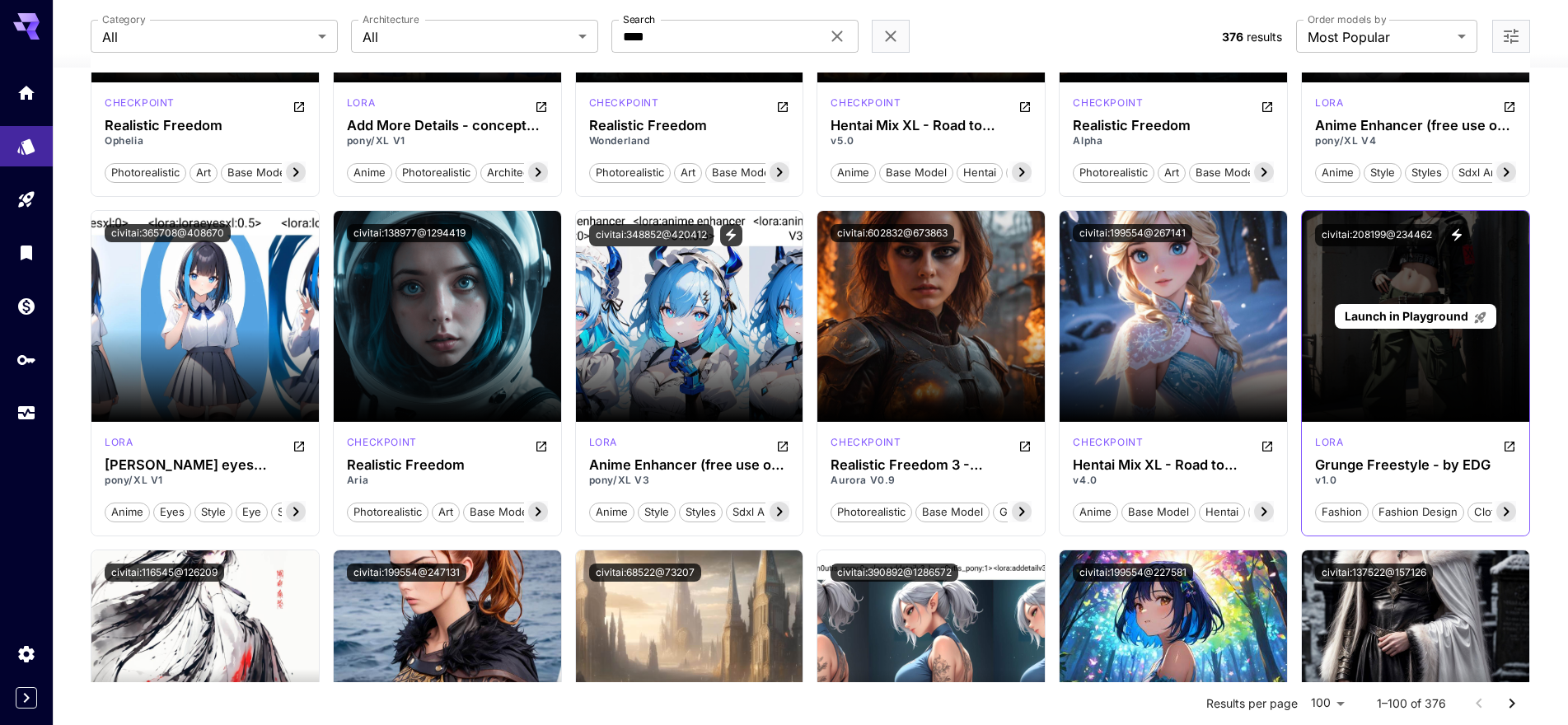
click at [1483, 283] on div "Launch in Playground" at bounding box center [1416, 317] width 227 height 211
click at [1404, 325] on p "Launch in Playground" at bounding box center [1416, 316] width 143 height 17
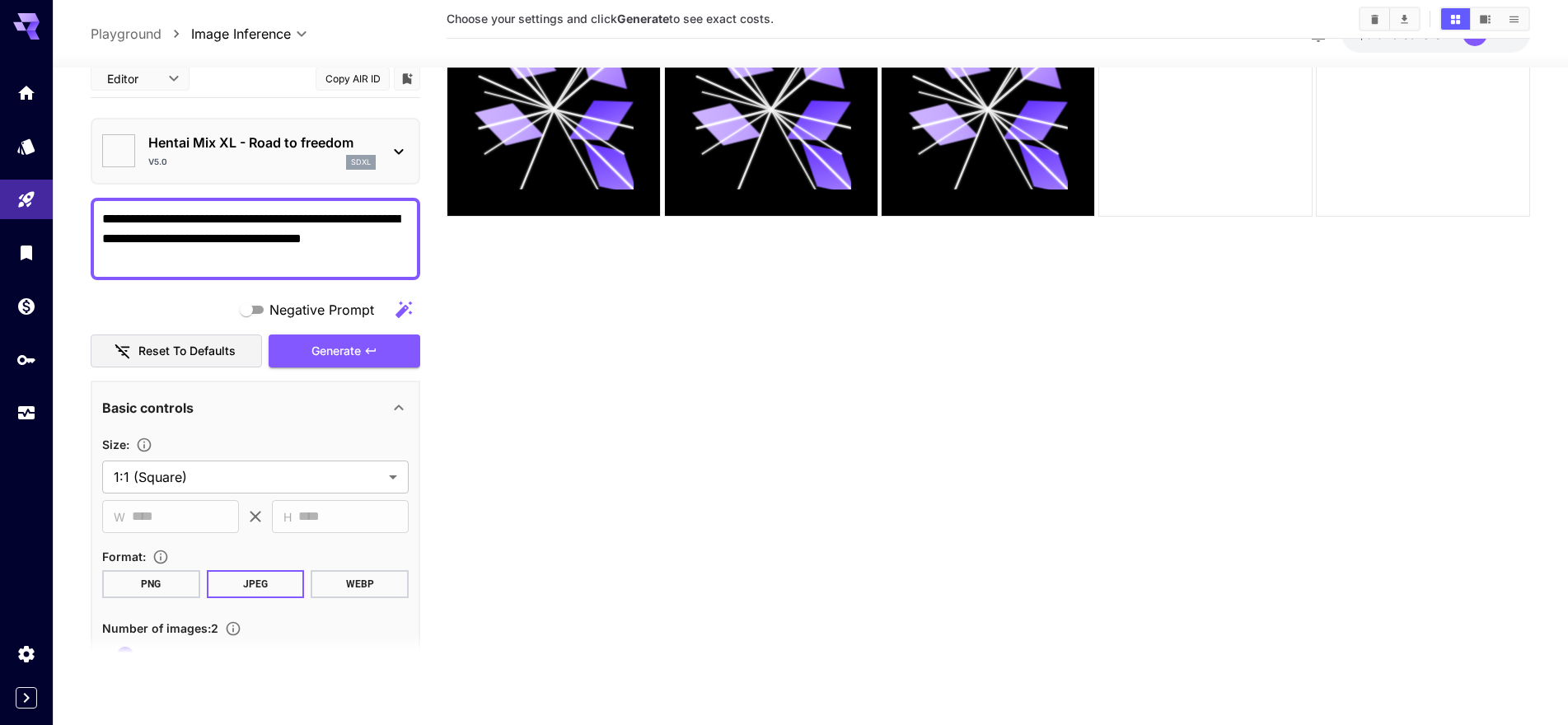
type input "**********"
type input "***"
type input "*******"
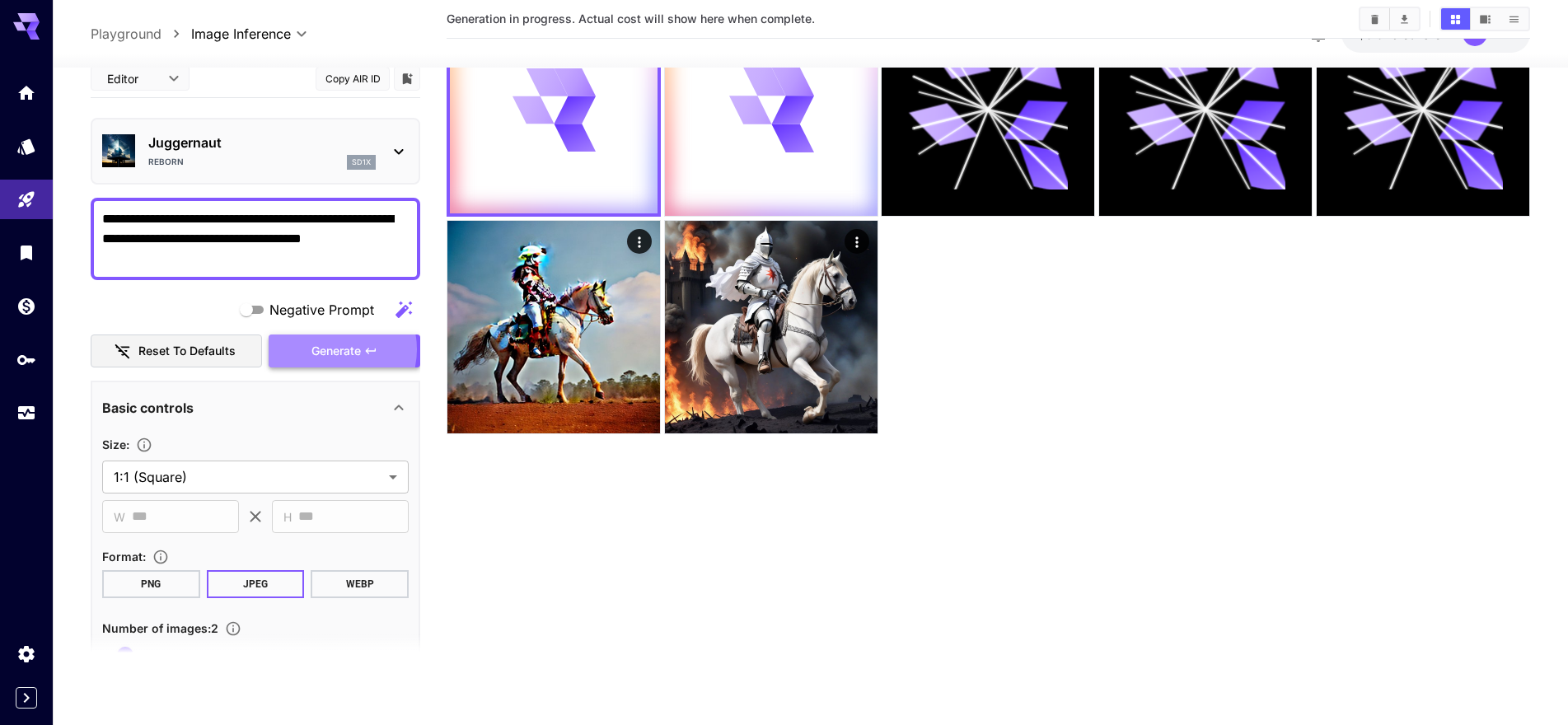
click at [324, 350] on span "Generate" at bounding box center [336, 351] width 50 height 21
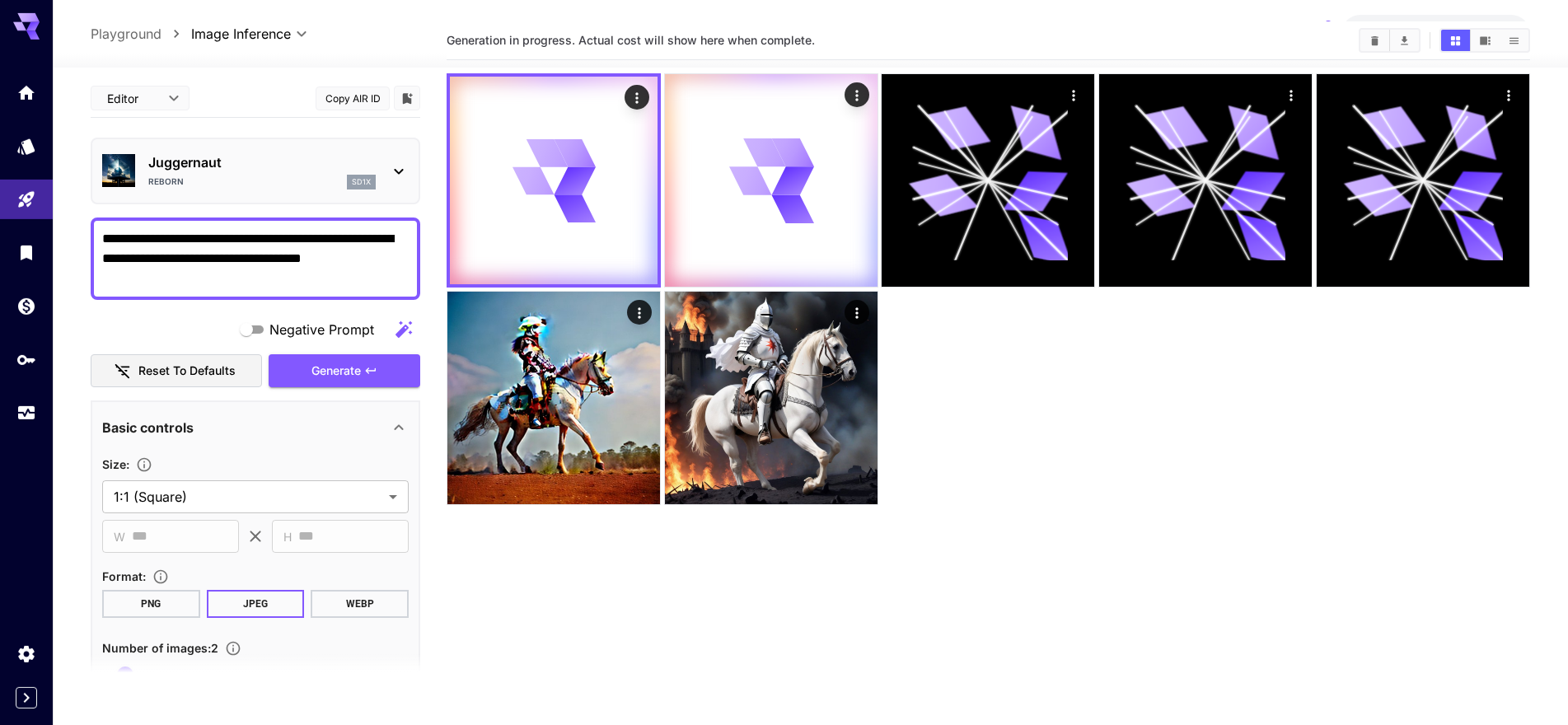
scroll to position [0, 0]
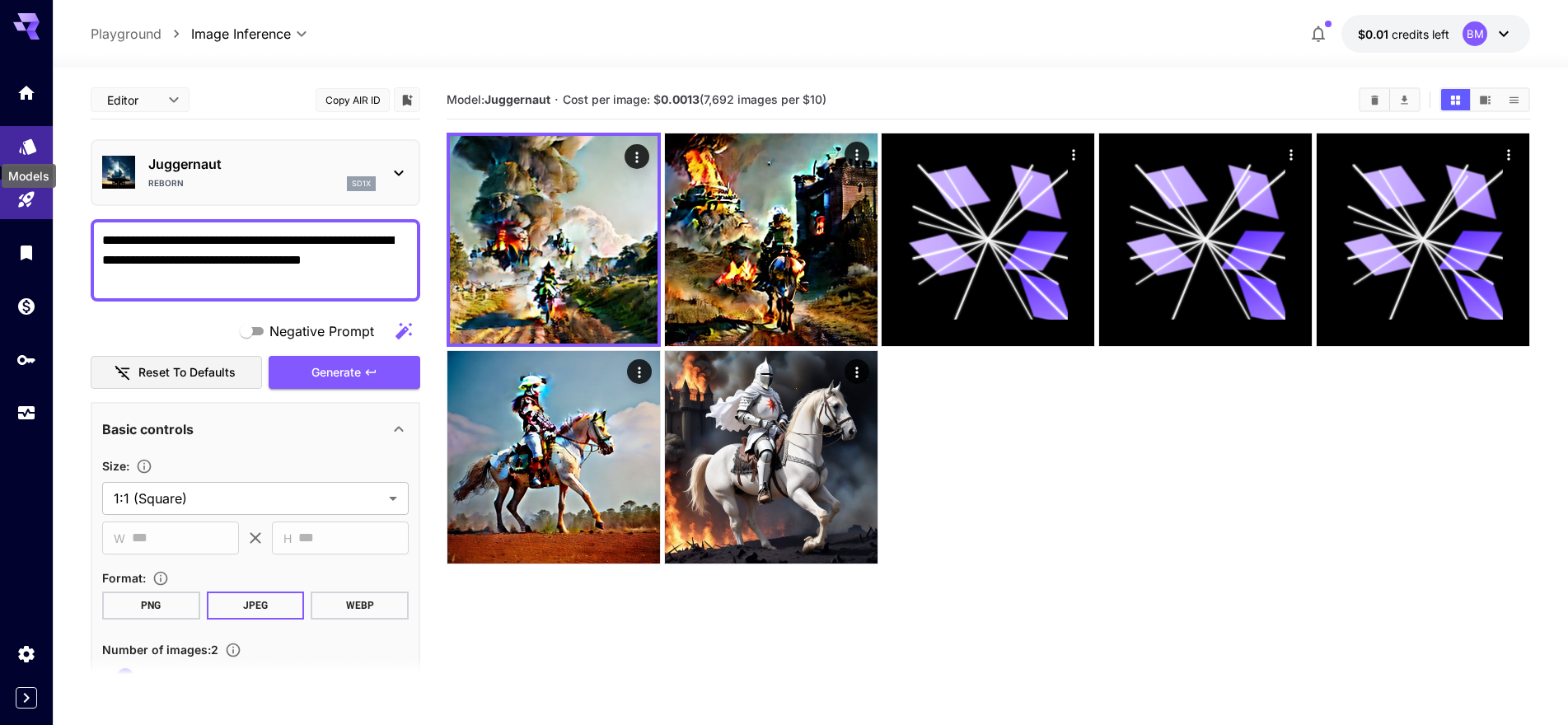
click at [28, 139] on icon "Models" at bounding box center [27, 141] width 17 height 16
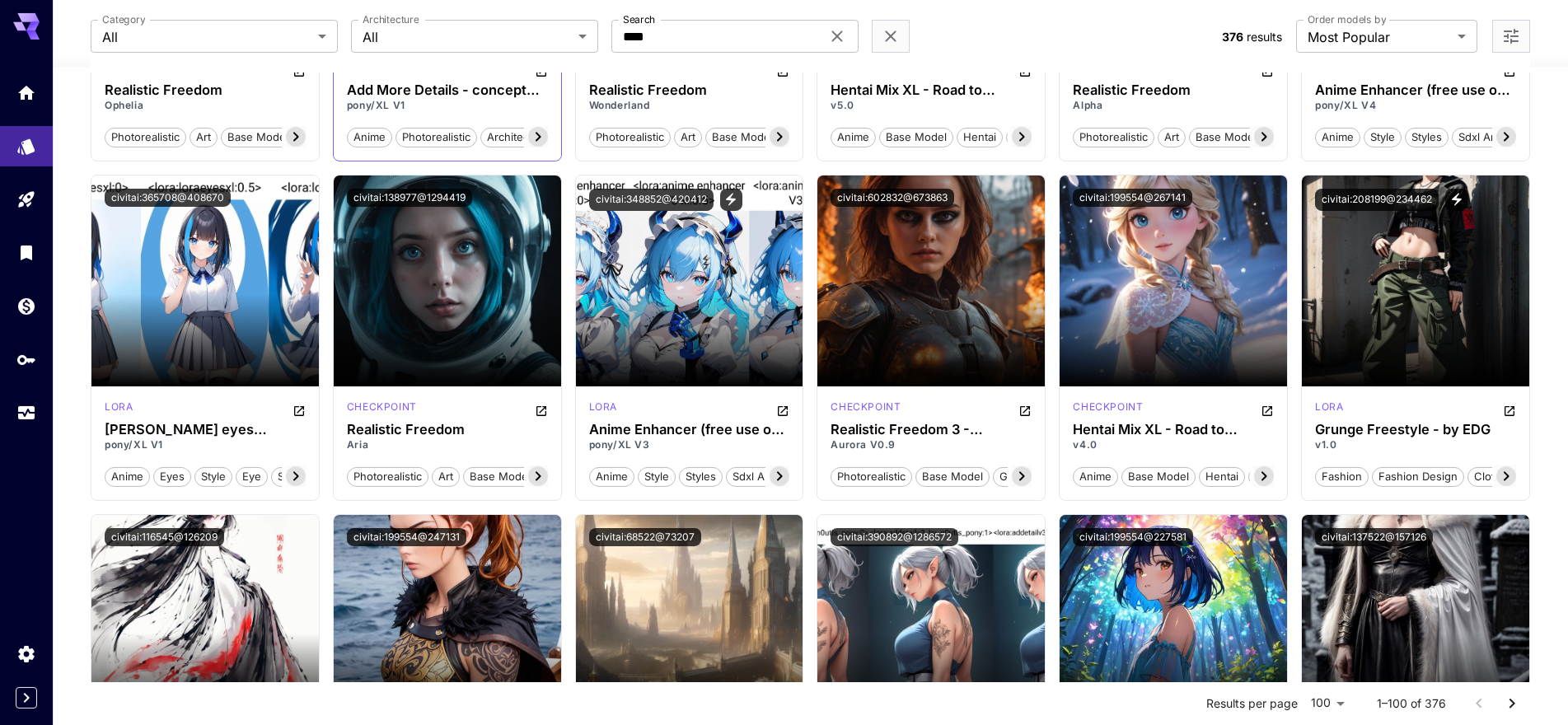
scroll to position [504, 0]
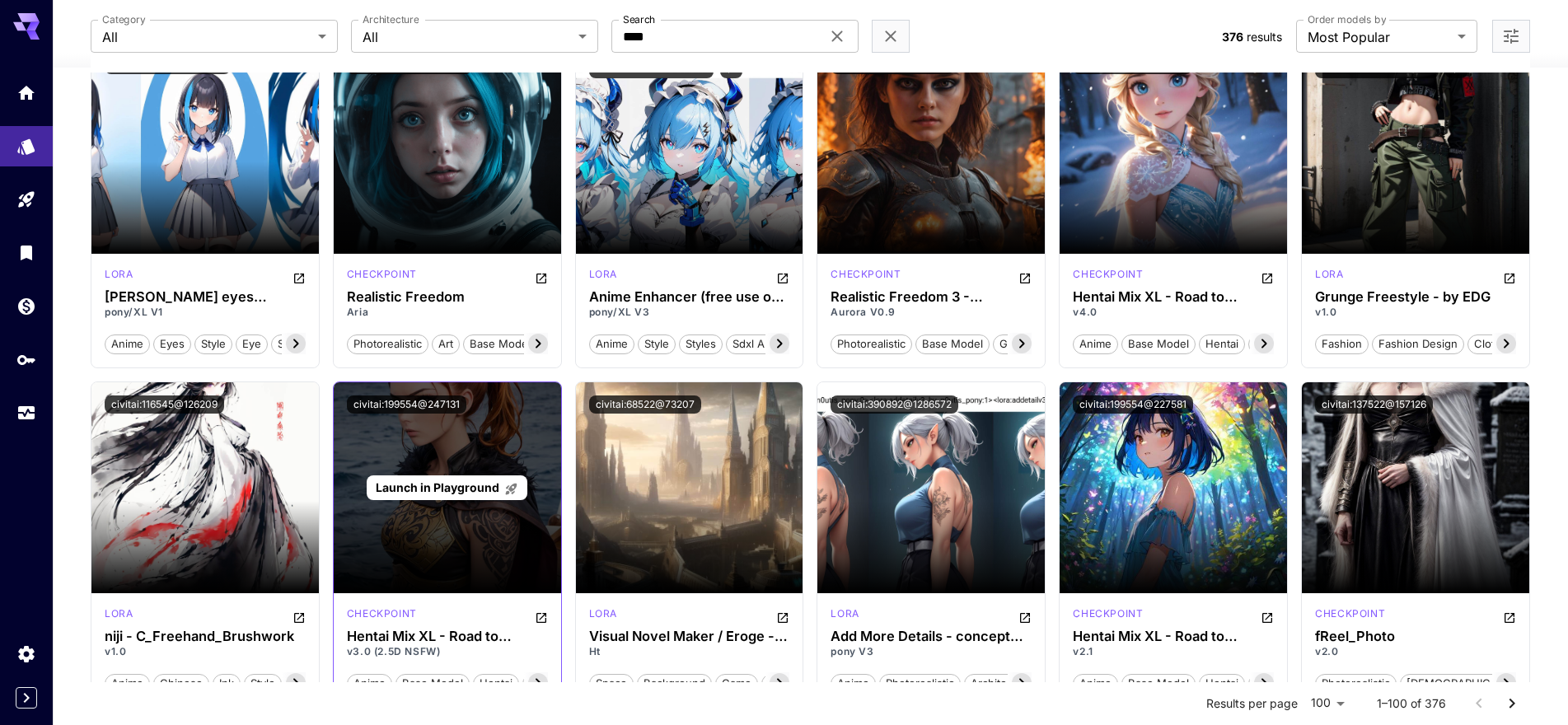
click at [512, 466] on div "Launch in Playground" at bounding box center [448, 487] width 227 height 211
click at [476, 495] on span "Launch in Playground" at bounding box center [437, 487] width 123 height 14
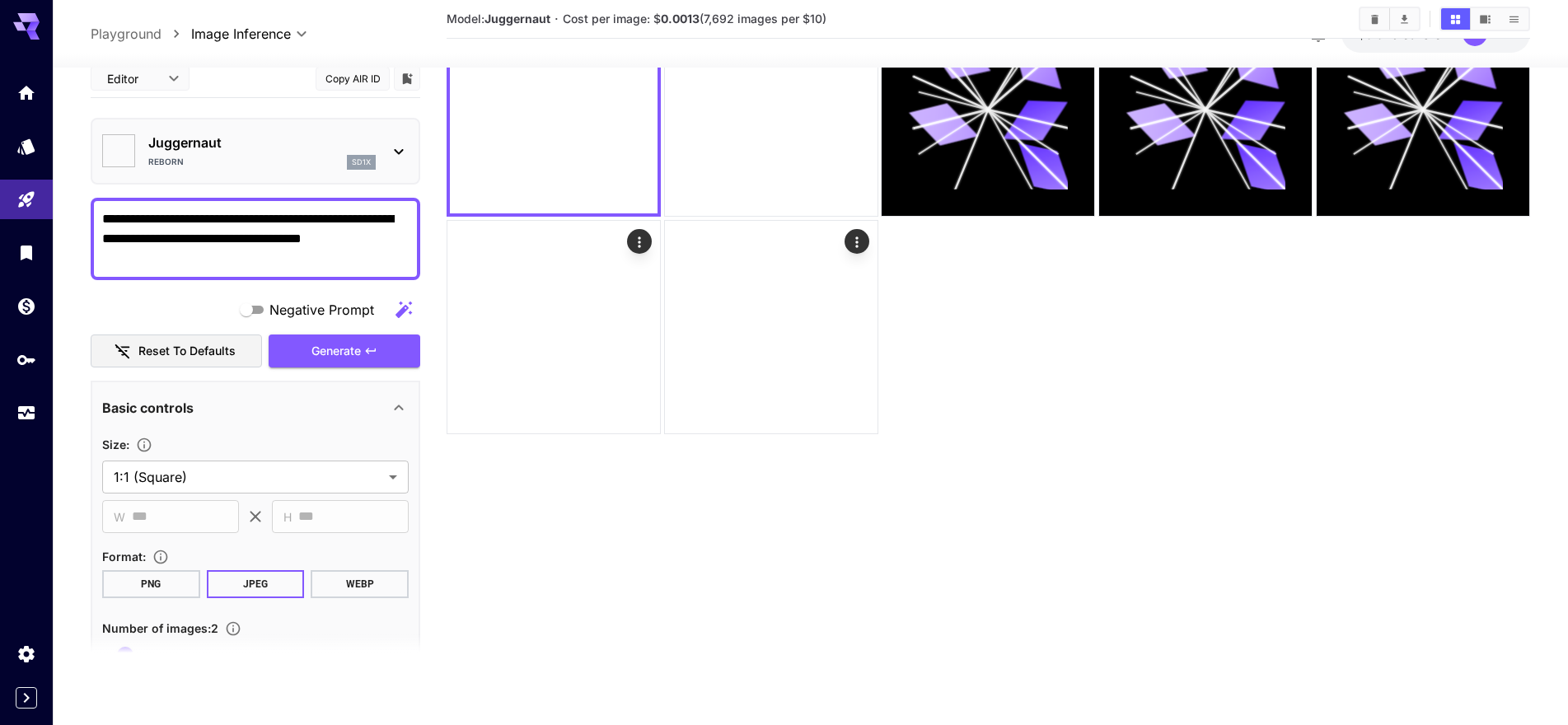
scroll to position [130, 0]
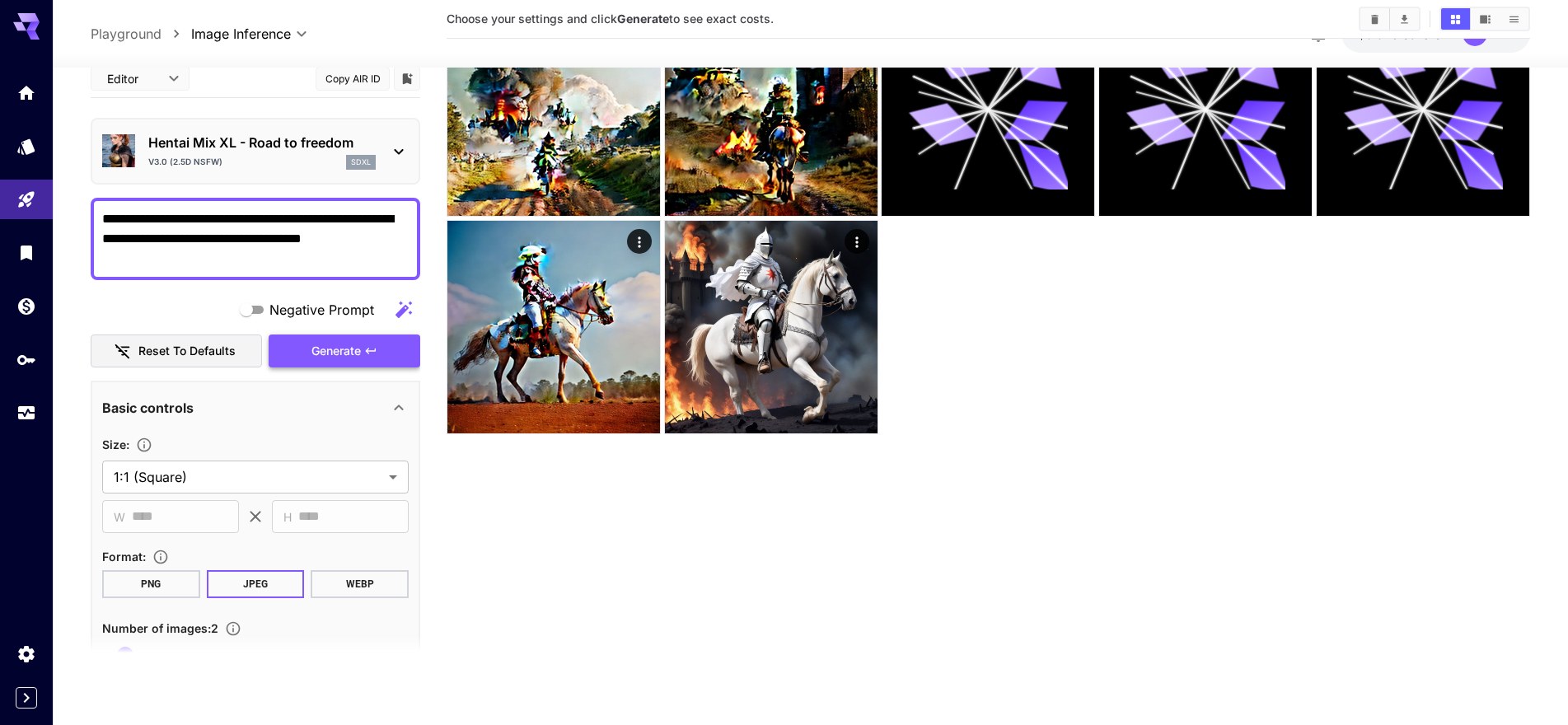
click at [320, 359] on span "Generate" at bounding box center [336, 351] width 50 height 21
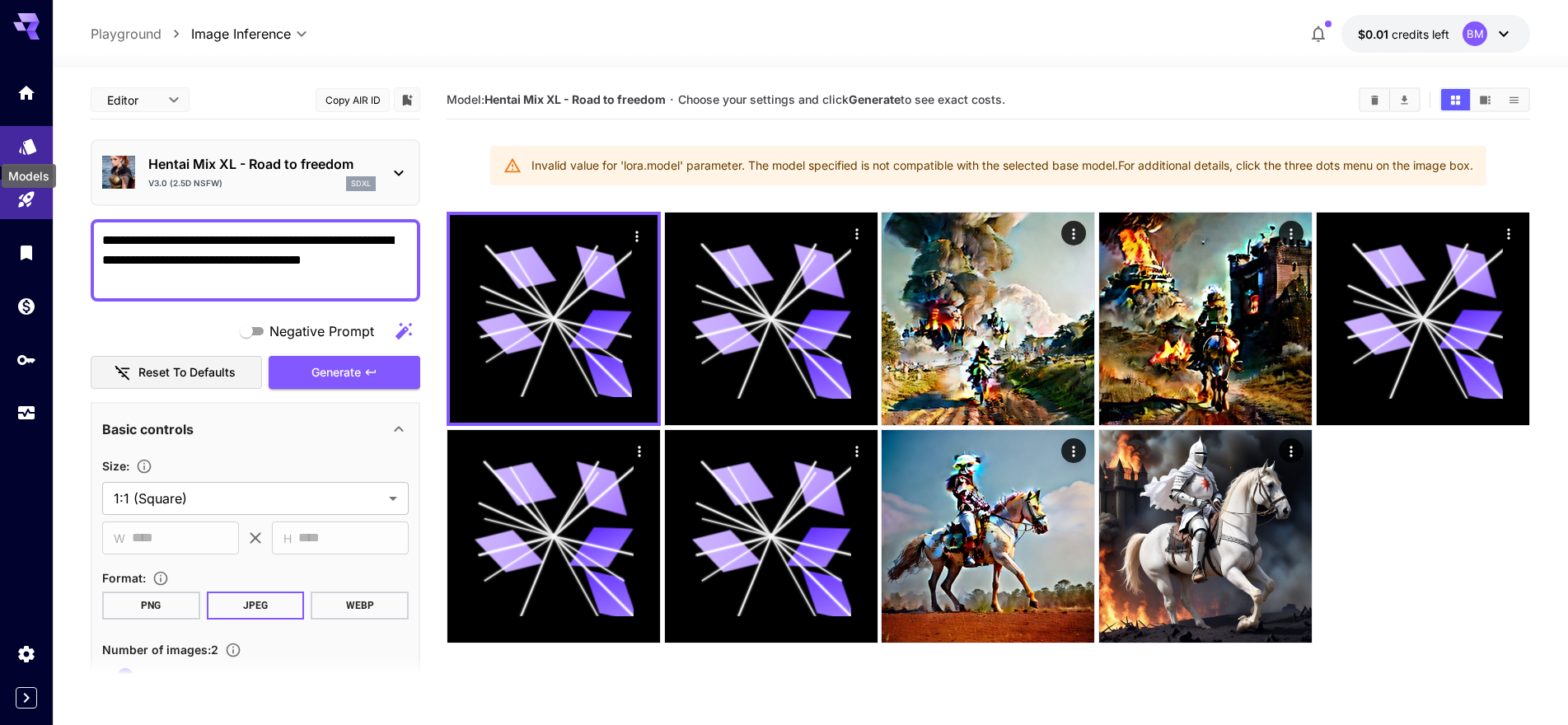
click at [29, 151] on icon "Models" at bounding box center [28, 141] width 20 height 20
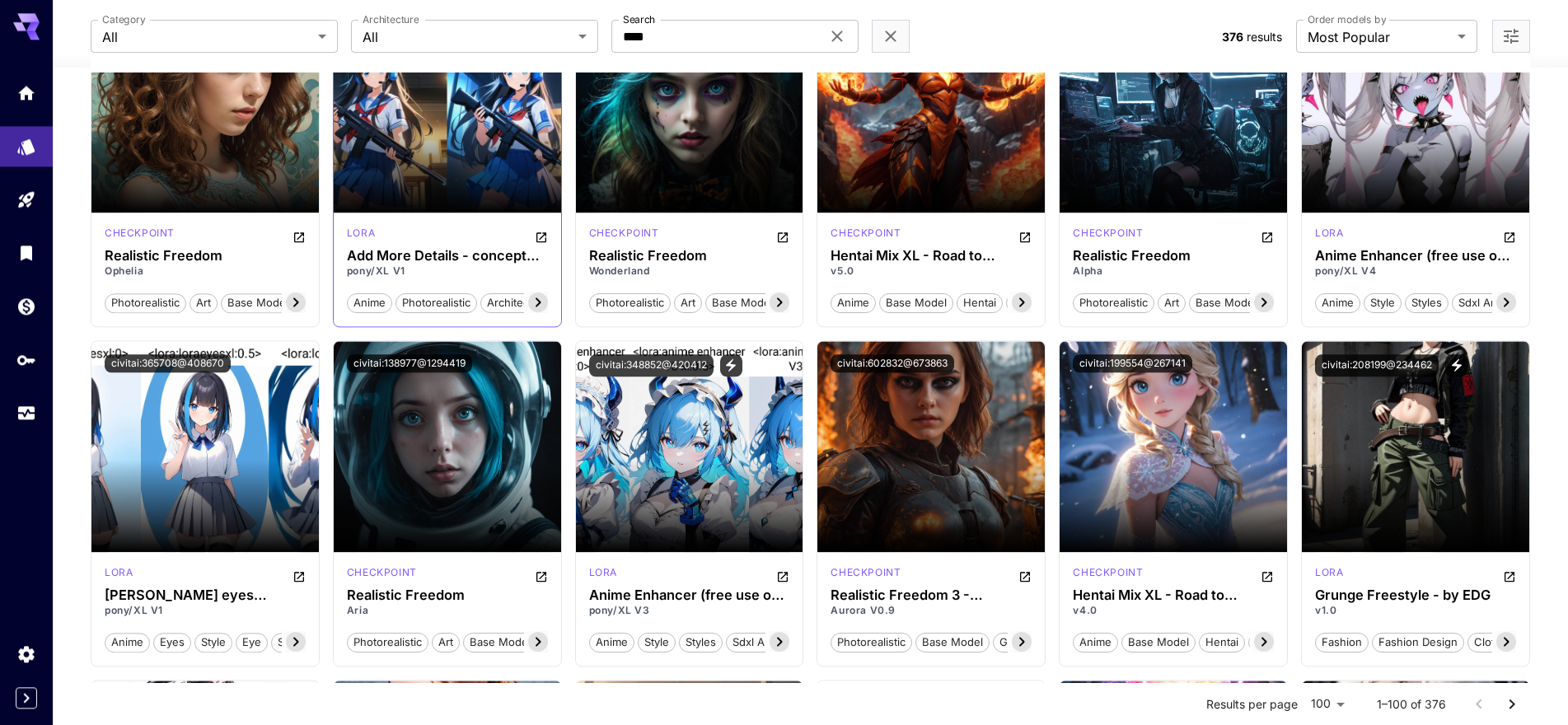
scroll to position [302, 0]
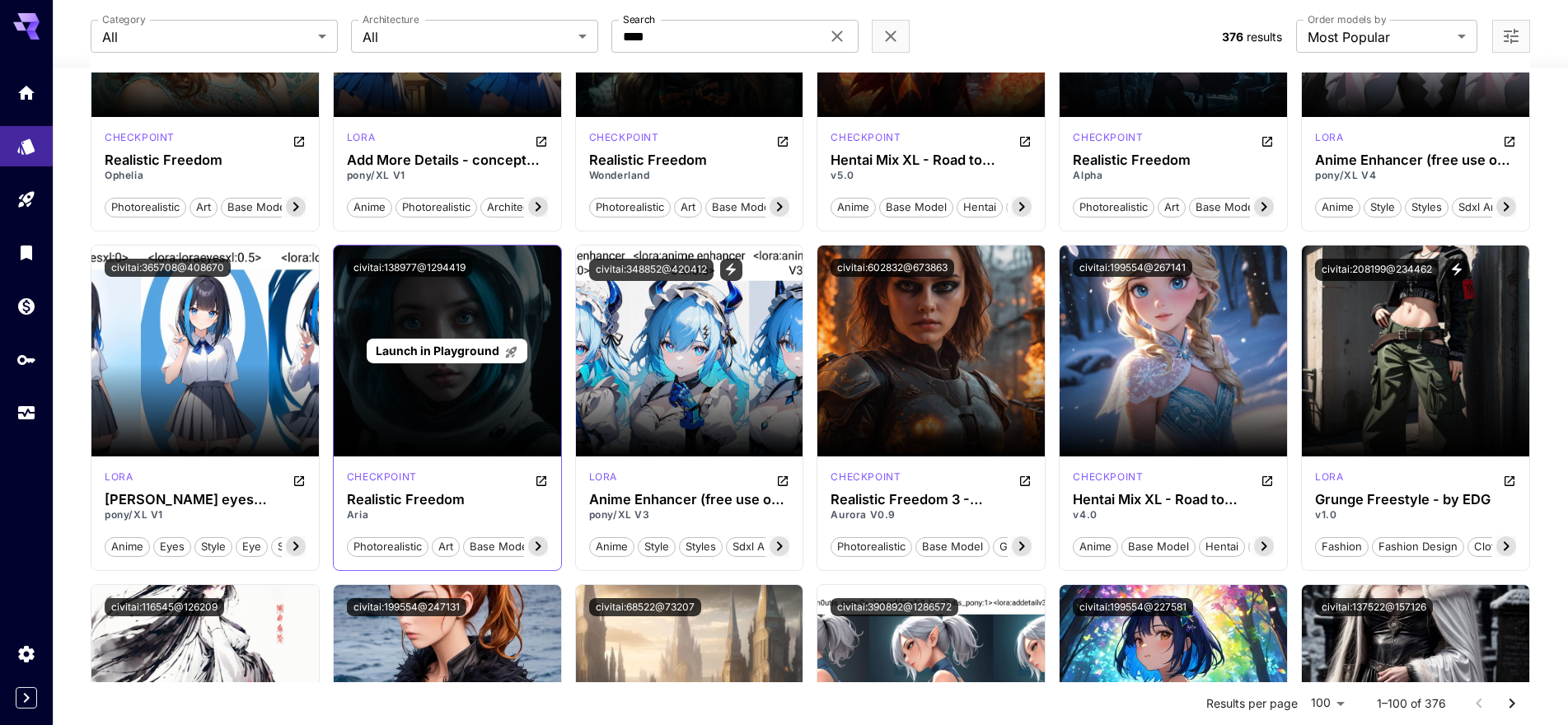
click at [462, 358] on span "Launch in Playground" at bounding box center [437, 350] width 123 height 14
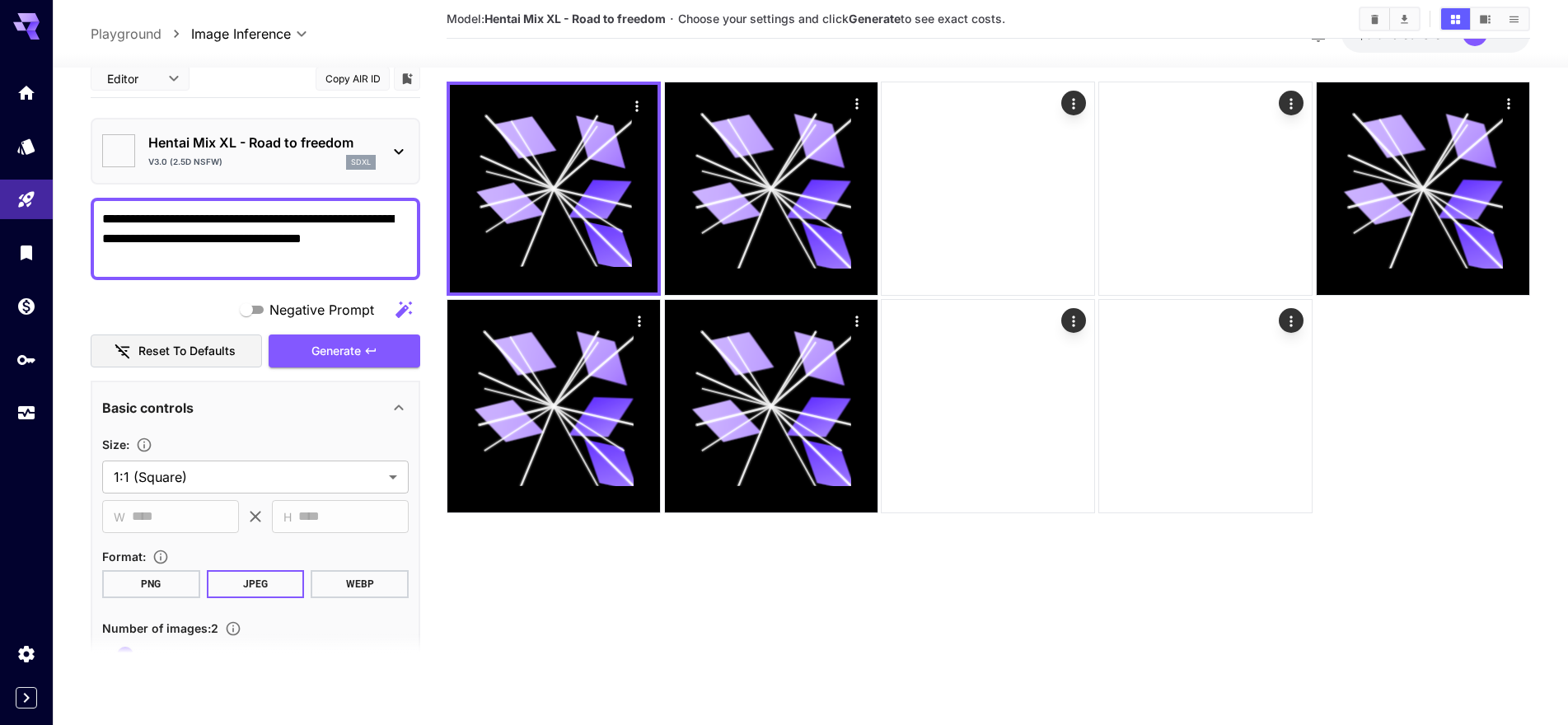
scroll to position [130, 0]
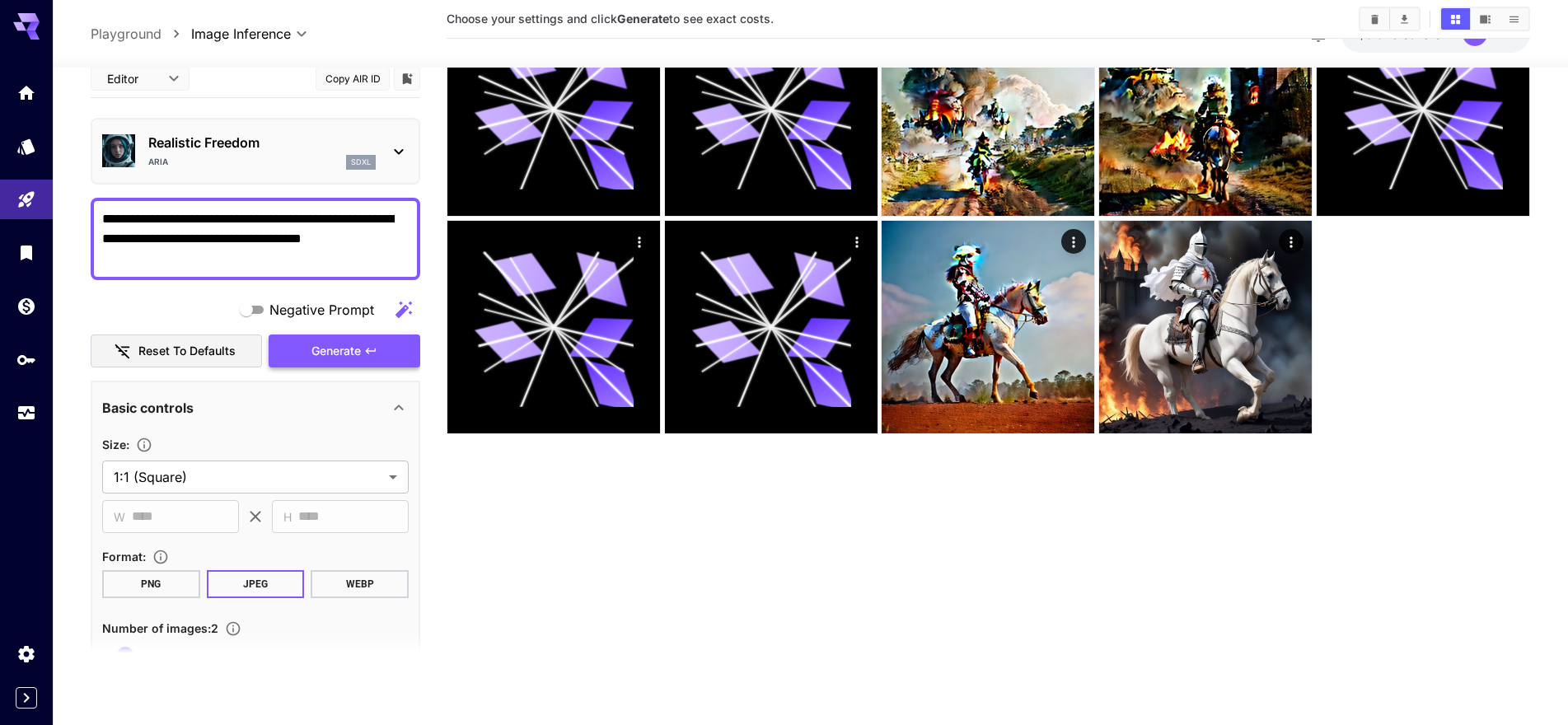
click at [331, 350] on span "Generate" at bounding box center [336, 351] width 50 height 21
